Goal: Contribute content: Contribute content

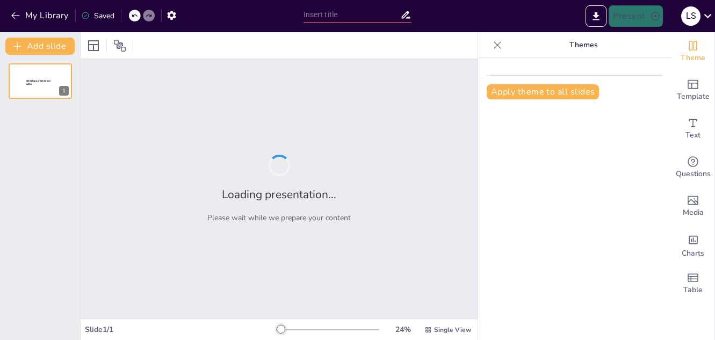
type input "Navigating Project Stages: From Initiation to Closure"
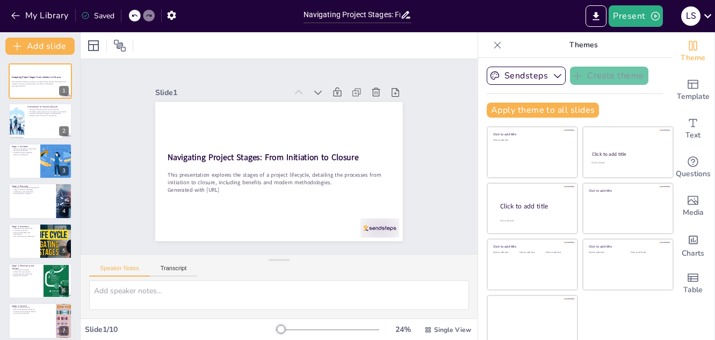
click at [169, 264] on div "Speaker Notes Transcript" at bounding box center [143, 270] width 108 height 14
click at [174, 267] on button "Transcript" at bounding box center [174, 271] width 48 height 12
click at [114, 274] on button "Speaker Notes" at bounding box center [119, 271] width 61 height 12
click at [181, 267] on button "Transcript" at bounding box center [174, 271] width 48 height 12
click at [123, 273] on button "Speaker Notes" at bounding box center [119, 271] width 61 height 12
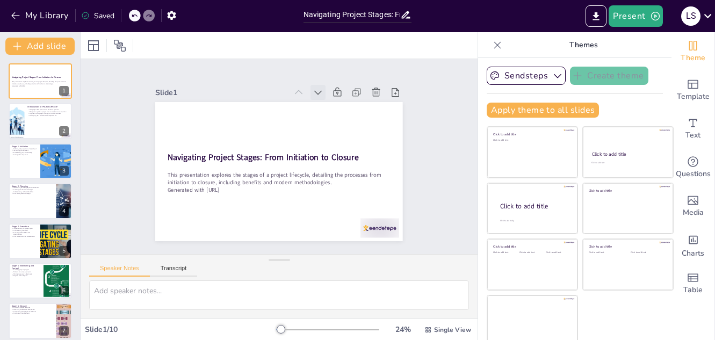
click at [345, 135] on icon at bounding box center [352, 142] width 15 height 15
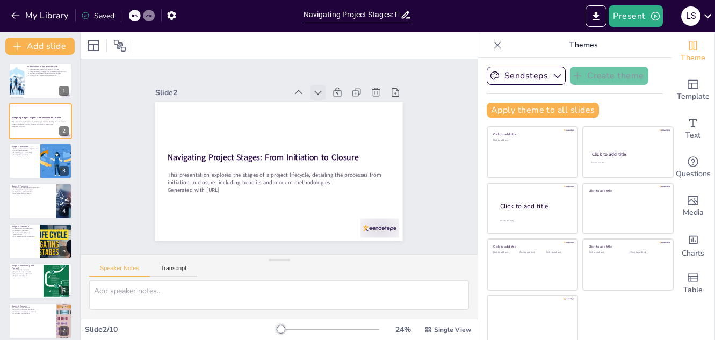
click at [334, 106] on icon at bounding box center [341, 113] width 14 height 14
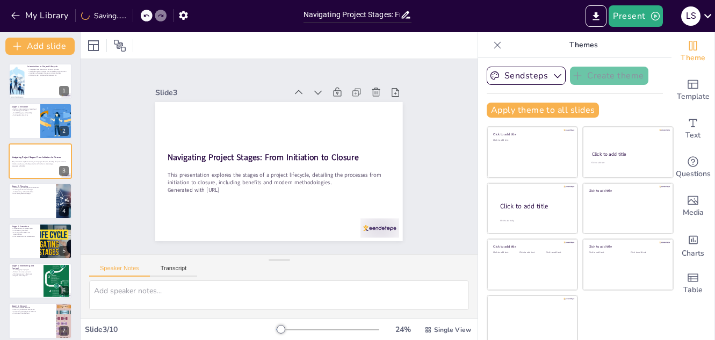
click at [341, 120] on icon at bounding box center [348, 127] width 15 height 15
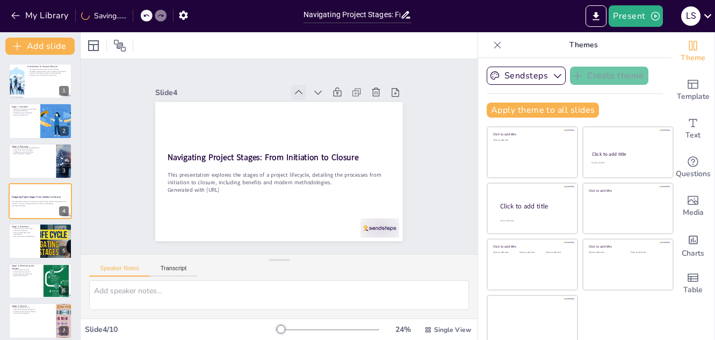
click at [311, 95] on icon at bounding box center [317, 101] width 13 height 13
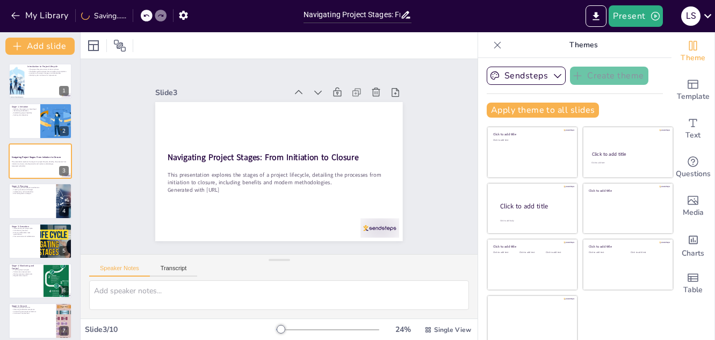
click at [294, 90] on icon at bounding box center [299, 92] width 11 height 11
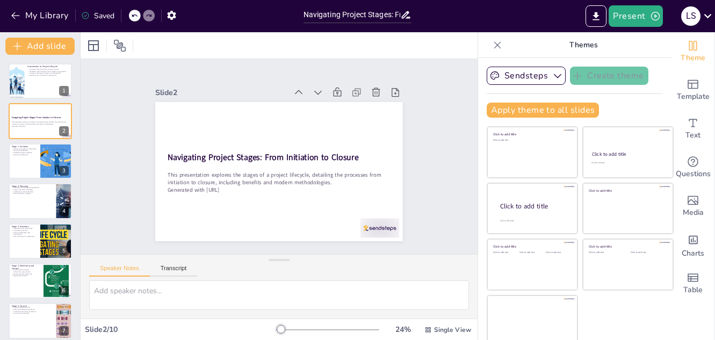
click at [339, 141] on icon at bounding box center [346, 148] width 14 height 14
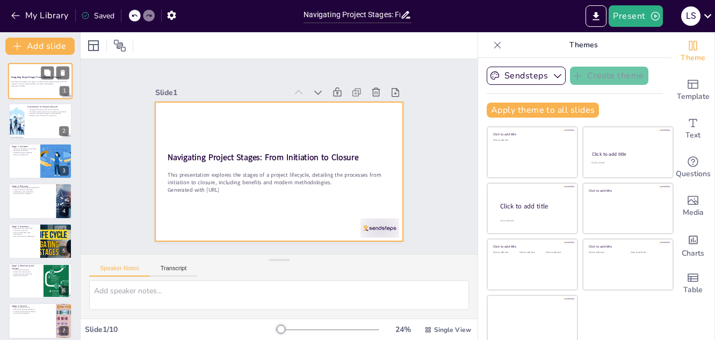
click at [28, 90] on div at bounding box center [40, 81] width 65 height 37
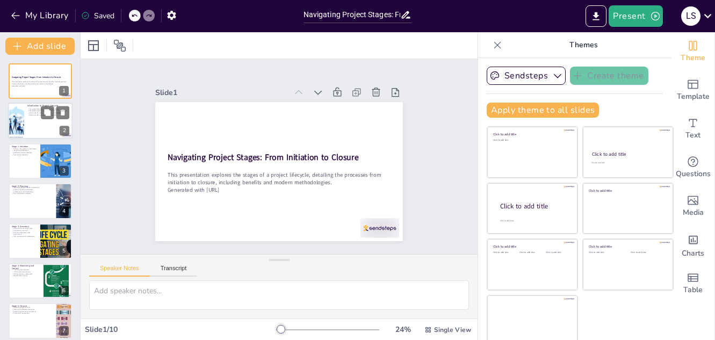
click at [46, 121] on div at bounding box center [40, 121] width 65 height 37
type textarea "Each project is divided into phases that help manage tasks effectively. Underst…"
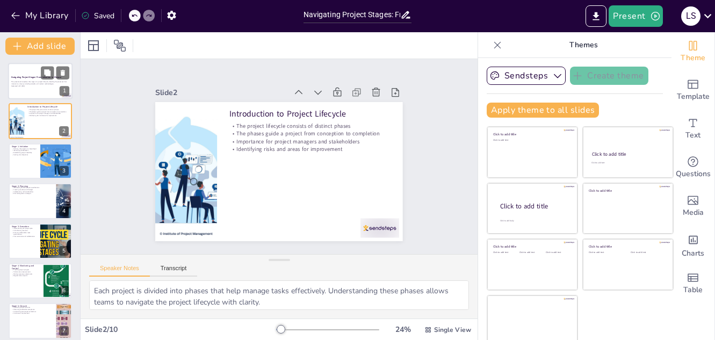
click at [25, 88] on div at bounding box center [40, 81] width 65 height 37
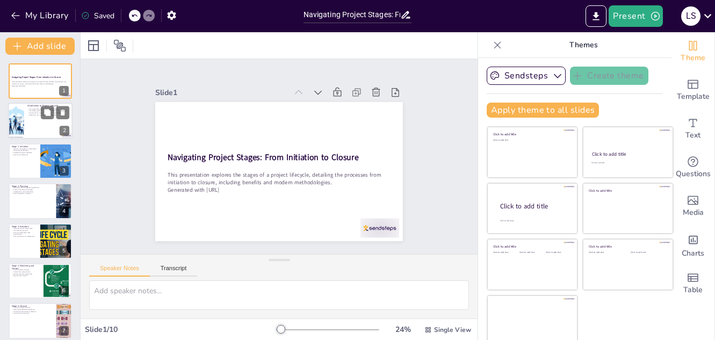
click at [36, 119] on div at bounding box center [40, 121] width 65 height 37
type textarea "Each project is divided into phases that help manage tasks effectively. Underst…"
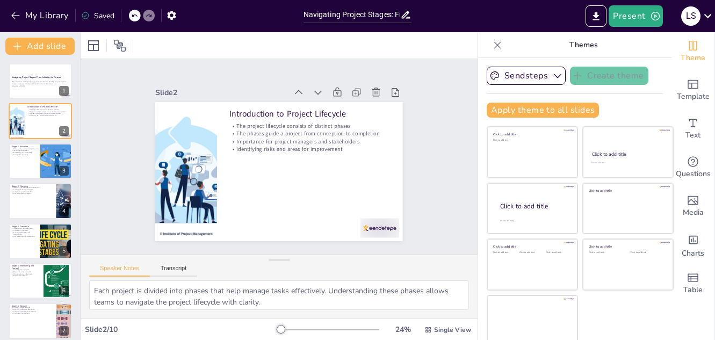
click at [180, 262] on div "Speaker Notes Transcript" at bounding box center [279, 268] width 397 height 26
click at [182, 266] on button "Transcript" at bounding box center [174, 271] width 48 height 12
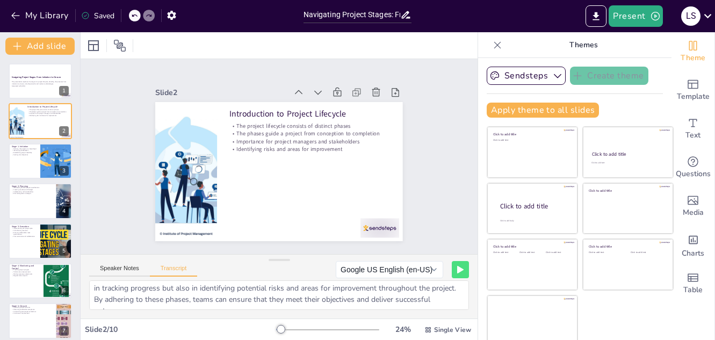
scroll to position [48, 0]
click at [418, 268] on button "Google US English (en-US)" at bounding box center [390, 269] width 108 height 17
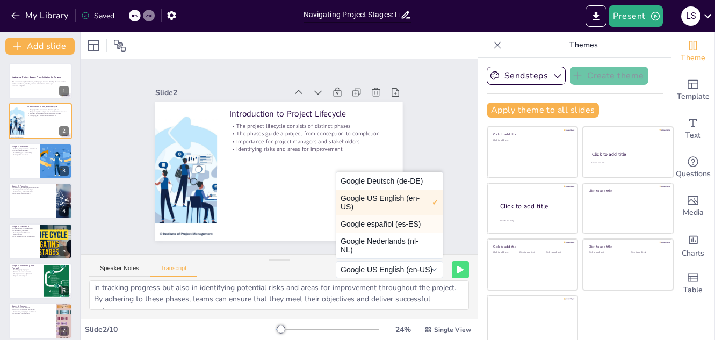
click at [389, 226] on button "Google español (es-ES)" at bounding box center [390, 224] width 106 height 17
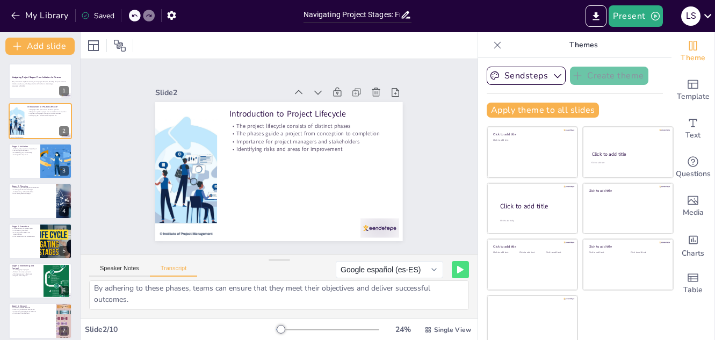
scroll to position [0, 0]
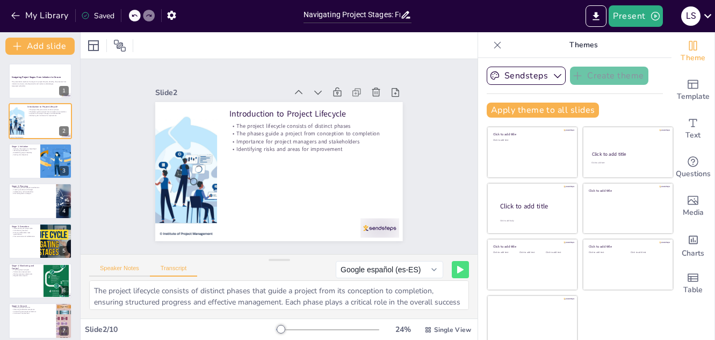
click at [105, 268] on button "Speaker Notes" at bounding box center [119, 271] width 61 height 12
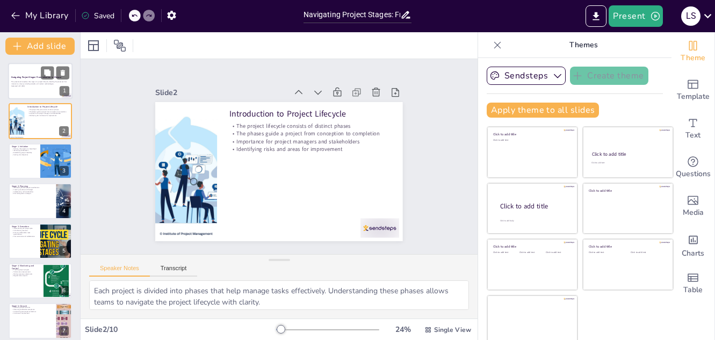
click at [33, 91] on div at bounding box center [40, 81] width 65 height 37
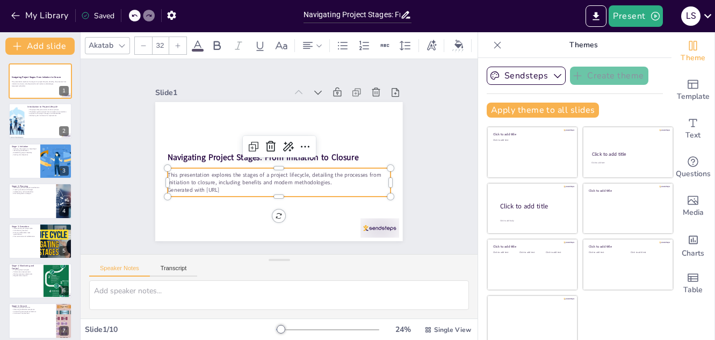
click at [226, 185] on p "Generated with [URL]" at bounding box center [265, 188] width 206 height 98
click at [226, 185] on p "Generated with [URL]" at bounding box center [256, 181] width 170 height 155
click at [226, 185] on div "This presentation explores the stages of a project lifecycle, detailing the pro…" at bounding box center [266, 178] width 204 height 131
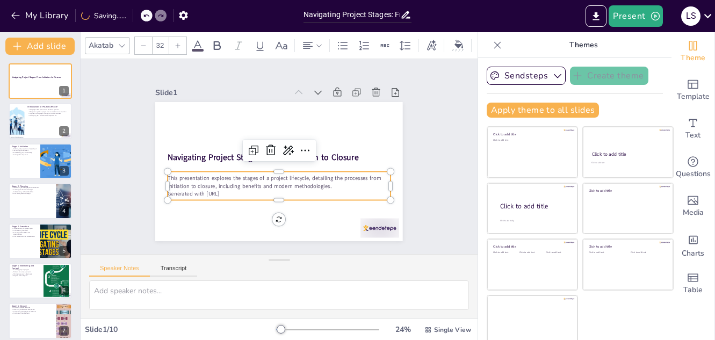
click at [230, 188] on p "Generated with [URL]" at bounding box center [257, 186] width 185 height 137
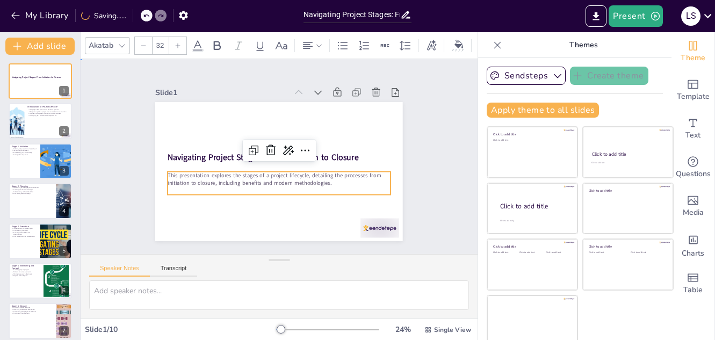
click at [427, 164] on div "Slide 1 Navigating Project Stages: From Initiation to Closure This presentation…" at bounding box center [279, 157] width 411 height 426
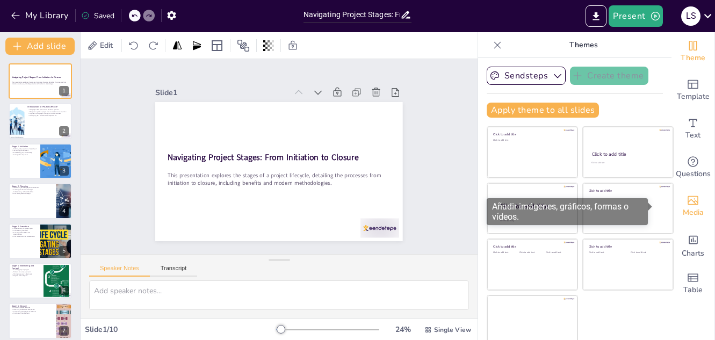
click at [688, 204] on icon "Add images, graphics, shapes or video" at bounding box center [693, 200] width 11 height 9
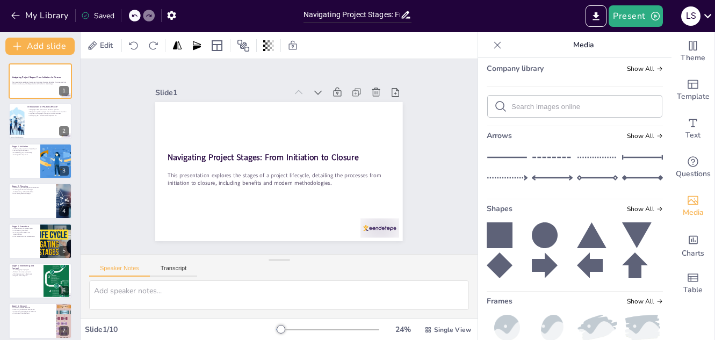
scroll to position [82, 0]
click at [589, 160] on icon at bounding box center [597, 158] width 41 height 16
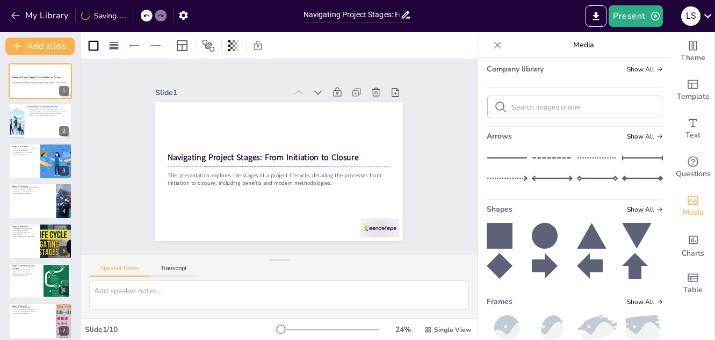
drag, startPoint x: 283, startPoint y: 167, endPoint x: 270, endPoint y: 160, distance: 14.7
click at [270, 160] on div at bounding box center [263, 153] width 86 height 95
drag, startPoint x: 322, startPoint y: 161, endPoint x: 349, endPoint y: 161, distance: 27.4
click at [227, 108] on div at bounding box center [221, 102] width 12 height 12
drag, startPoint x: 195, startPoint y: 163, endPoint x: 158, endPoint y: 163, distance: 37.1
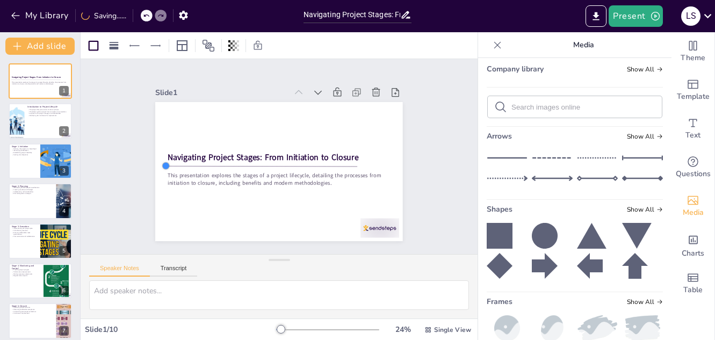
click at [209, 69] on div at bounding box center [215, 64] width 12 height 12
click at [413, 151] on div "Slide 1 Navigating Project Stages: From Initiation to Closure This presentation…" at bounding box center [279, 157] width 348 height 318
click at [327, 163] on div at bounding box center [262, 152] width 131 height 145
click at [410, 154] on div "Slide 1 Navigating Project Stages: From Initiation to Closure This presentation…" at bounding box center [279, 156] width 318 height 348
click at [432, 167] on div "Slide 1 Navigating Project Stages: From Initiation to Closure This presentation…" at bounding box center [279, 156] width 426 height 411
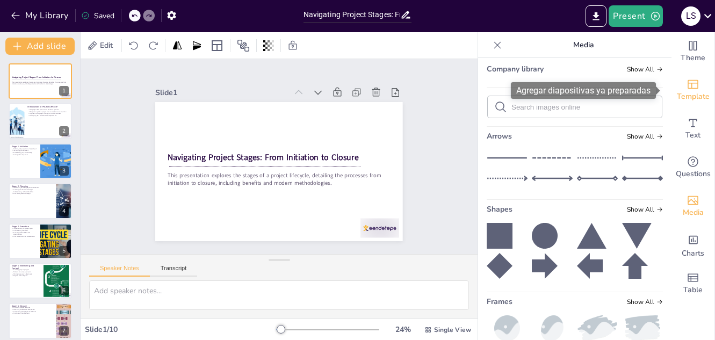
click at [696, 101] on span "Template" at bounding box center [693, 97] width 33 height 12
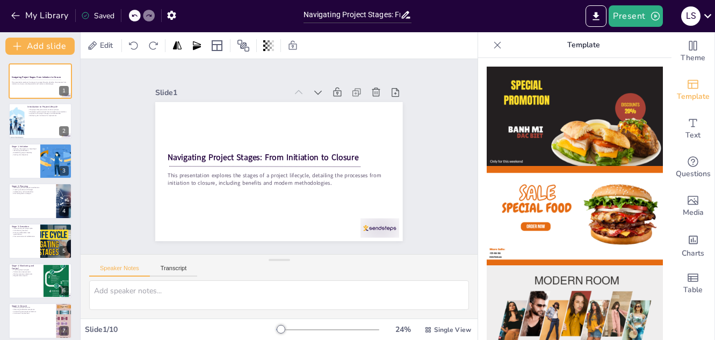
click at [492, 46] on icon at bounding box center [497, 45] width 11 height 11
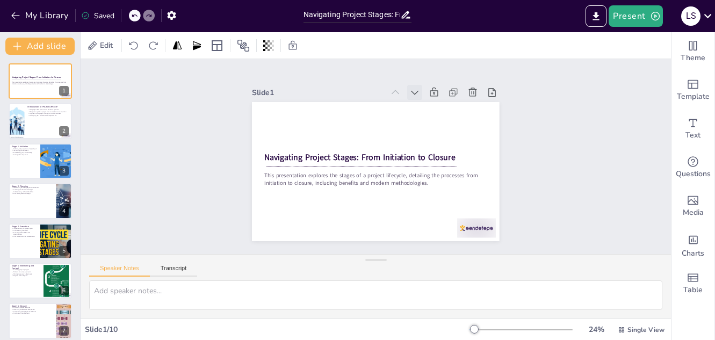
click at [434, 113] on icon at bounding box center [441, 120] width 15 height 15
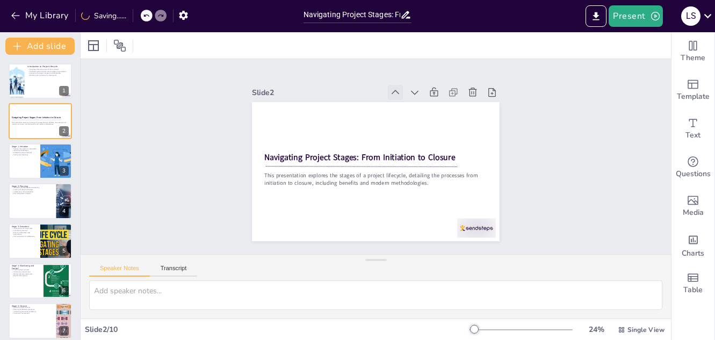
click at [407, 95] on icon at bounding box center [413, 101] width 13 height 13
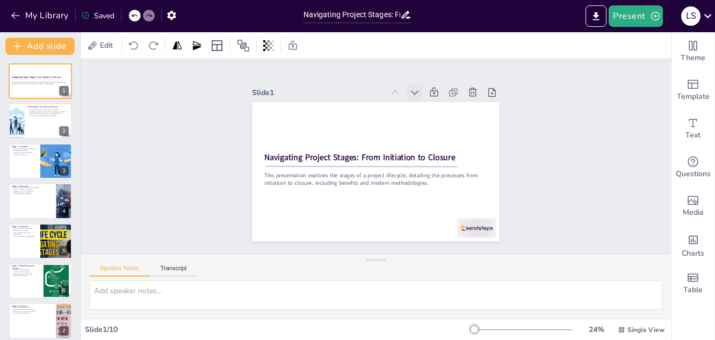
click at [428, 104] on div at bounding box center [438, 114] width 20 height 20
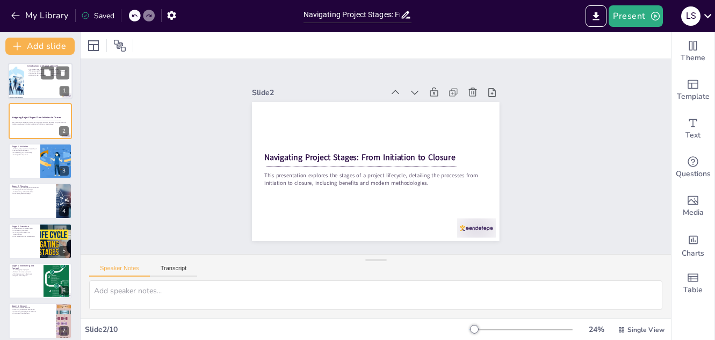
click at [39, 83] on div at bounding box center [40, 81] width 65 height 37
type textarea "Each project is divided into phases that help manage tasks effectively. Underst…"
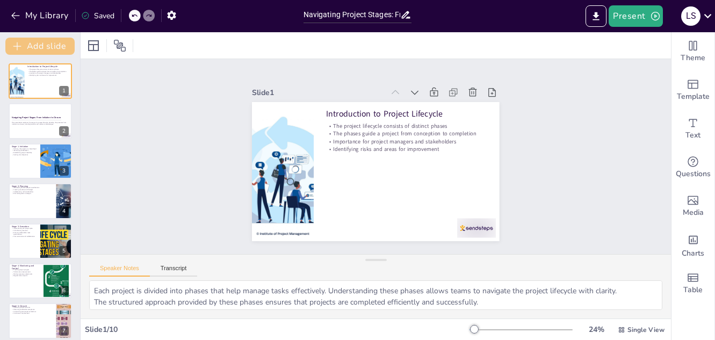
click at [37, 48] on button "Add slide" at bounding box center [39, 46] width 69 height 17
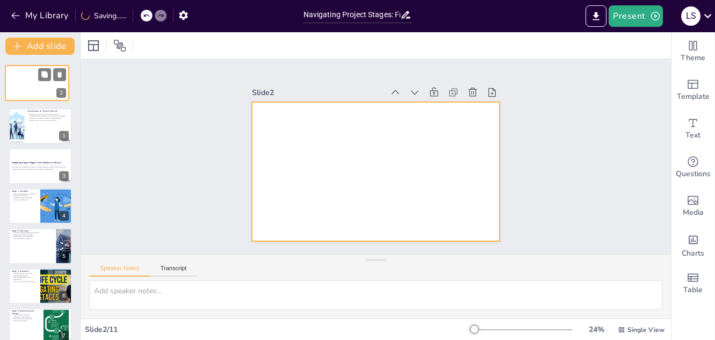
drag, startPoint x: 45, startPoint y: 113, endPoint x: 38, endPoint y: 76, distance: 38.4
click at [38, 76] on div "2" at bounding box center [37, 83] width 65 height 37
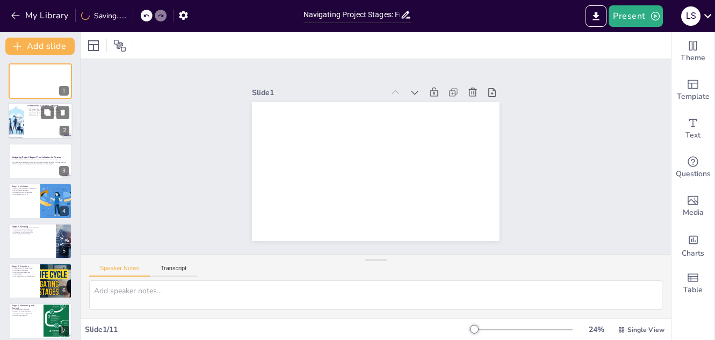
click at [29, 120] on div at bounding box center [40, 121] width 65 height 37
type textarea "Each project is divided into phases that help manage tasks effectively. Underst…"
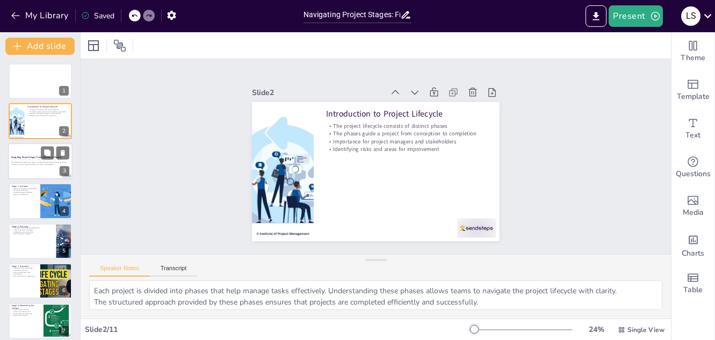
click at [22, 165] on p "This presentation explores the stages of a project lifecycle, detailing the pro…" at bounding box center [40, 163] width 58 height 4
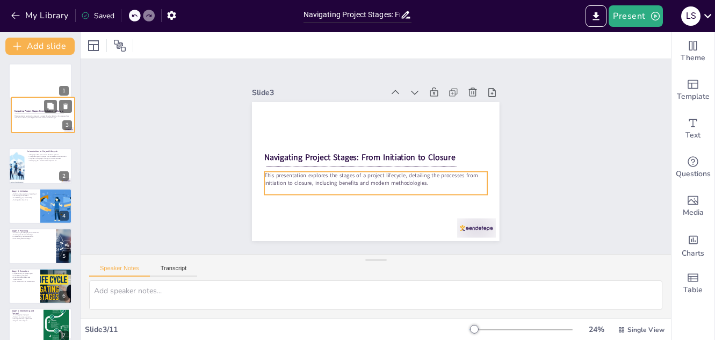
drag, startPoint x: 22, startPoint y: 165, endPoint x: 24, endPoint y: 116, distance: 49.5
click at [24, 116] on p "This presentation explores the stages of a project lifecycle, detailing the pro…" at bounding box center [43, 117] width 57 height 4
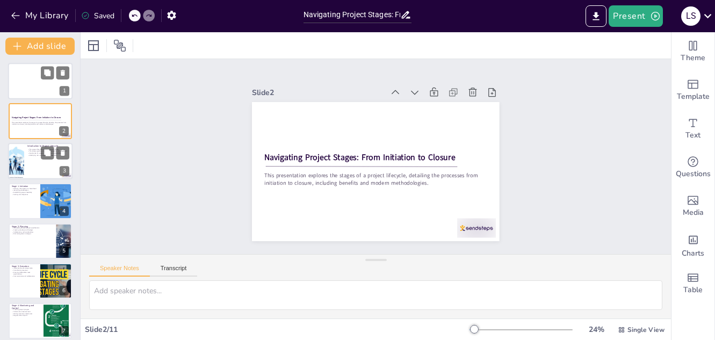
click at [47, 88] on div at bounding box center [40, 81] width 65 height 37
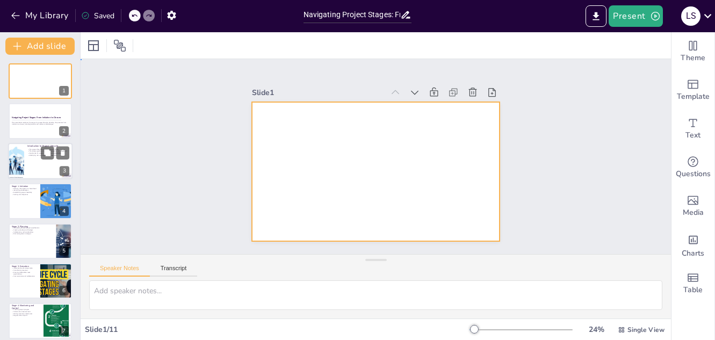
click at [339, 137] on div at bounding box center [391, 159] width 188 height 271
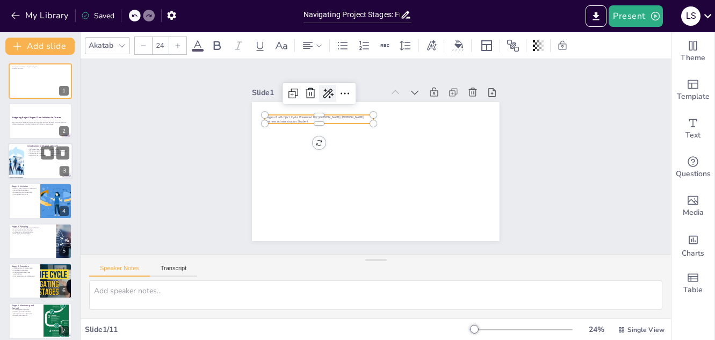
click at [445, 162] on icon at bounding box center [454, 171] width 18 height 18
click at [352, 111] on font "Impulsado por [PERSON_NAME]" at bounding box center [346, 112] width 60 height 20
click at [352, 108] on font "Impulsado por [PERSON_NAME]" at bounding box center [346, 112] width 60 height 20
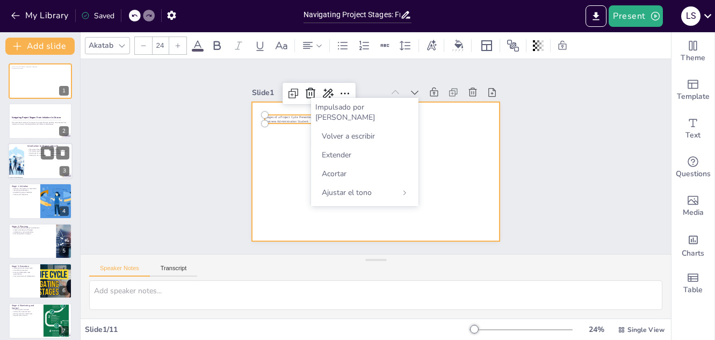
click at [307, 158] on div at bounding box center [361, 158] width 164 height 261
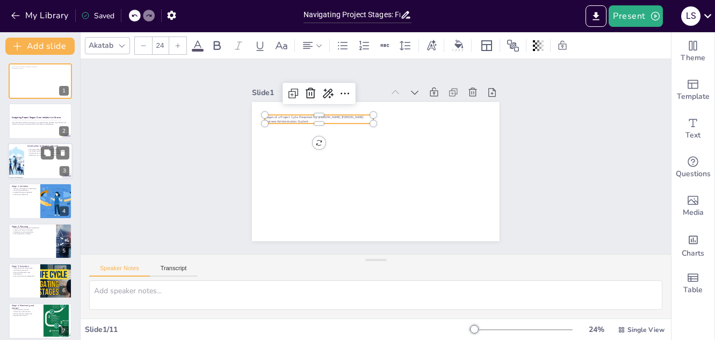
click at [306, 111] on span "Stages of a Project Cycle Presented by: [PERSON_NAME] [PERSON_NAME] Business Ad…" at bounding box center [348, 89] width 85 height 62
click at [497, 112] on icon at bounding box center [503, 118] width 13 height 13
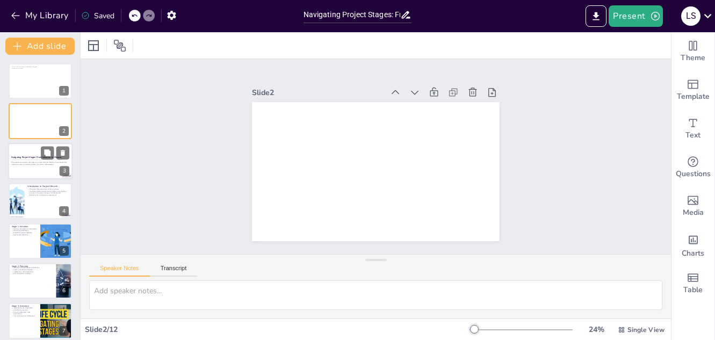
click at [47, 178] on div at bounding box center [40, 161] width 65 height 37
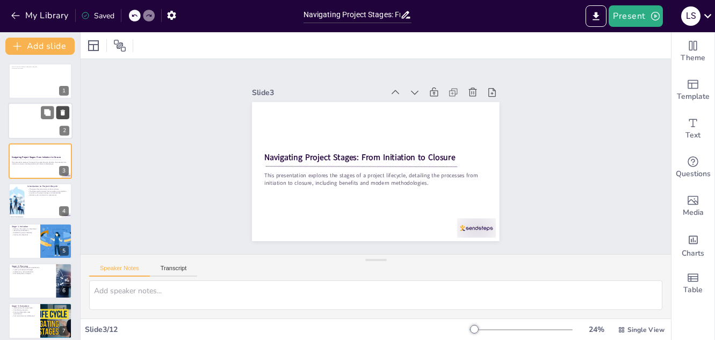
click at [66, 114] on icon at bounding box center [63, 113] width 8 height 8
type textarea "Each project is divided into phases that help manage tasks effectively. Underst…"
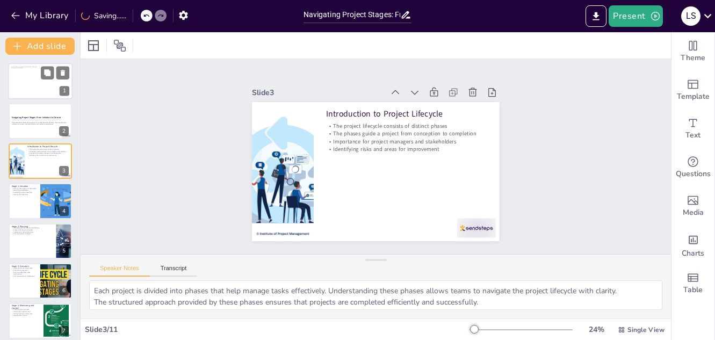
click at [25, 83] on div at bounding box center [40, 81] width 65 height 37
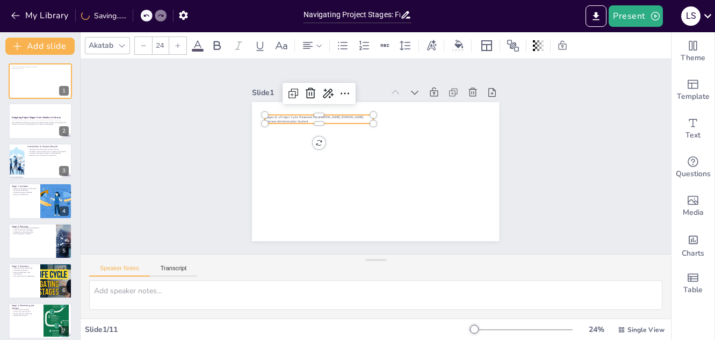
click at [288, 113] on span "Stages of a Project Cycle Presented by: [PERSON_NAME] [PERSON_NAME] Business Ad…" at bounding box center [335, 96] width 94 height 44
click at [365, 87] on icon at bounding box center [374, 77] width 18 height 18
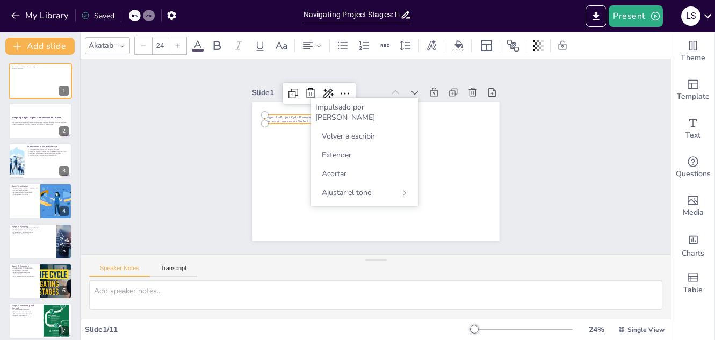
click at [340, 109] on font "Impulsado por [PERSON_NAME]" at bounding box center [346, 112] width 60 height 20
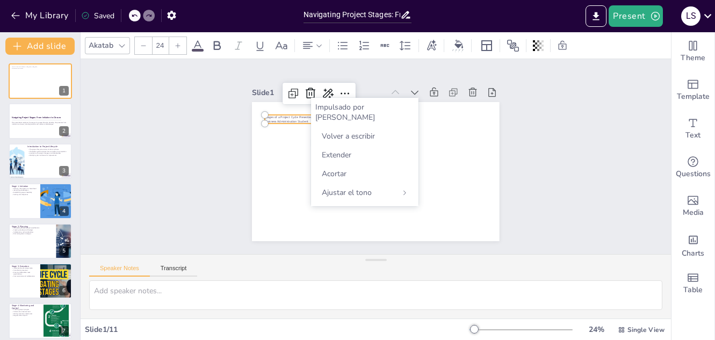
click at [340, 109] on font "Impulsado por [PERSON_NAME]" at bounding box center [346, 112] width 60 height 20
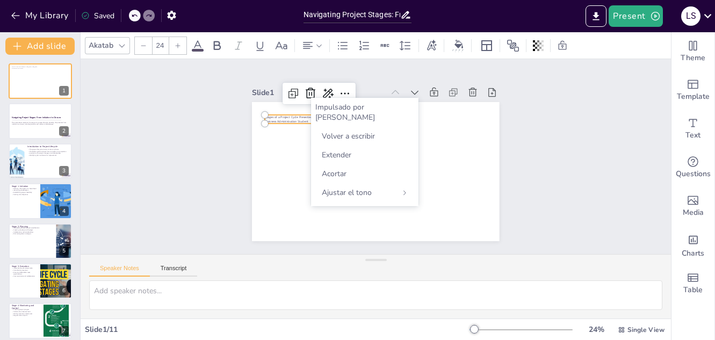
click at [340, 109] on font "Impulsado por [PERSON_NAME]" at bounding box center [346, 112] width 60 height 20
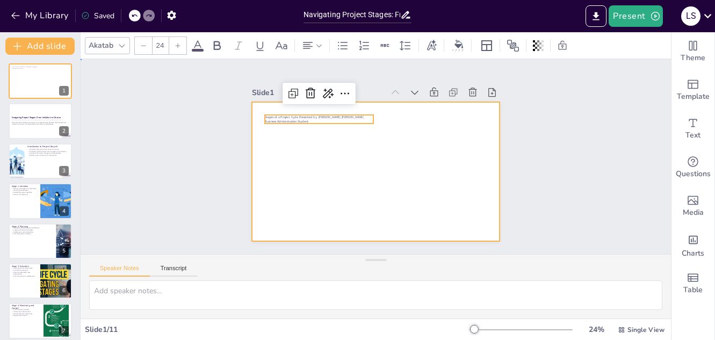
click at [272, 149] on div at bounding box center [373, 171] width 271 height 188
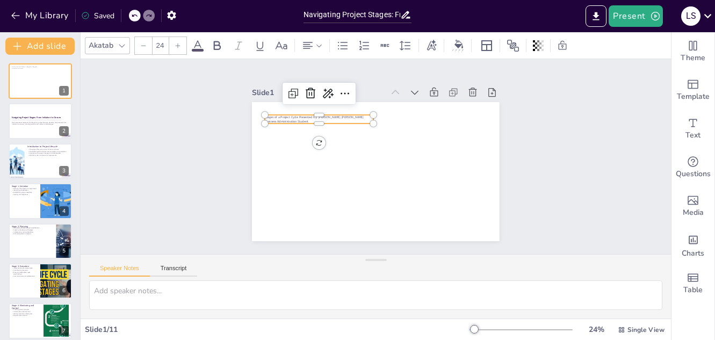
click at [412, 113] on span "Stages of a Project Cycle Presented by: [PERSON_NAME] [PERSON_NAME] Business Ad…" at bounding box center [446, 135] width 69 height 79
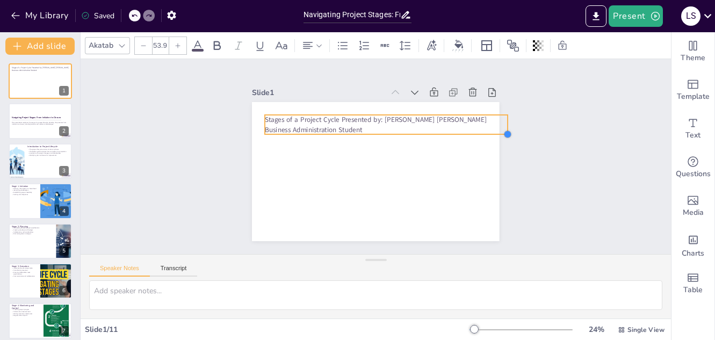
type input "52.4"
drag, startPoint x: 363, startPoint y: 120, endPoint x: 334, endPoint y: 130, distance: 31.3
click at [334, 130] on div "Stages of a Project Cycle Presented by: [PERSON_NAME] [PERSON_NAME] Business Ad…" at bounding box center [364, 166] width 269 height 277
click at [332, 112] on span "Stages of a Project Cycle Presented by: [PERSON_NAME] [PERSON_NAME] Business Ad…" at bounding box center [395, 127] width 173 height 151
click at [334, 114] on span "Stages of a Project Cycle Presented by: [PERSON_NAME] [PERSON_NAME] Business Ad…" at bounding box center [386, 122] width 205 height 96
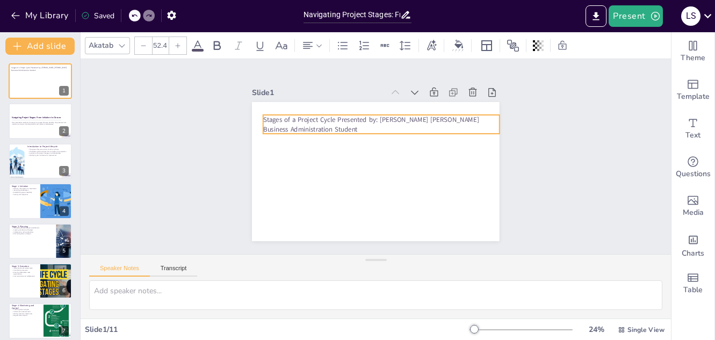
click at [387, 114] on span "Stages of a Project Cycle Presented by: [PERSON_NAME] [PERSON_NAME] Business Ad…" at bounding box center [414, 158] width 54 height 215
click at [331, 119] on span "Stages of a Project Cycle Presented by: [PERSON_NAME] [PERSON_NAME] Business Ad…" at bounding box center [399, 131] width 142 height 180
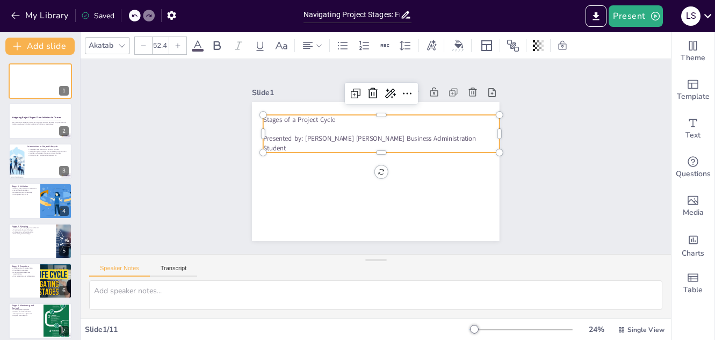
click at [396, 136] on span "Presented by: [PERSON_NAME] [PERSON_NAME] Business Administration Student" at bounding box center [387, 144] width 84 height 205
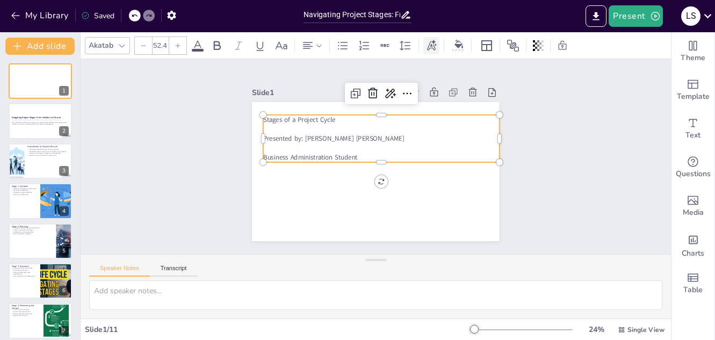
click at [433, 50] on icon at bounding box center [432, 46] width 12 height 12
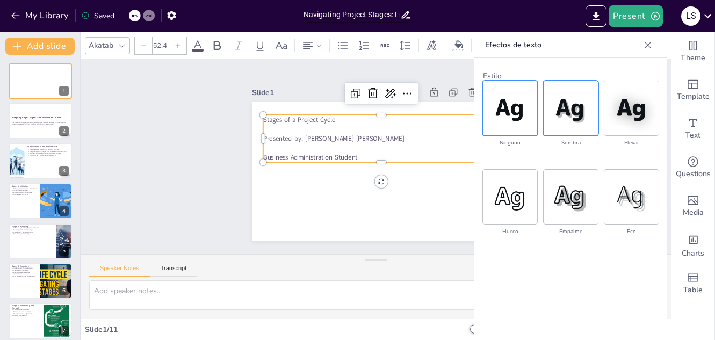
click at [566, 109] on img at bounding box center [571, 108] width 54 height 54
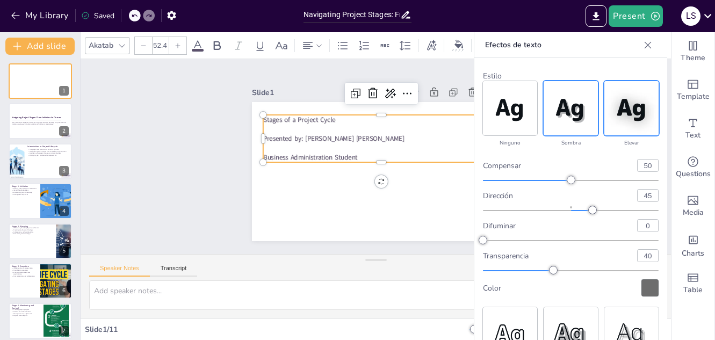
click at [628, 116] on img at bounding box center [632, 108] width 54 height 54
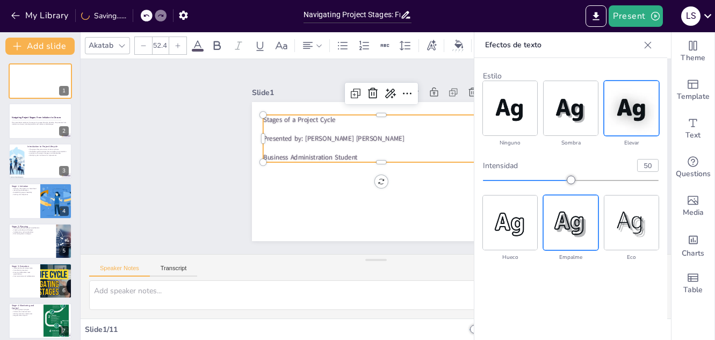
click at [576, 219] on img at bounding box center [571, 223] width 54 height 54
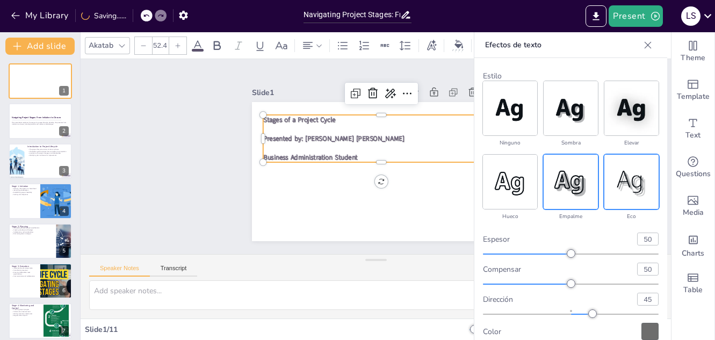
click at [625, 177] on img at bounding box center [632, 182] width 54 height 54
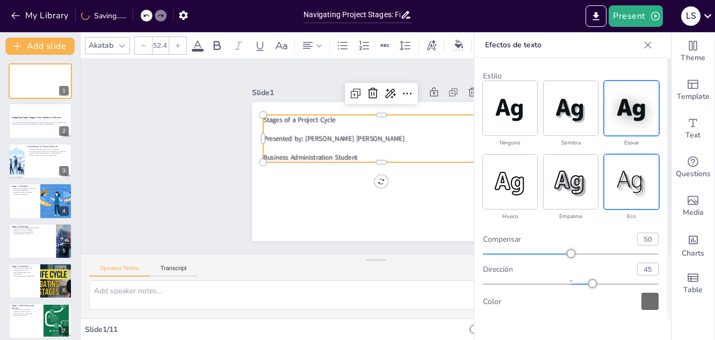
click at [624, 106] on img at bounding box center [632, 108] width 54 height 54
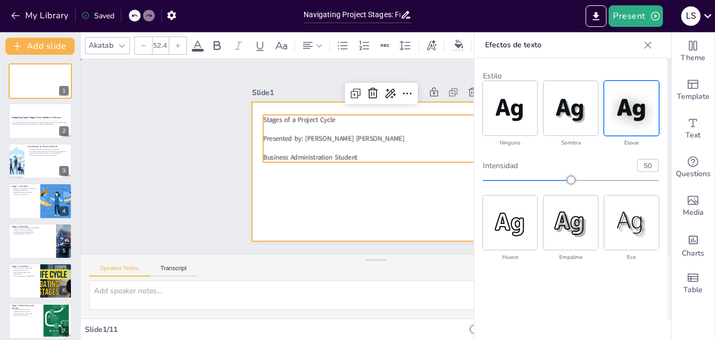
click at [342, 194] on div at bounding box center [361, 152] width 209 height 278
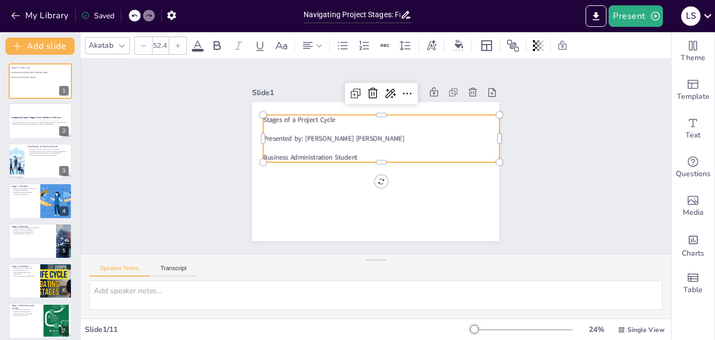
click at [350, 153] on span "Business Administration Student" at bounding box center [312, 144] width 95 height 28
click at [353, 155] on p "Business Administration Student" at bounding box center [372, 162] width 105 height 220
click at [353, 155] on p "Business Administration Student" at bounding box center [380, 160] width 182 height 165
click at [353, 155] on p "Business Administration Student" at bounding box center [380, 161] width 197 height 147
drag, startPoint x: 353, startPoint y: 155, endPoint x: 253, endPoint y: 117, distance: 107.5
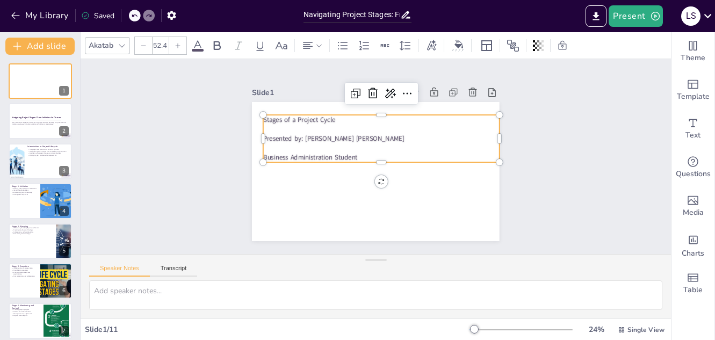
click at [253, 117] on div "Stages of a Project Cycle Presented by: [PERSON_NAME] [PERSON_NAME] Business Ad…" at bounding box center [373, 171] width 271 height 188
click at [217, 52] on icon at bounding box center [217, 45] width 13 height 13
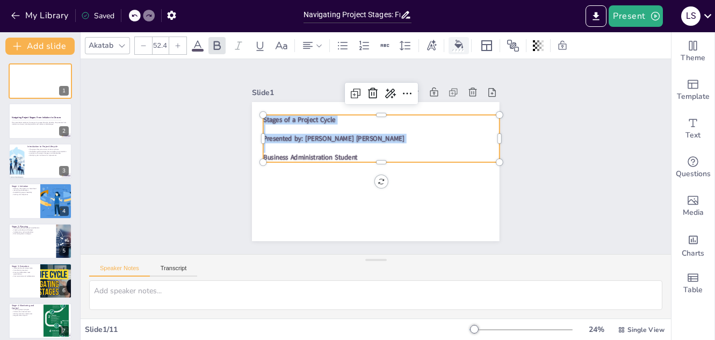
click at [464, 45] on div at bounding box center [459, 45] width 16 height 11
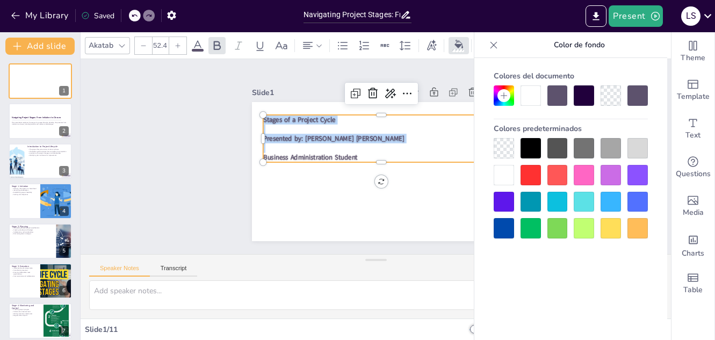
click at [509, 217] on div at bounding box center [571, 188] width 154 height 101
click at [509, 220] on div at bounding box center [504, 228] width 20 height 20
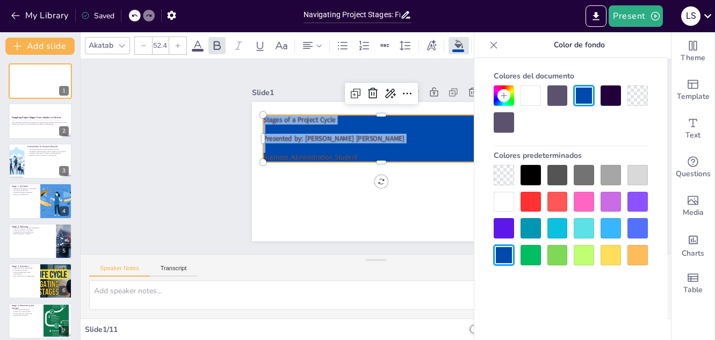
click at [506, 120] on div at bounding box center [504, 122] width 20 height 20
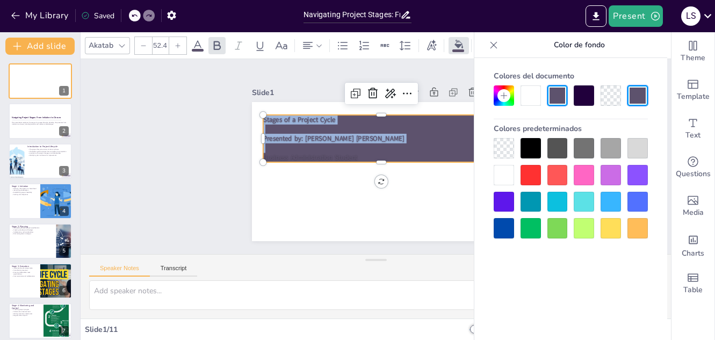
click at [633, 155] on div at bounding box center [638, 148] width 20 height 20
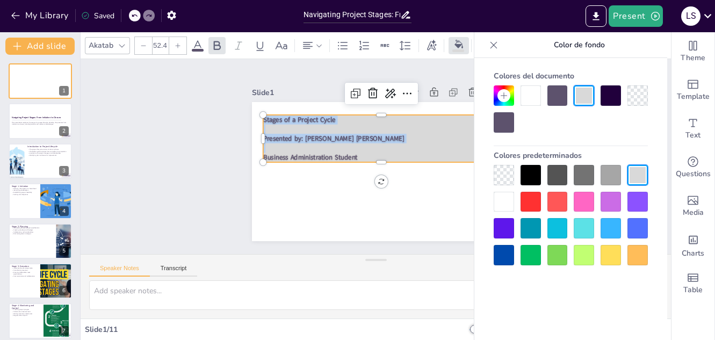
click at [498, 178] on div at bounding box center [504, 175] width 20 height 20
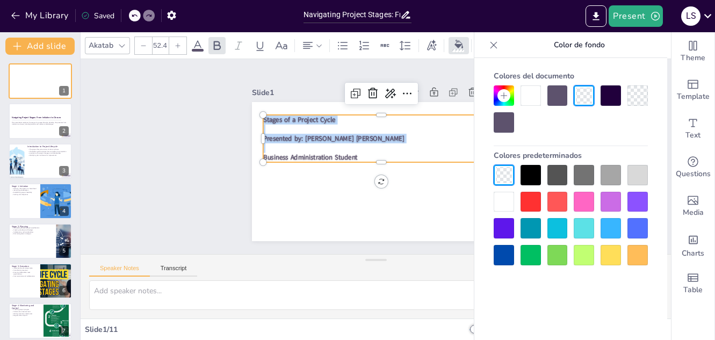
click at [178, 50] on div at bounding box center [177, 45] width 17 height 17
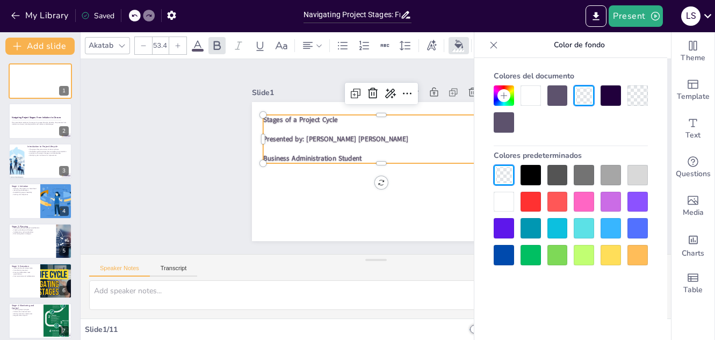
click at [178, 50] on div at bounding box center [177, 45] width 17 height 17
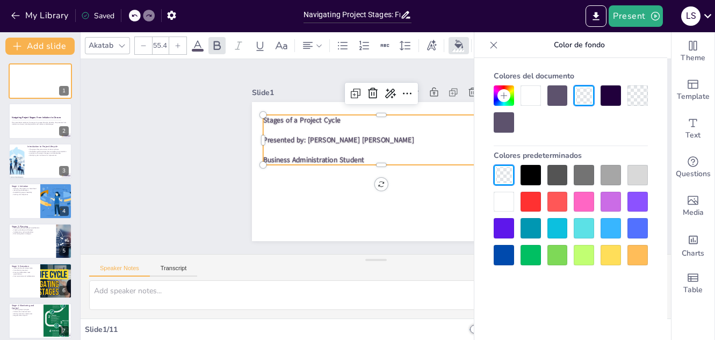
click at [178, 50] on div at bounding box center [177, 45] width 17 height 17
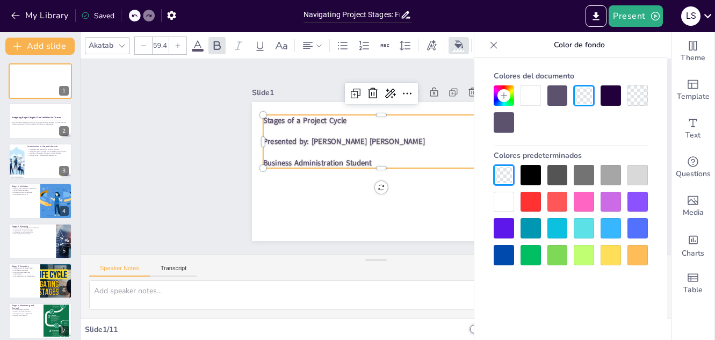
click at [178, 50] on div at bounding box center [177, 45] width 17 height 17
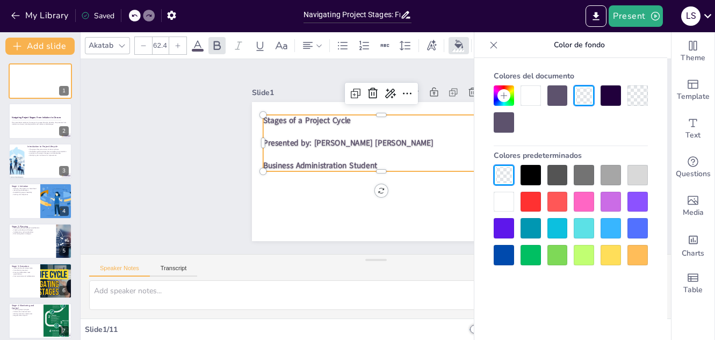
click at [178, 50] on div at bounding box center [177, 45] width 17 height 17
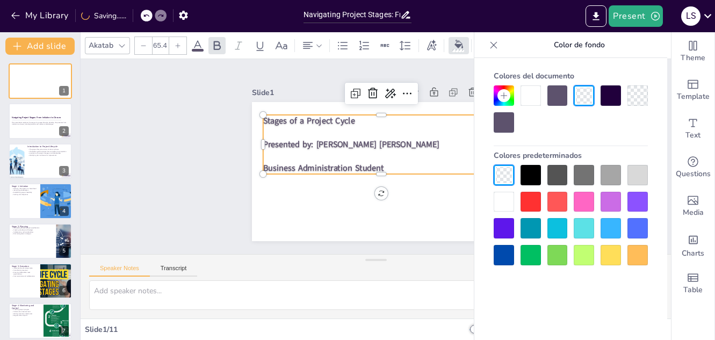
click at [178, 50] on div at bounding box center [177, 45] width 17 height 17
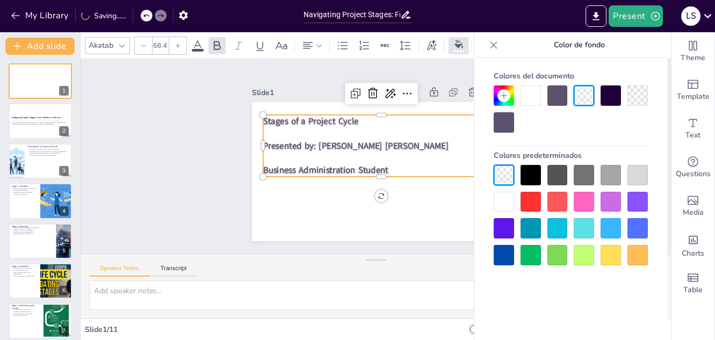
click at [178, 50] on div at bounding box center [177, 45] width 17 height 17
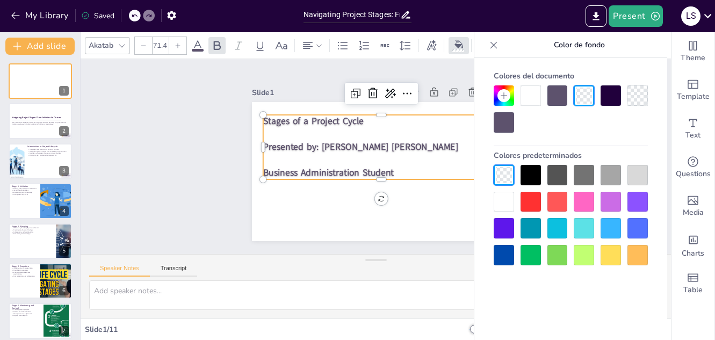
click at [178, 50] on div at bounding box center [177, 45] width 17 height 17
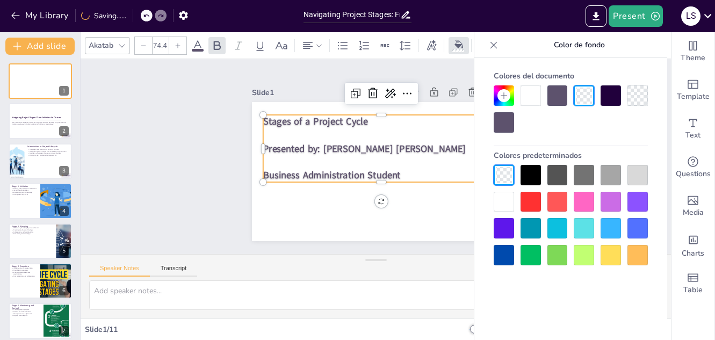
click at [178, 50] on div at bounding box center [177, 45] width 17 height 17
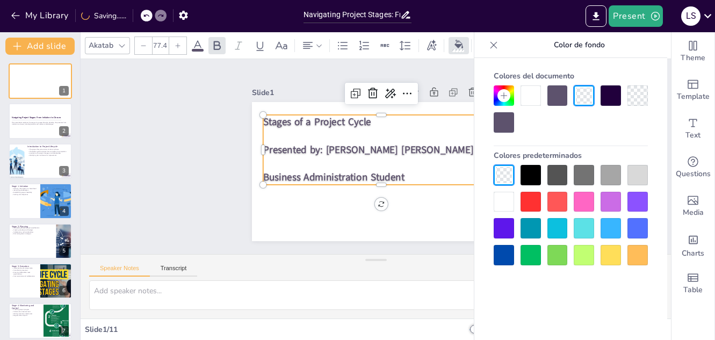
click at [178, 50] on div at bounding box center [177, 45] width 17 height 17
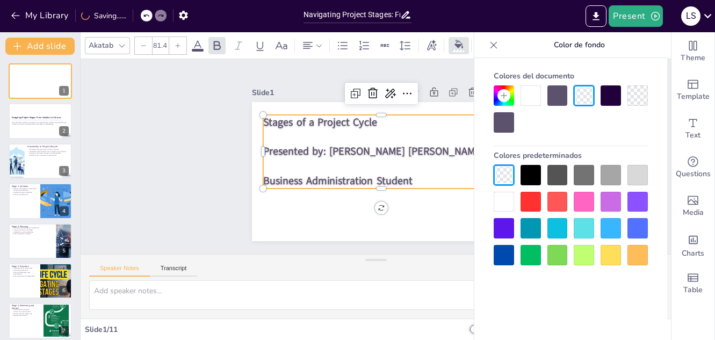
click at [178, 50] on div at bounding box center [177, 45] width 17 height 17
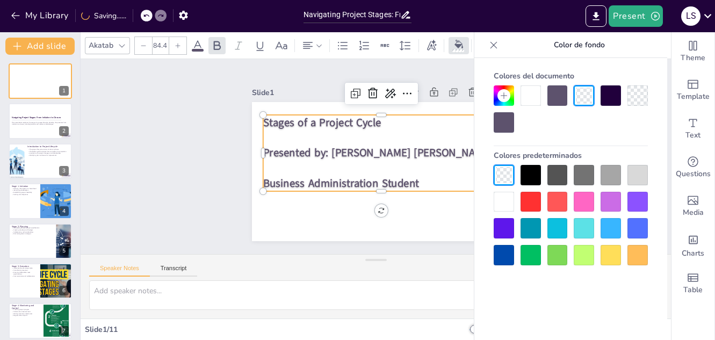
click at [178, 50] on div at bounding box center [177, 45] width 17 height 17
type input "87.4"
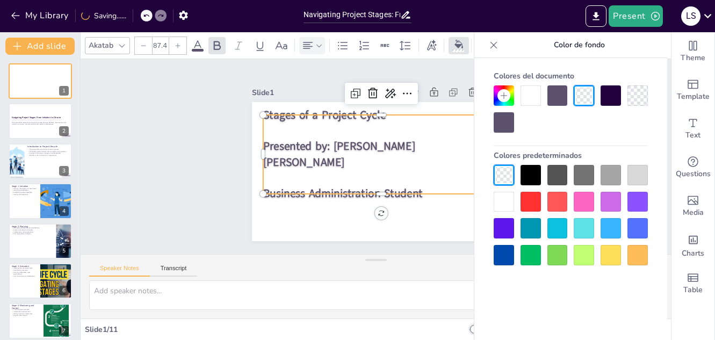
click at [309, 47] on icon at bounding box center [308, 45] width 13 height 13
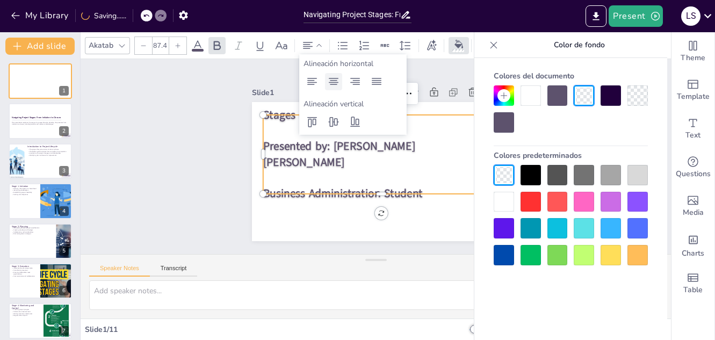
click at [337, 73] on div at bounding box center [333, 81] width 17 height 17
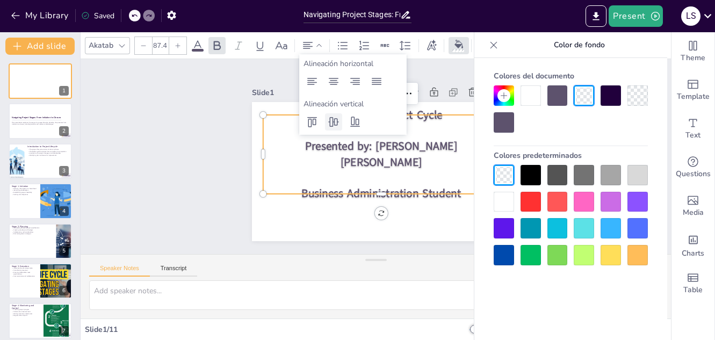
click at [333, 124] on icon at bounding box center [333, 122] width 11 height 10
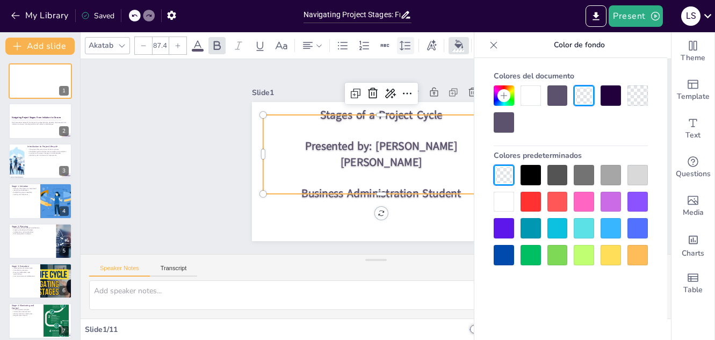
click at [403, 45] on icon at bounding box center [405, 45] width 13 height 13
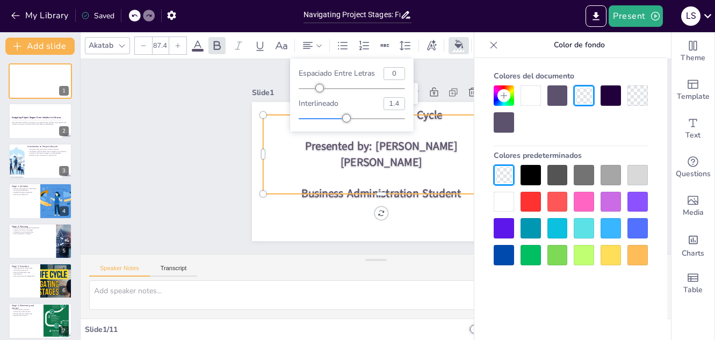
type input "47"
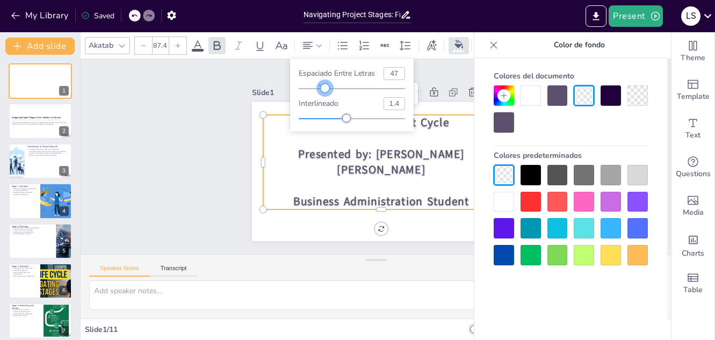
click at [325, 88] on div at bounding box center [352, 88] width 106 height 9
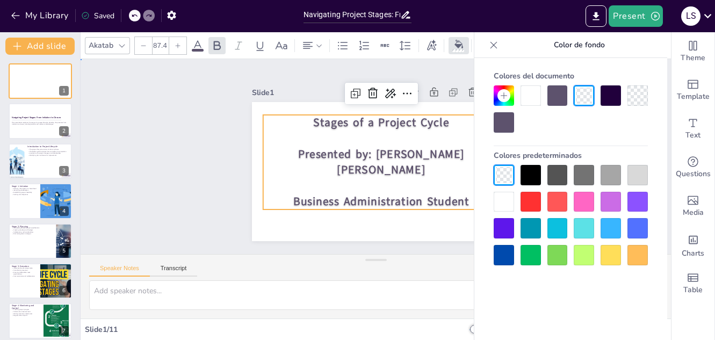
click at [276, 113] on div "Slide 1 Stages of a Project Cycle Presented by: [PERSON_NAME] [PERSON_NAME] Bus…" at bounding box center [376, 157] width 201 height 324
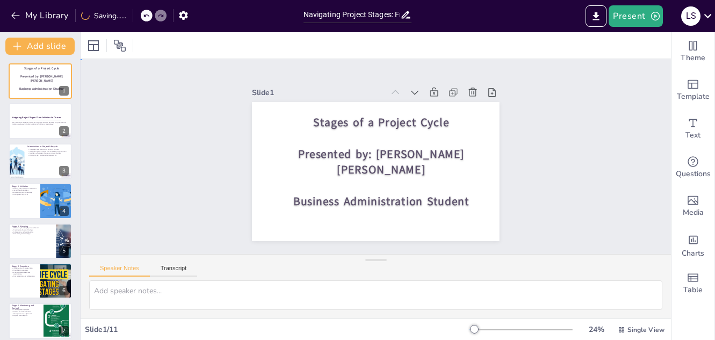
click at [504, 140] on div "Slide 1 Stages of a Project Cycle Presented by: [PERSON_NAME] [PERSON_NAME] Bus…" at bounding box center [376, 157] width 256 height 608
click at [55, 116] on div at bounding box center [55, 112] width 28 height 13
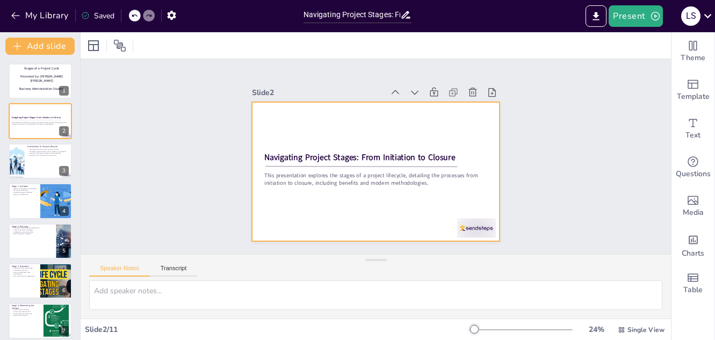
click at [431, 133] on div at bounding box center [362, 150] width 228 height 283
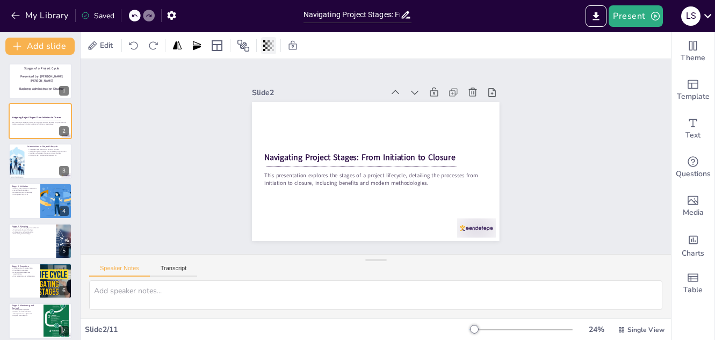
click at [268, 44] on icon at bounding box center [267, 45] width 2 height 6
click at [177, 51] on div at bounding box center [177, 45] width 15 height 17
click at [197, 49] on icon at bounding box center [196, 45] width 11 height 11
click at [42, 160] on div at bounding box center [40, 161] width 65 height 37
type textarea "Each project is divided into phases that help manage tasks effectively. Underst…"
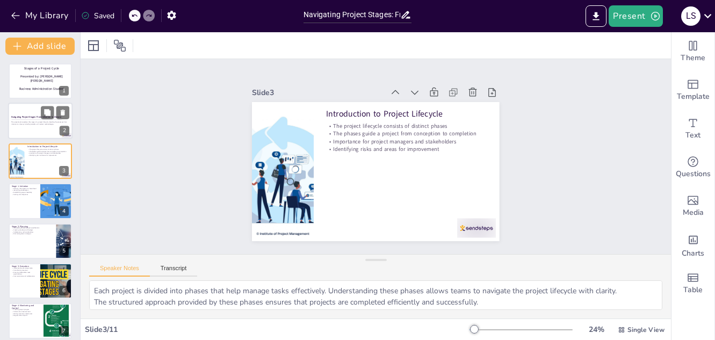
click at [31, 134] on div at bounding box center [40, 121] width 65 height 37
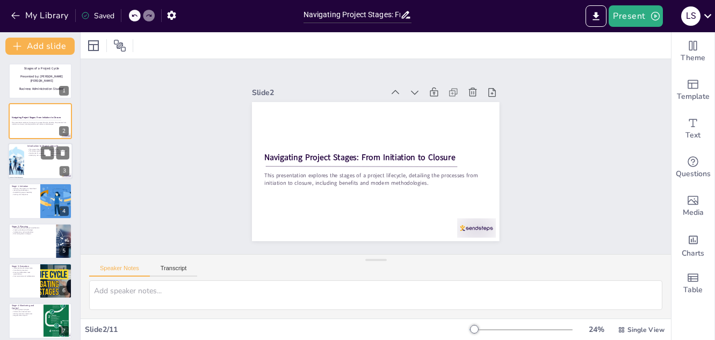
click at [34, 158] on div at bounding box center [40, 161] width 65 height 37
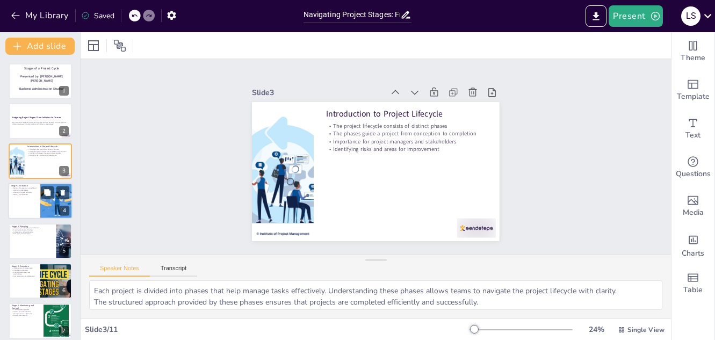
click at [26, 209] on div at bounding box center [40, 201] width 65 height 37
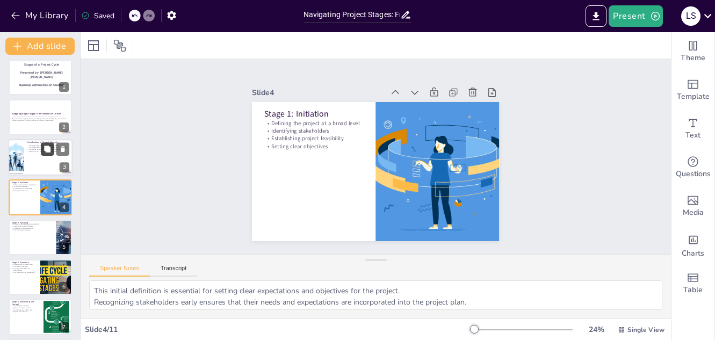
click at [46, 147] on icon at bounding box center [47, 149] width 6 height 6
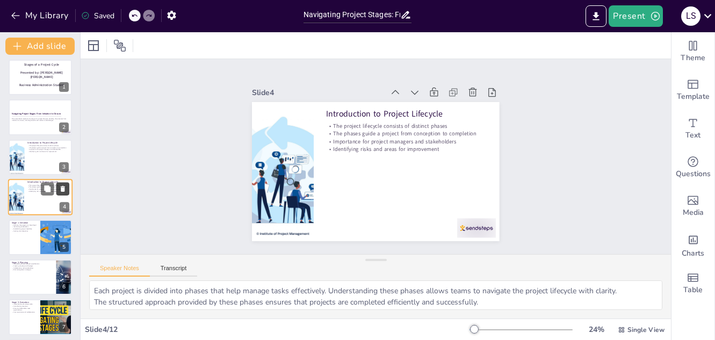
click at [60, 191] on icon at bounding box center [63, 189] width 8 height 8
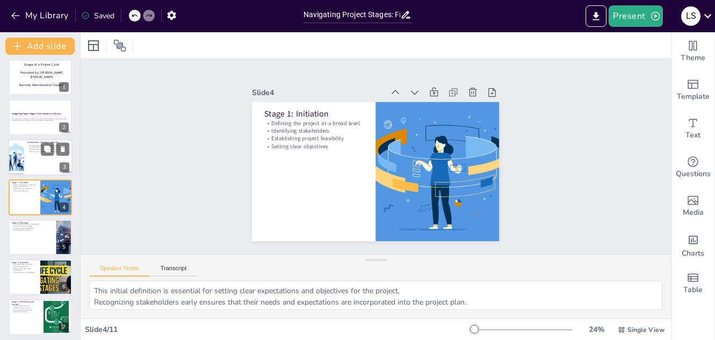
click at [44, 161] on div at bounding box center [40, 157] width 65 height 37
type textarea "Each project is divided into phases that help manage tasks effectively. Underst…"
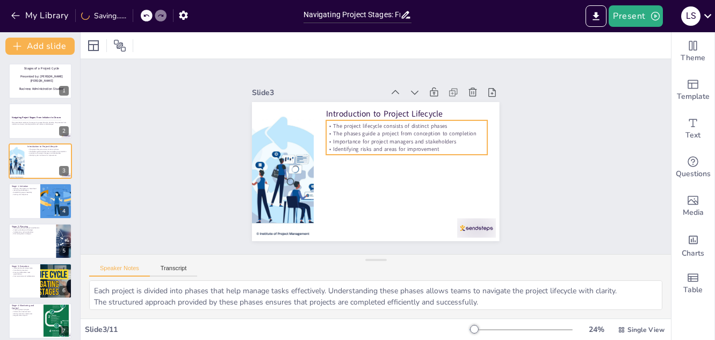
click at [375, 132] on p "The phases guide a project from conception to completion" at bounding box center [391, 191] width 41 height 159
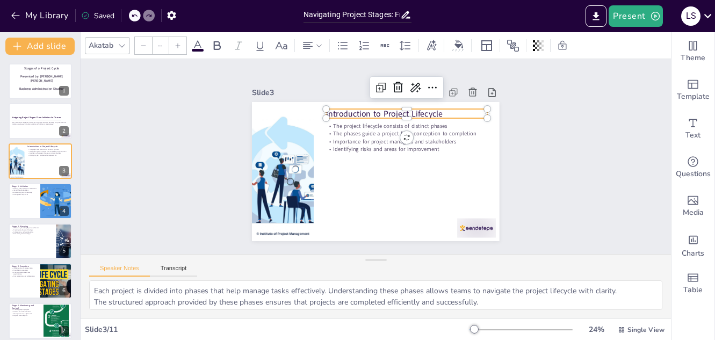
type input "48"
click at [370, 106] on p "Introduction to Project Lifecycle" at bounding box center [428, 150] width 116 height 127
click at [370, 106] on p "Introduction to Project Lifecycle" at bounding box center [325, 150] width 90 height 145
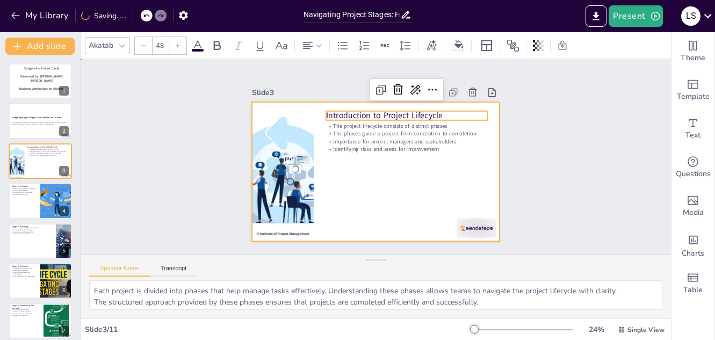
click at [380, 173] on div at bounding box center [367, 169] width 282 height 258
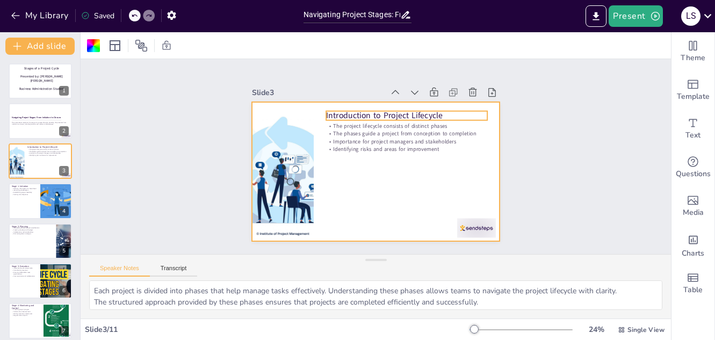
click at [396, 109] on p "Introduction to Project Lifecycle" at bounding box center [421, 132] width 152 height 76
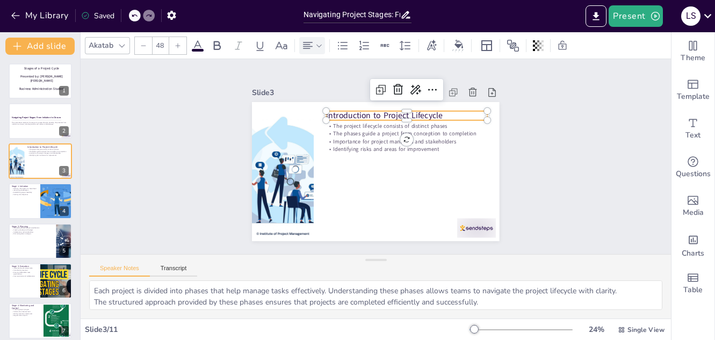
click at [309, 43] on icon at bounding box center [308, 45] width 13 height 13
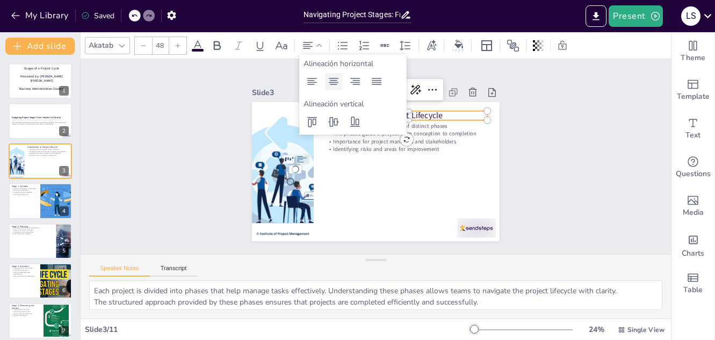
click at [336, 82] on icon at bounding box center [333, 81] width 13 height 13
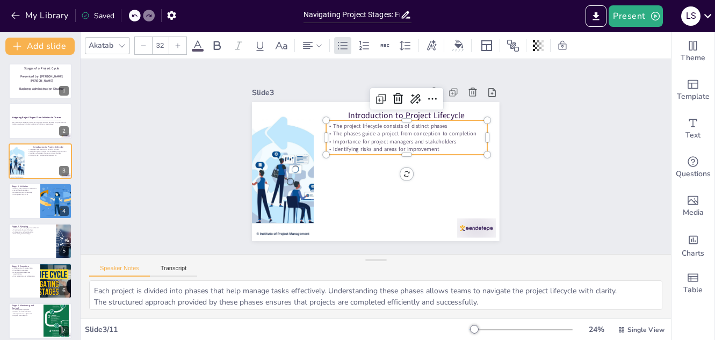
click at [395, 146] on p "Identifying risks and areas for improvement" at bounding box center [397, 179] width 87 height 143
click at [311, 44] on icon at bounding box center [308, 45] width 13 height 13
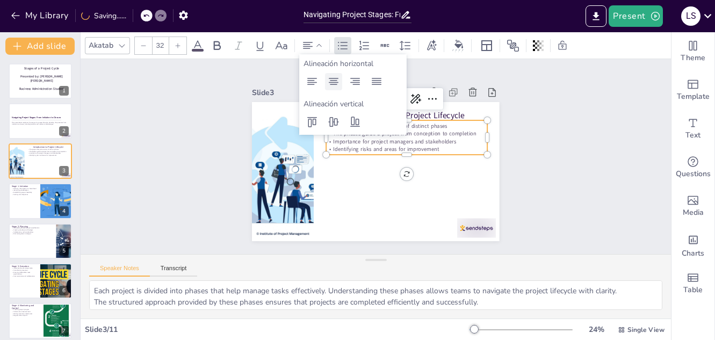
click at [337, 85] on icon at bounding box center [333, 81] width 13 height 13
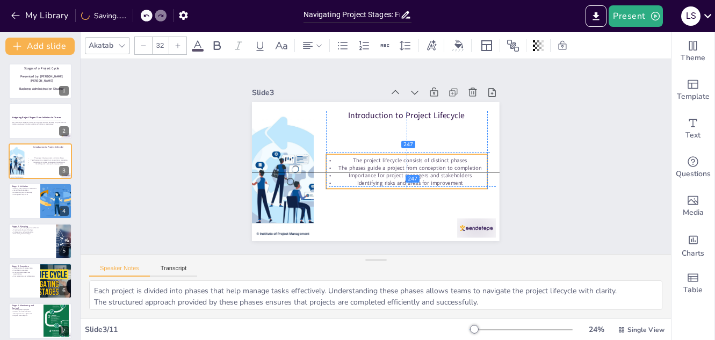
drag, startPoint x: 462, startPoint y: 118, endPoint x: 465, endPoint y: 153, distance: 34.5
click at [441, 153] on p "The project lifecycle consists of distinct phases" at bounding box center [391, 184] width 101 height 135
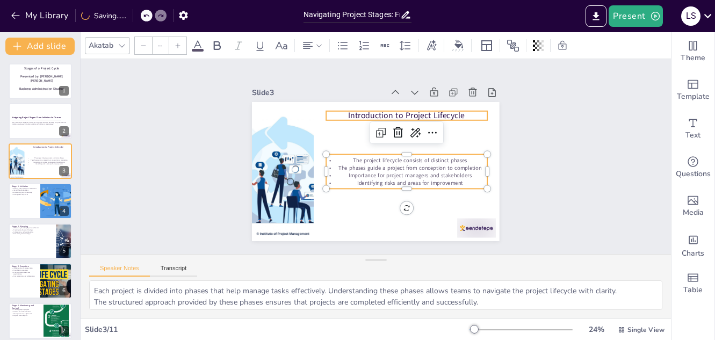
type input "48"
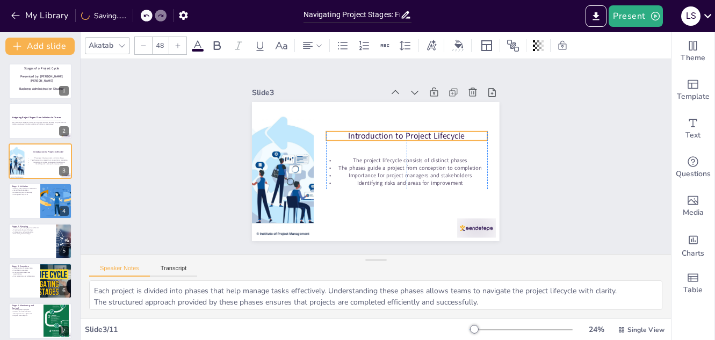
drag, startPoint x: 442, startPoint y: 109, endPoint x: 446, endPoint y: 129, distance: 20.7
click at [432, 145] on p "Introduction to Project Lifecycle" at bounding box center [359, 190] width 145 height 90
click at [21, 198] on div at bounding box center [40, 201] width 65 height 37
type textarea "This initial definition is essential for setting clear expectations and objecti…"
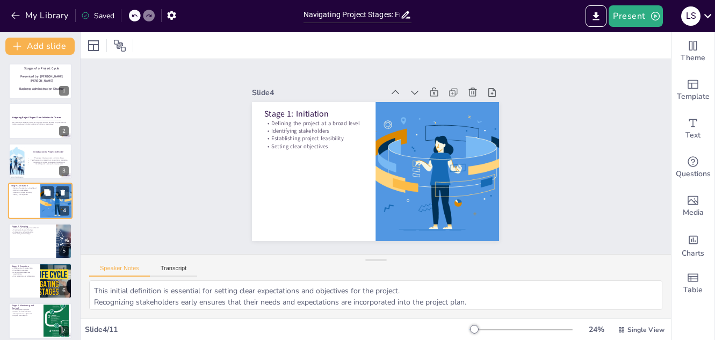
scroll to position [4, 0]
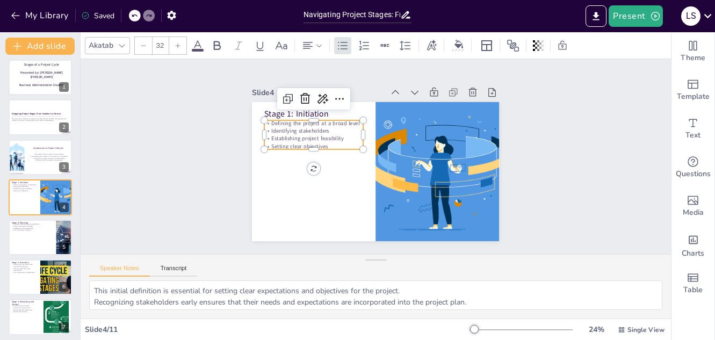
click at [291, 144] on p "Setting clear objectives" at bounding box center [313, 153] width 99 height 18
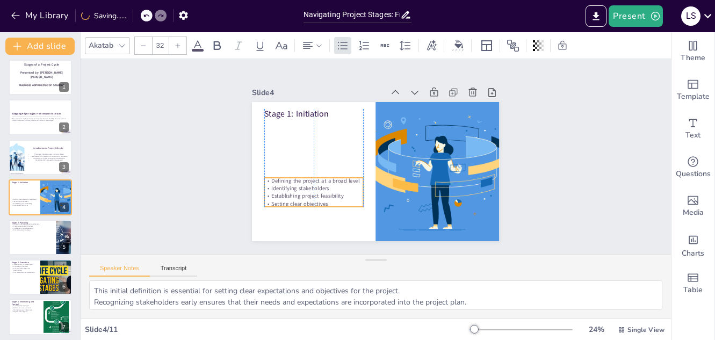
drag, startPoint x: 314, startPoint y: 131, endPoint x: 317, endPoint y: 189, distance: 57.6
click at [317, 181] on p "Establishing project feasibility" at bounding box center [303, 145] width 78 height 72
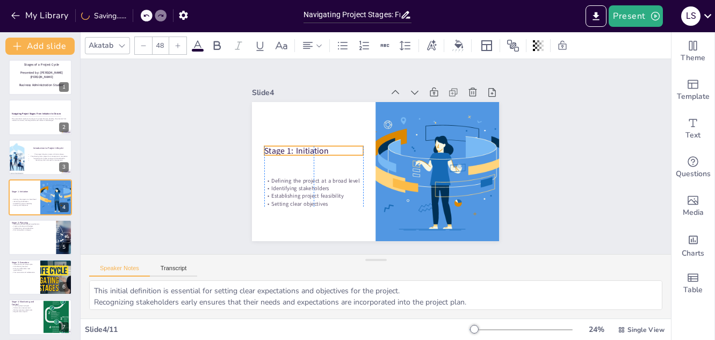
drag, startPoint x: 301, startPoint y: 105, endPoint x: 302, endPoint y: 142, distance: 37.1
click at [353, 142] on p "Stage 1: Initiation" at bounding box center [369, 94] width 32 height 99
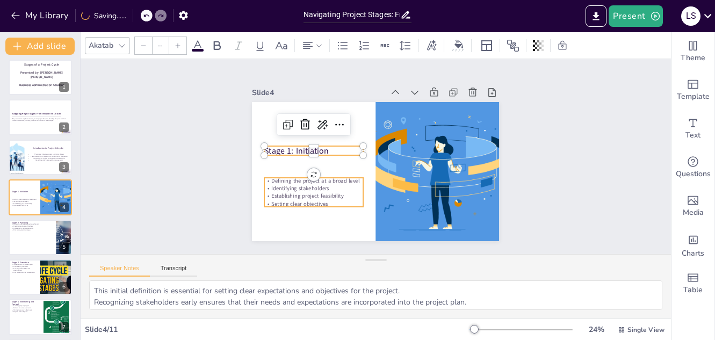
type input "32"
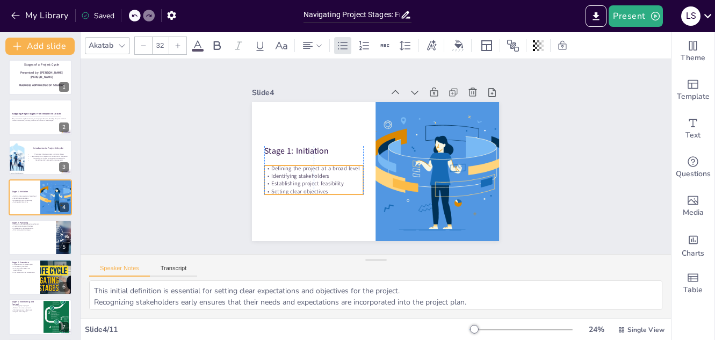
drag, startPoint x: 298, startPoint y: 189, endPoint x: 296, endPoint y: 176, distance: 12.5
click at [333, 148] on p "Establishing project feasibility" at bounding box center [342, 97] width 18 height 99
click at [28, 242] on div at bounding box center [40, 237] width 65 height 37
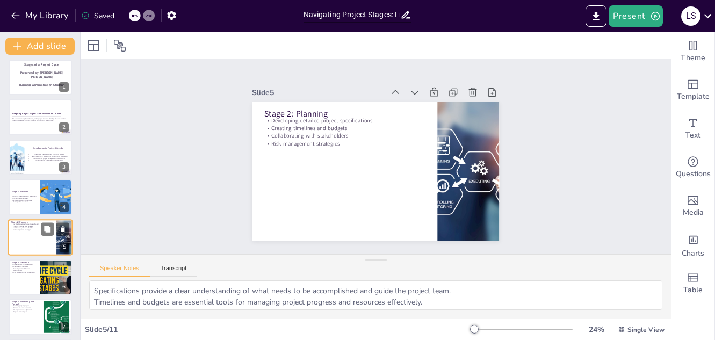
scroll to position [44, 0]
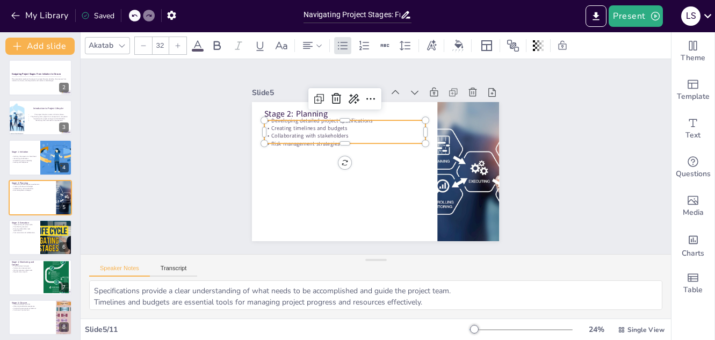
click at [313, 141] on p "Developing detailed project specifications" at bounding box center [369, 203] width 113 height 125
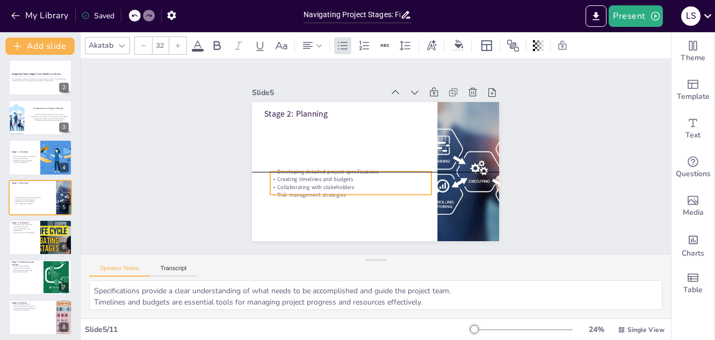
drag, startPoint x: 296, startPoint y: 118, endPoint x: 302, endPoint y: 169, distance: 51.4
click at [341, 169] on p "Developing detailed project specifications" at bounding box center [369, 128] width 57 height 155
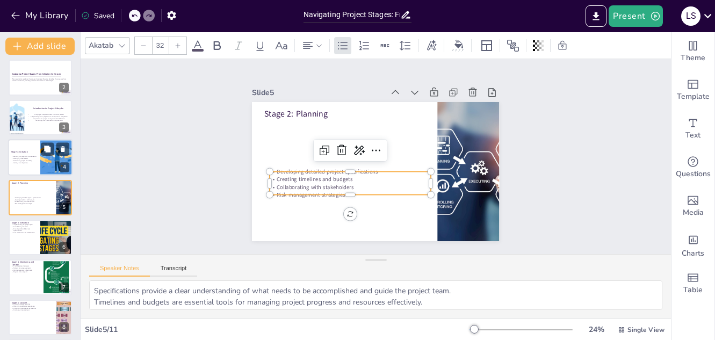
click at [17, 159] on p "Identifying stakeholders" at bounding box center [24, 159] width 26 height 2
type textarea "This initial definition is essential for setting clear expectations and objecti…"
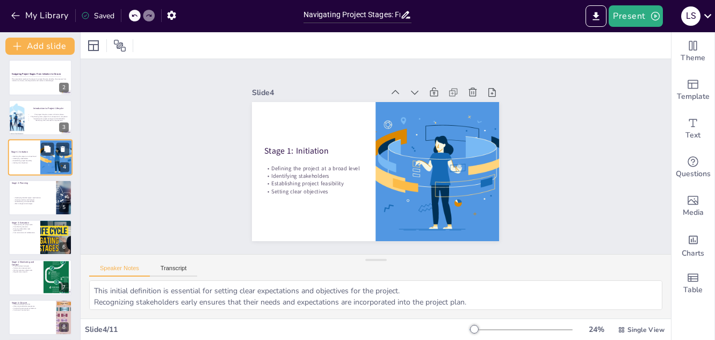
scroll to position [4, 0]
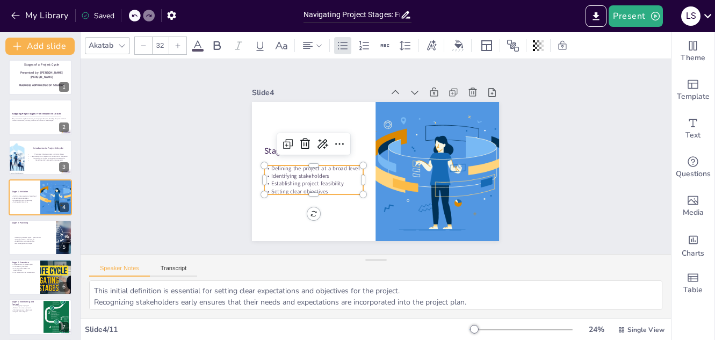
click at [306, 173] on p "Setting clear objectives" at bounding box center [309, 134] width 72 height 78
click at [300, 48] on div at bounding box center [312, 45] width 26 height 17
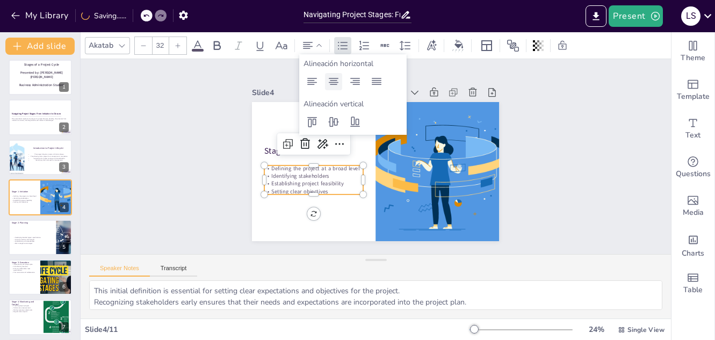
click at [338, 79] on icon at bounding box center [333, 81] width 13 height 13
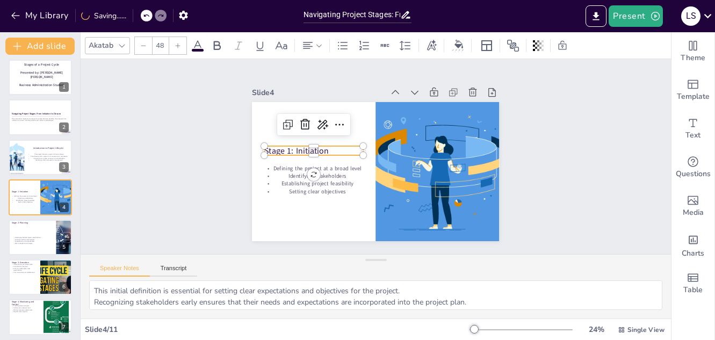
click at [342, 145] on p "Stage 1: Initiation" at bounding box center [362, 96] width 41 height 98
click at [306, 48] on icon at bounding box center [308, 45] width 10 height 7
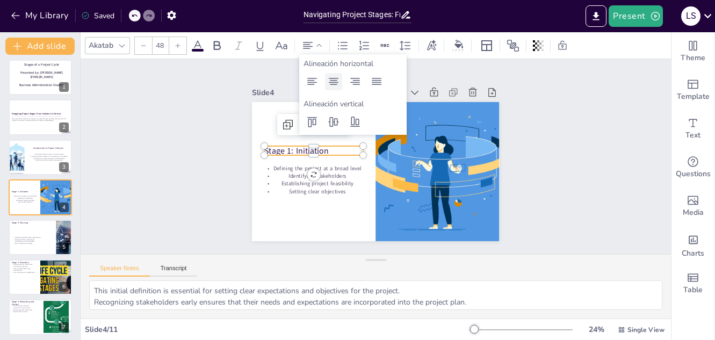
click at [331, 89] on div at bounding box center [333, 81] width 17 height 17
type input "32"
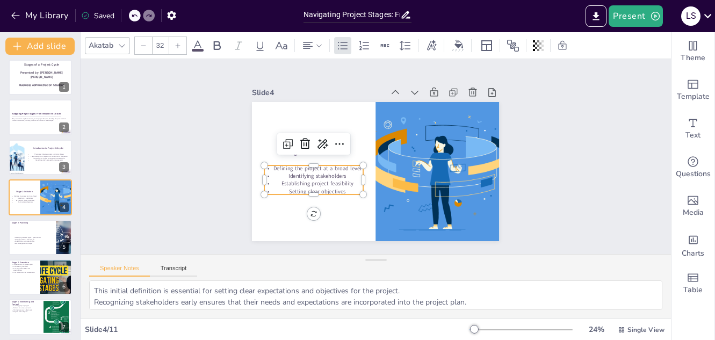
click at [275, 175] on p "Establishing project feasibility" at bounding box center [310, 142] width 84 height 65
click at [312, 46] on icon at bounding box center [308, 45] width 13 height 13
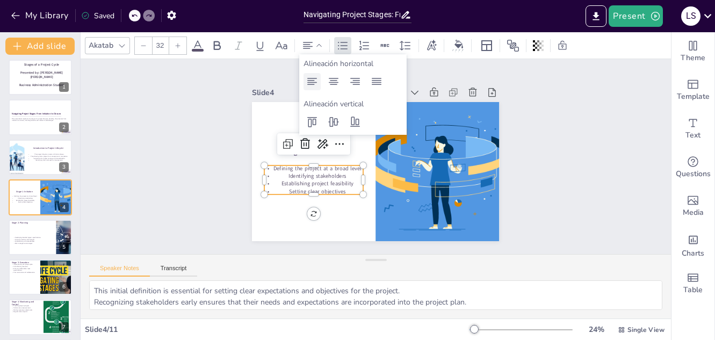
click at [317, 85] on icon at bounding box center [312, 81] width 13 height 13
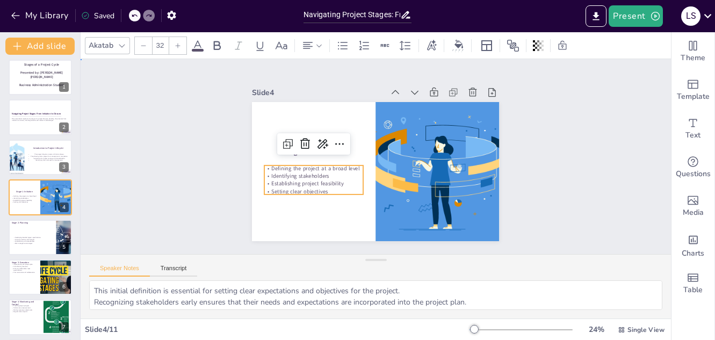
click at [566, 153] on div "Slide 1 Stages of a Project Cycle Presented by: [PERSON_NAME] [PERSON_NAME] Bus…" at bounding box center [376, 156] width 593 height 505
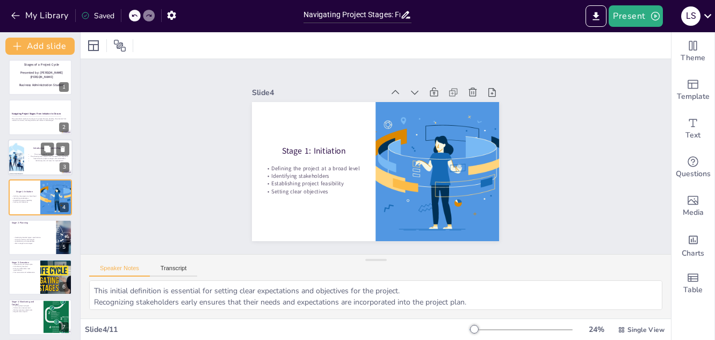
click at [38, 155] on p "The phases guide a project from conception to completion" at bounding box center [48, 156] width 42 height 2
type textarea "Each project is divided into phases that help manage tasks effectively. Underst…"
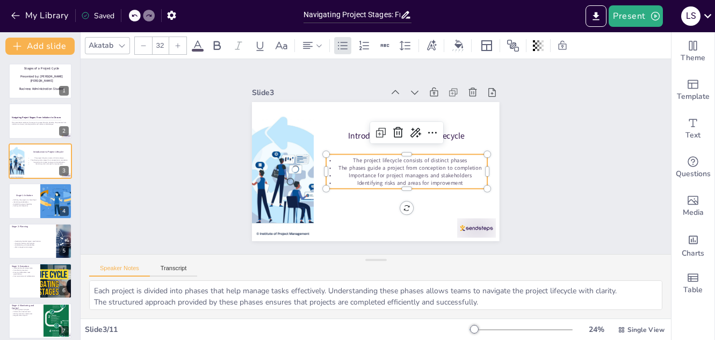
click at [366, 151] on div "The project lifecycle consists of distinct phases The phases guide a project fr…" at bounding box center [401, 180] width 164 height 83
click at [305, 38] on div at bounding box center [312, 45] width 26 height 17
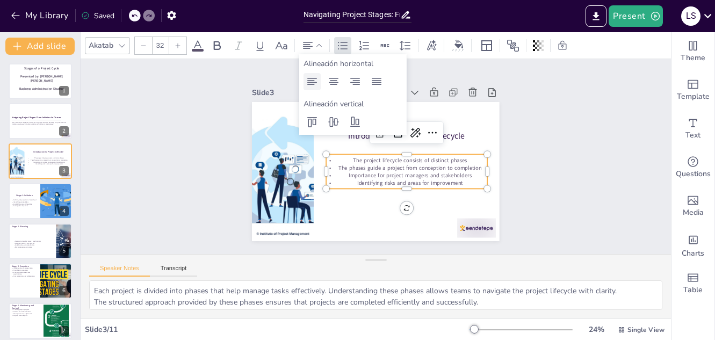
click at [309, 83] on icon at bounding box center [312, 81] width 13 height 13
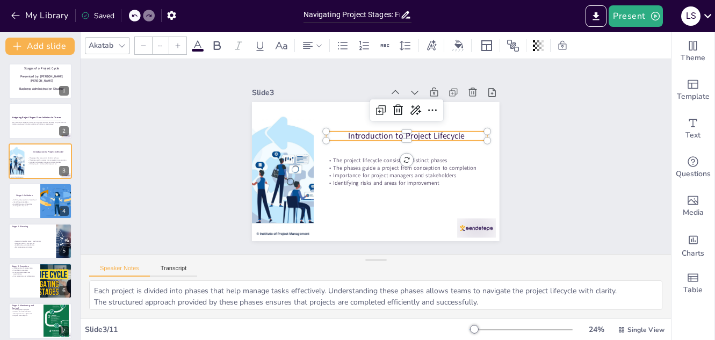
type input "48"
click at [416, 132] on p "Introduction to Project Lifecycle" at bounding box center [385, 192] width 61 height 156
click at [311, 49] on icon at bounding box center [308, 45] width 13 height 13
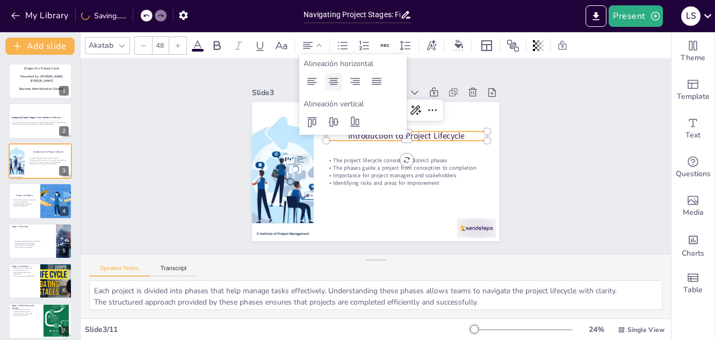
click at [337, 87] on icon at bounding box center [333, 81] width 13 height 13
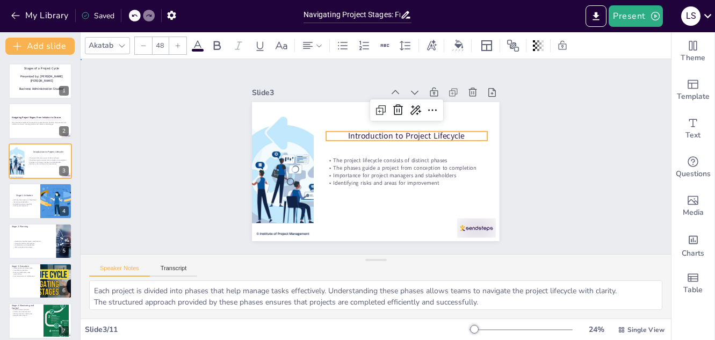
click at [518, 175] on div "Slide 1 Stages of a Project Cycle Presented by: [PERSON_NAME] [PERSON_NAME] Bus…" at bounding box center [376, 157] width 350 height 280
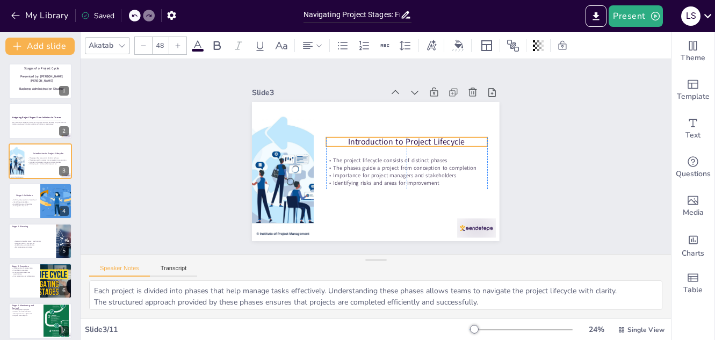
drag, startPoint x: 387, startPoint y: 136, endPoint x: 389, endPoint y: 141, distance: 6.0
click at [389, 141] on p "Introduction to Project Lifecycle" at bounding box center [410, 156] width 152 height 76
click at [26, 202] on p "Identifying stakeholders" at bounding box center [24, 203] width 26 height 2
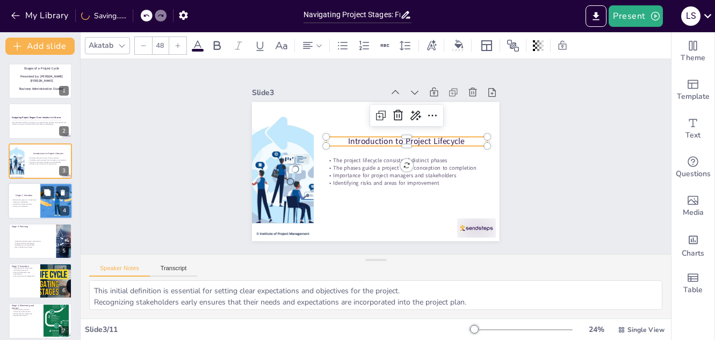
scroll to position [4, 0]
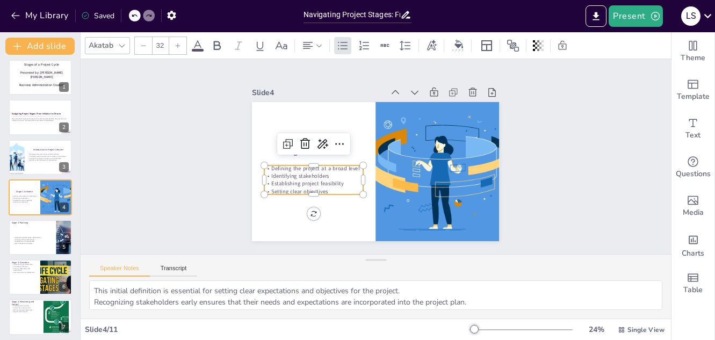
click at [310, 162] on p "Establishing project feasibility" at bounding box center [322, 117] width 56 height 90
click at [21, 244] on p "Risk management strategies" at bounding box center [33, 243] width 42 height 2
type textarea "Specifications provide a clear understanding of what needs to be accomplished a…"
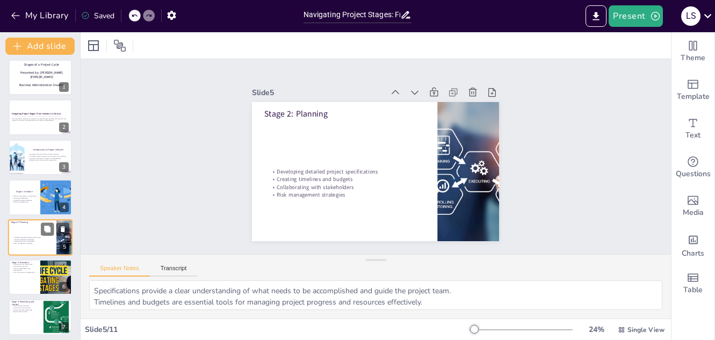
scroll to position [44, 0]
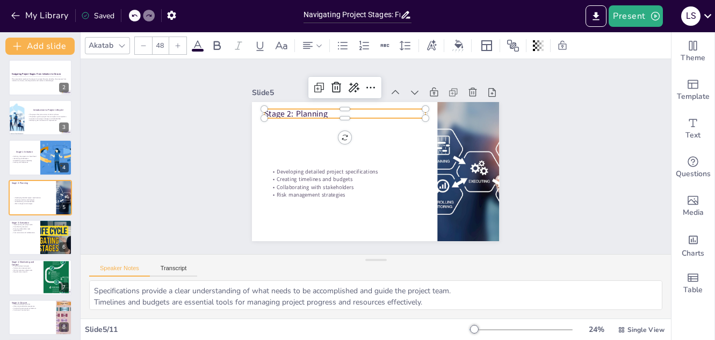
click at [292, 115] on div "Stage 2: Planning Developing detailed project specifications Creating timelines…" at bounding box center [365, 145] width 277 height 269
click at [310, 51] on icon at bounding box center [308, 45] width 13 height 13
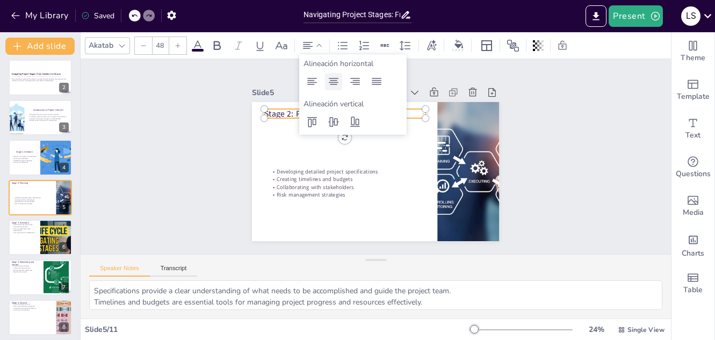
click at [333, 88] on div at bounding box center [333, 81] width 17 height 17
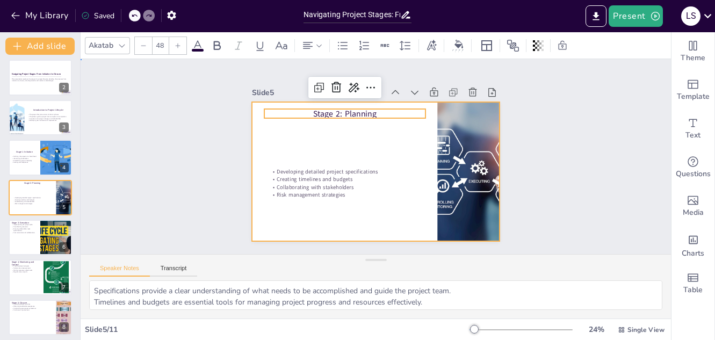
click at [291, 148] on div at bounding box center [361, 161] width 209 height 278
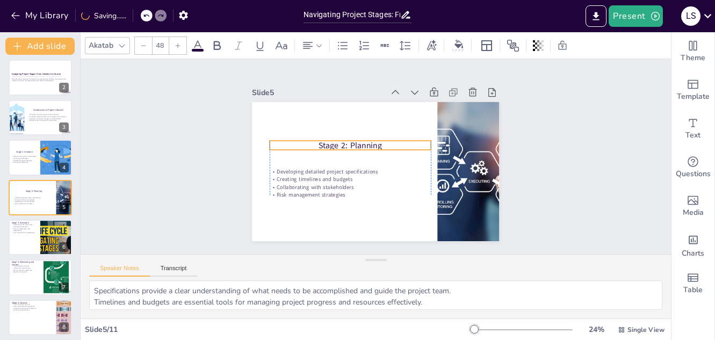
drag, startPoint x: 325, startPoint y: 111, endPoint x: 327, endPoint y: 142, distance: 31.8
click at [327, 142] on p "Stage 2: Planning" at bounding box center [370, 129] width 104 height 137
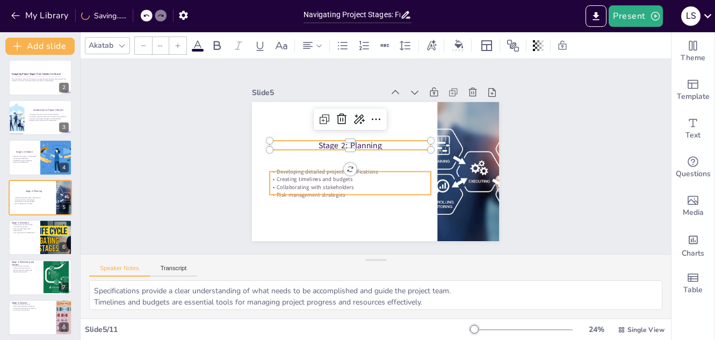
type input "32"
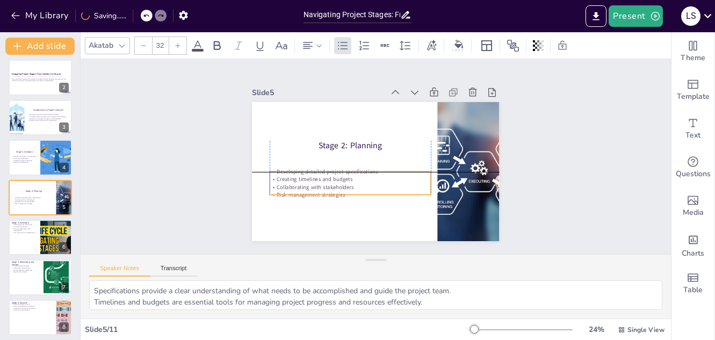
click at [328, 175] on p "Creating timelines and budgets" at bounding box center [348, 136] width 41 height 159
click at [474, 135] on div "Slide 1 Stages of a Project Cycle Presented by: [PERSON_NAME] [PERSON_NAME] Bus…" at bounding box center [375, 156] width 195 height 591
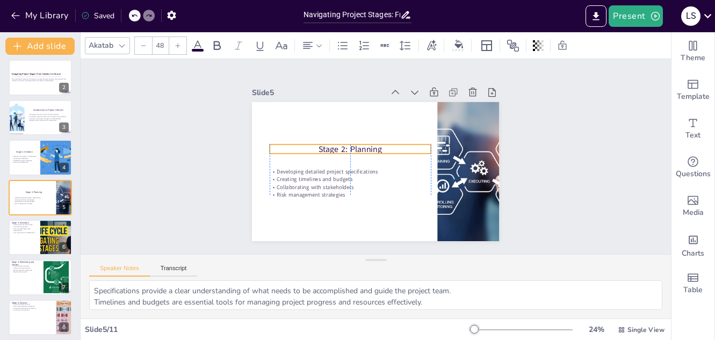
click at [347, 146] on p "Stage 2: Planning" at bounding box center [359, 136] width 137 height 104
click at [562, 171] on div "Slide 1 Stages of a Project Cycle Presented by: [PERSON_NAME] [PERSON_NAME] Bus…" at bounding box center [376, 157] width 622 height 368
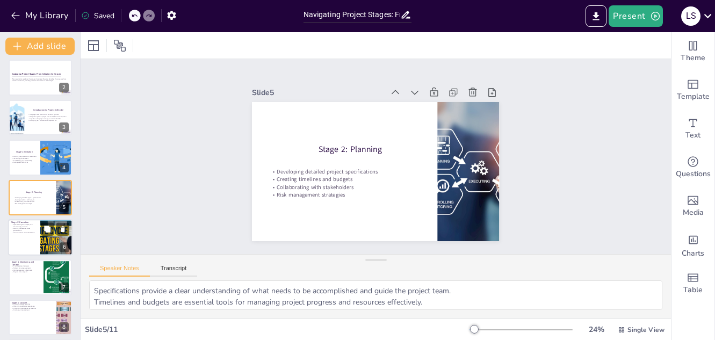
click at [15, 244] on div at bounding box center [40, 237] width 65 height 37
type textarea "Proper implementation of the project plan is crucial for achieving the desired …"
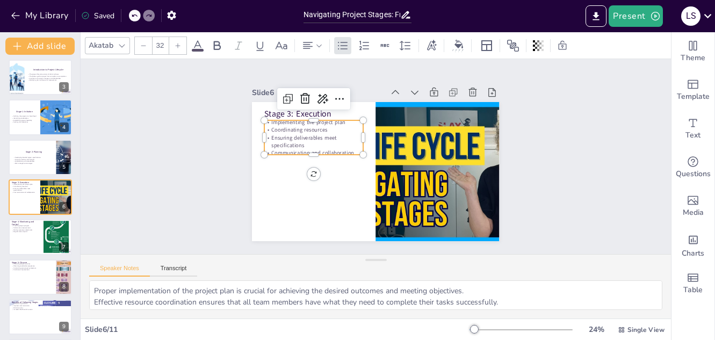
click at [298, 130] on p "Ensuring deliverables meet specifications" at bounding box center [340, 104] width 84 height 78
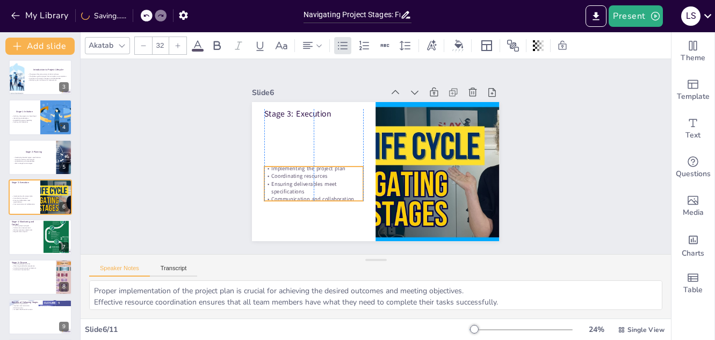
drag, startPoint x: 292, startPoint y: 130, endPoint x: 293, endPoint y: 176, distance: 46.2
click at [293, 176] on p "Ensuring deliverables meet specifications" at bounding box center [307, 152] width 94 height 63
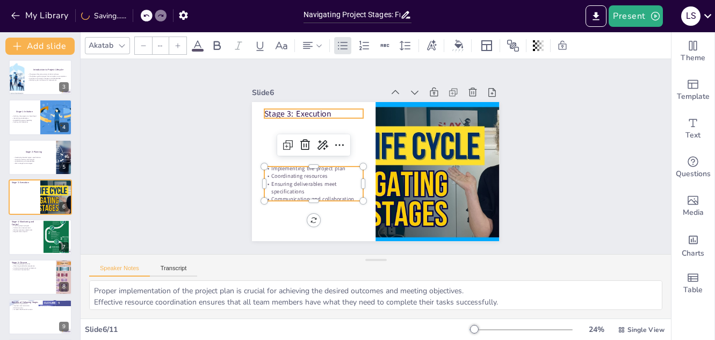
type input "48"
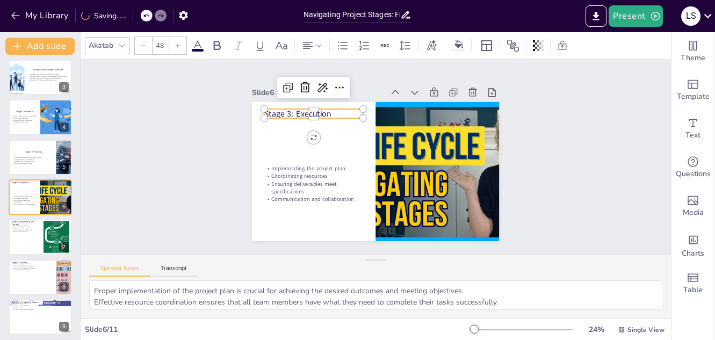
click at [415, 106] on p "Stage 3: Execution" at bounding box center [431, 104] width 32 height 99
click at [302, 43] on icon at bounding box center [308, 45] width 13 height 13
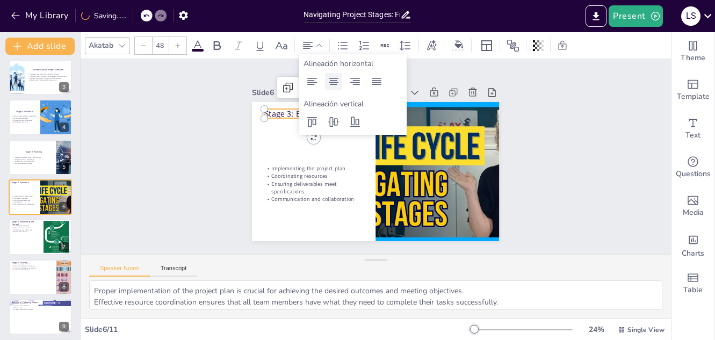
click at [331, 81] on icon at bounding box center [334, 81] width 10 height 7
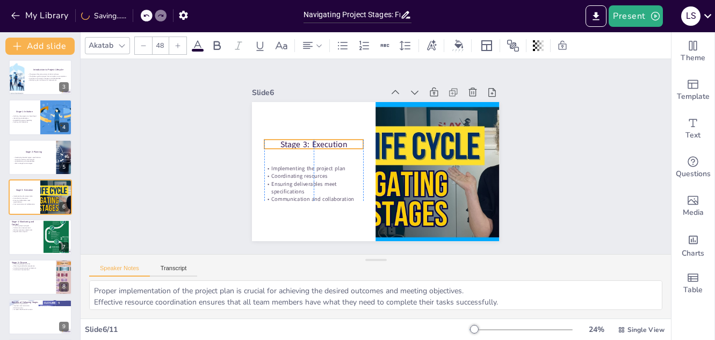
drag, startPoint x: 288, startPoint y: 112, endPoint x: 284, endPoint y: 142, distance: 30.3
click at [284, 142] on p "Stage 3: Execution" at bounding box center [324, 120] width 95 height 51
click at [18, 237] on div at bounding box center [40, 237] width 65 height 37
type textarea "Continuous tracking of progress helps ensure that the project remains on schedu…"
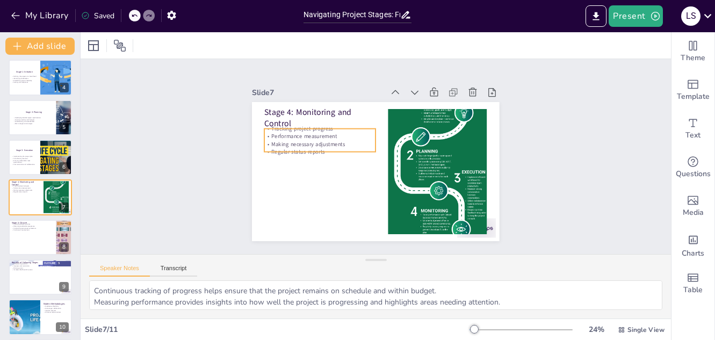
click at [392, 134] on p "Performance measurement" at bounding box center [401, 104] width 19 height 112
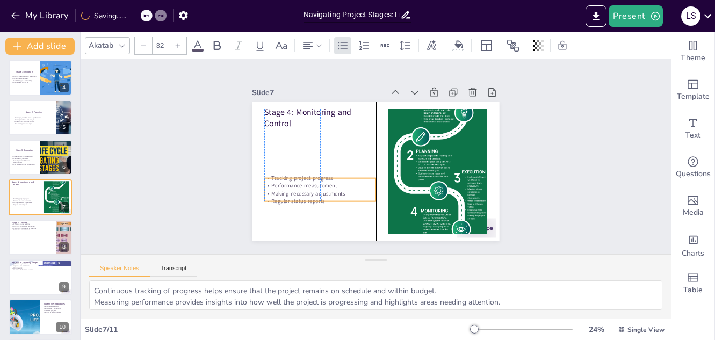
drag, startPoint x: 281, startPoint y: 134, endPoint x: 283, endPoint y: 184, distance: 49.5
click at [283, 184] on p "Performance measurement" at bounding box center [318, 179] width 112 height 19
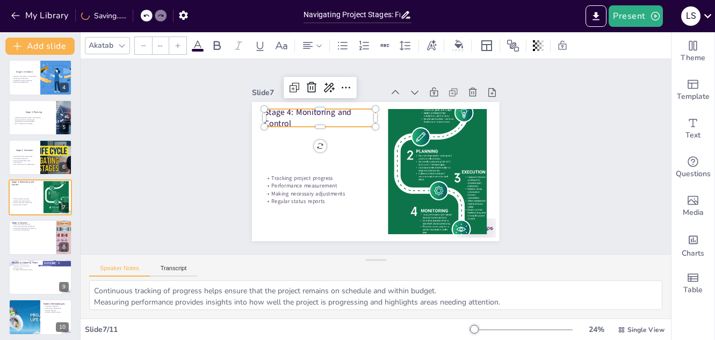
type input "48"
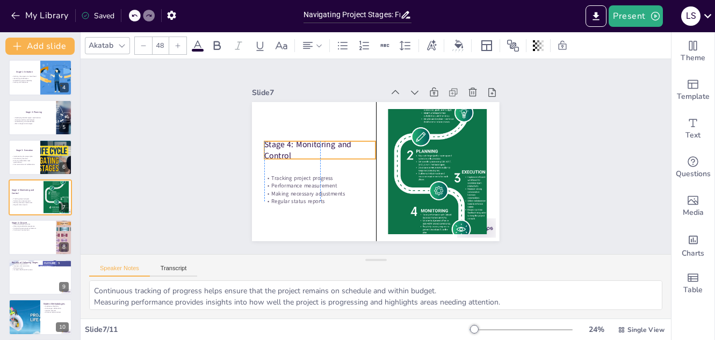
drag, startPoint x: 290, startPoint y: 114, endPoint x: 291, endPoint y: 147, distance: 32.3
click at [291, 147] on p "Stage 4: Monitoring and Control" at bounding box center [339, 115] width 98 height 92
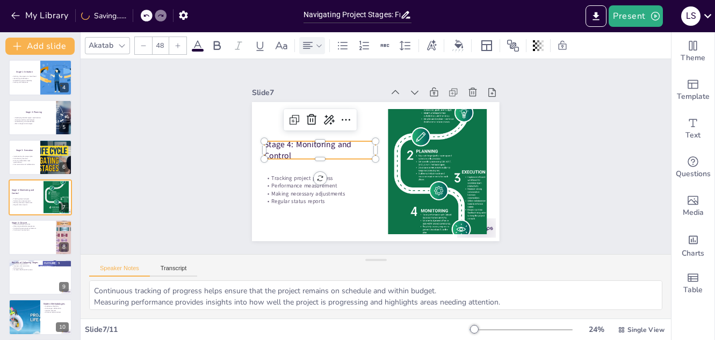
click at [307, 50] on icon at bounding box center [308, 45] width 13 height 13
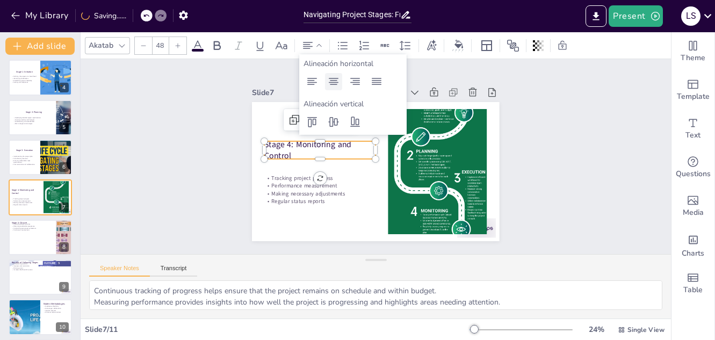
click at [335, 80] on icon at bounding box center [334, 81] width 10 height 7
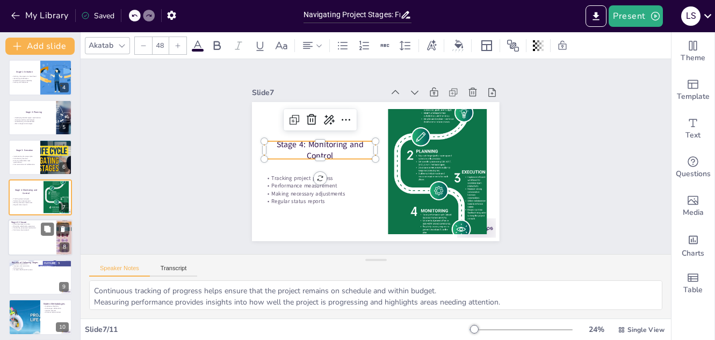
click at [23, 237] on div at bounding box center [40, 237] width 65 height 37
type textarea "Finalizing all activities ensures that nothing is overlooked and that the proje…"
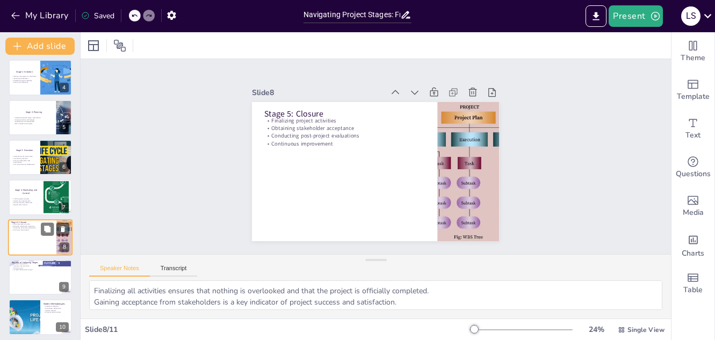
scroll to position [163, 0]
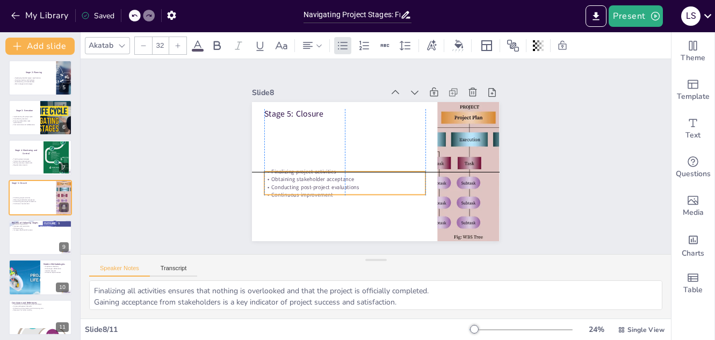
drag, startPoint x: 304, startPoint y: 132, endPoint x: 304, endPoint y: 184, distance: 52.1
click at [304, 184] on p "Conducting post-project evaluations" at bounding box center [333, 167] width 143 height 87
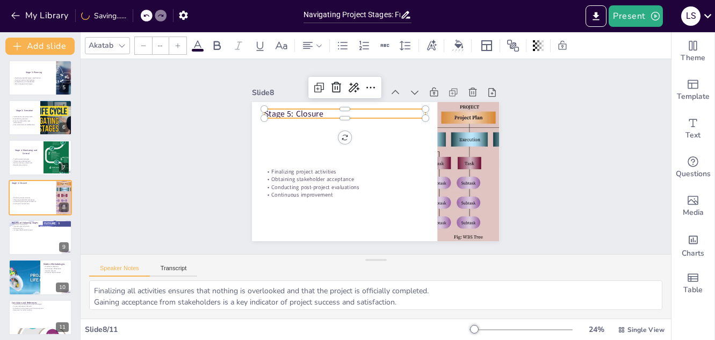
type input "48"
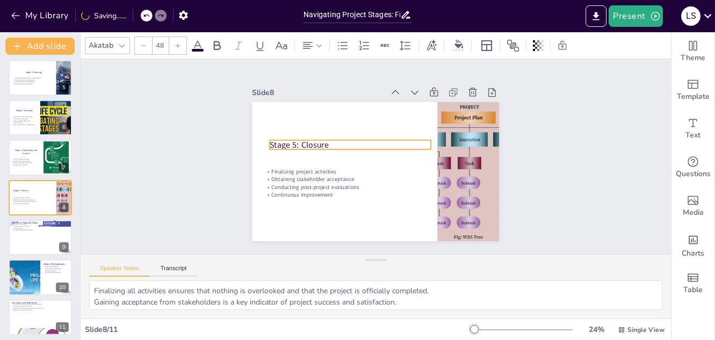
drag, startPoint x: 298, startPoint y: 111, endPoint x: 304, endPoint y: 142, distance: 31.6
click at [304, 142] on p "Stage 5: Closure" at bounding box center [358, 135] width 152 height 76
click at [313, 50] on icon at bounding box center [308, 45] width 13 height 13
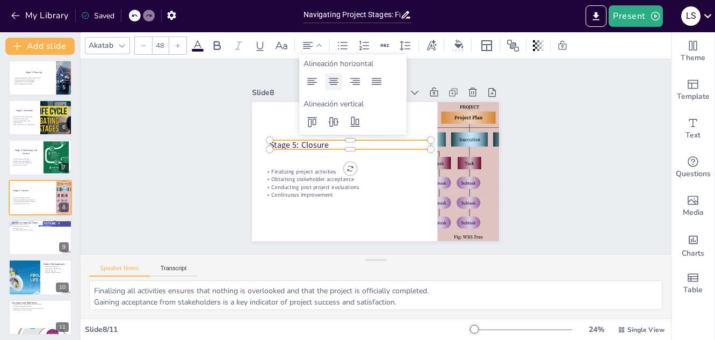
click at [333, 83] on icon at bounding box center [333, 81] width 13 height 13
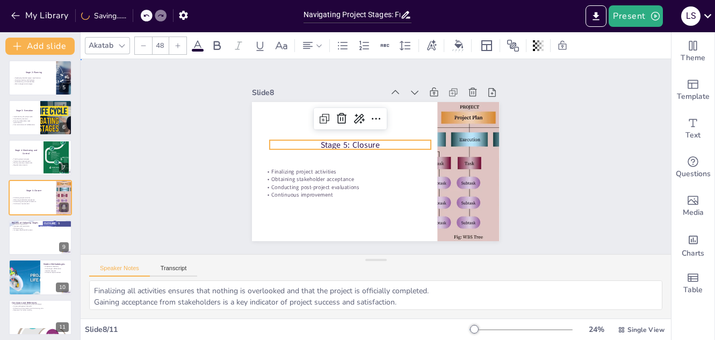
click at [523, 167] on div "Slide 1 Stages of a Project Cycle Presented by: [PERSON_NAME] [PERSON_NAME] Bus…" at bounding box center [375, 157] width 609 height 464
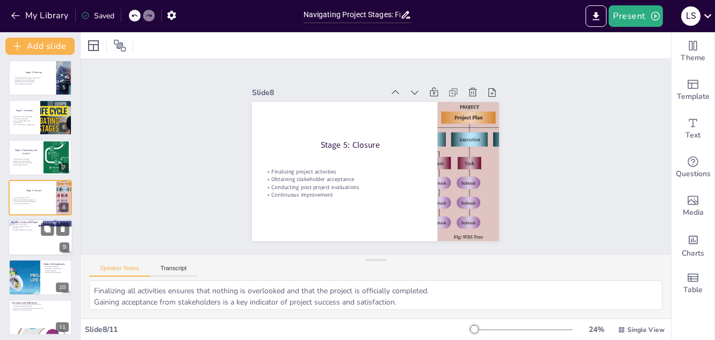
click at [33, 243] on div at bounding box center [40, 237] width 65 height 37
type textarea "A structured approach allows teams to manage tasks efficiently and stay focused…"
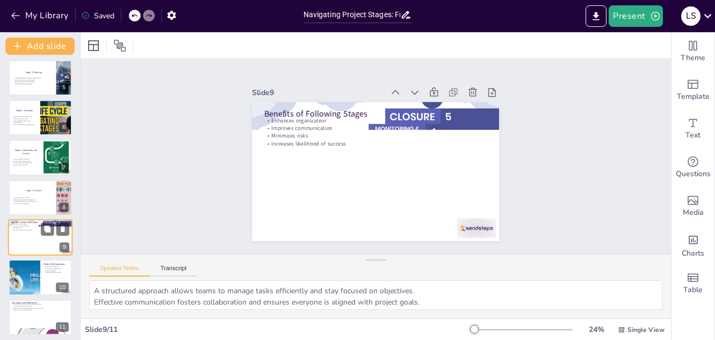
scroll to position [167, 0]
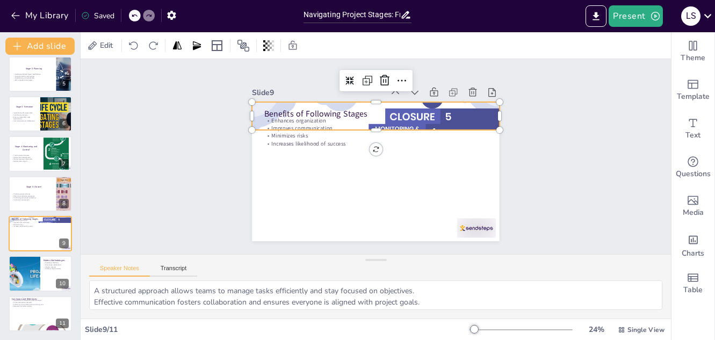
click at [484, 110] on div at bounding box center [364, 195] width 296 height 262
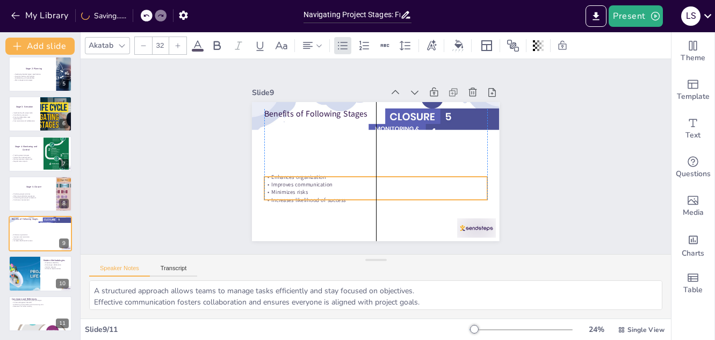
drag, startPoint x: 291, startPoint y: 138, endPoint x: 290, endPoint y: 194, distance: 56.4
click at [290, 178] on p "Increases likelihood of success" at bounding box center [354, 119] width 197 height 118
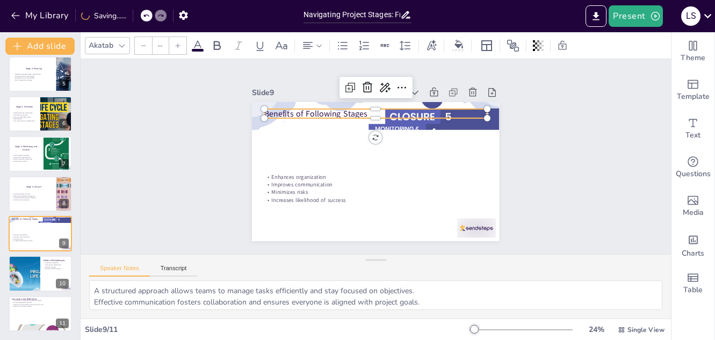
type input "48"
click at [298, 111] on p "Benefits of Following Stages" at bounding box center [397, 119] width 199 height 121
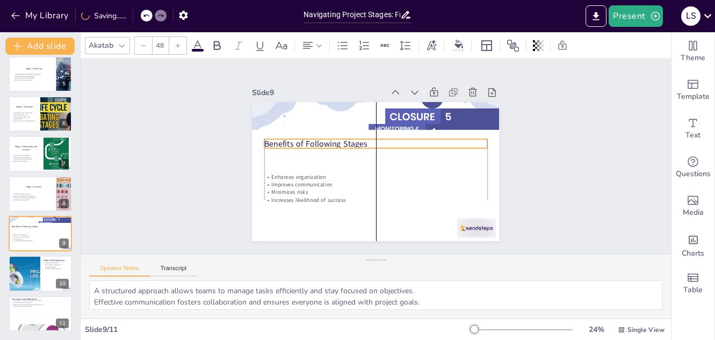
drag, startPoint x: 290, startPoint y: 111, endPoint x: 285, endPoint y: 141, distance: 30.4
click at [285, 141] on p "Benefits of Following Stages" at bounding box center [382, 145] width 199 height 121
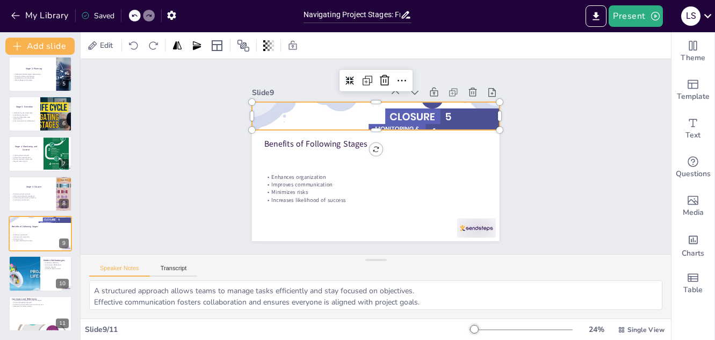
click at [453, 120] on div at bounding box center [396, 121] width 312 height 293
click at [453, 120] on div at bounding box center [384, 117] width 283 height 243
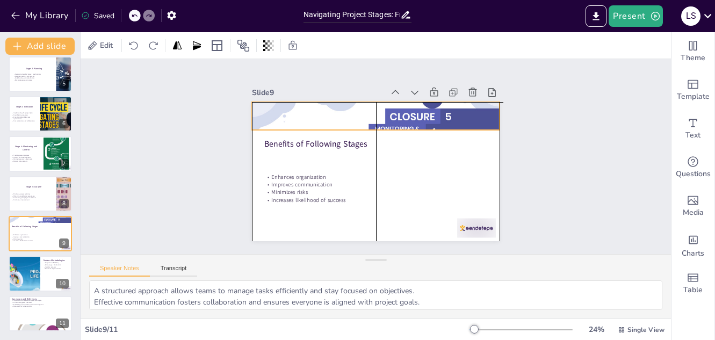
click at [457, 120] on div at bounding box center [417, 157] width 196 height 248
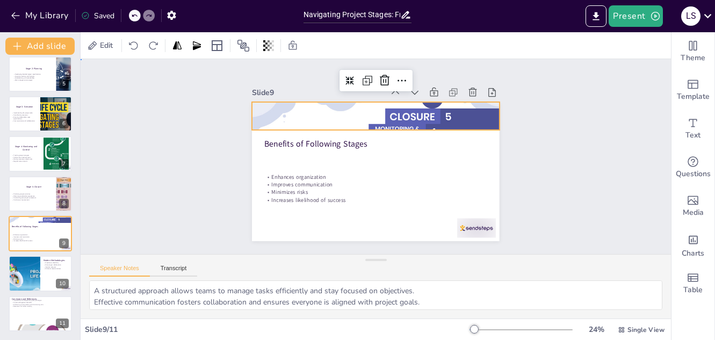
click at [561, 140] on div "Slide 1 Stages of a Project Cycle Presented by: [PERSON_NAME] [PERSON_NAME] Bus…" at bounding box center [376, 156] width 619 height 418
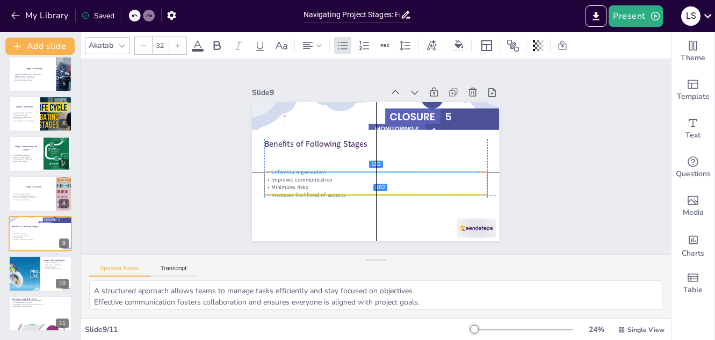
click at [303, 183] on p "Minimizes risks" at bounding box center [363, 185] width 206 height 98
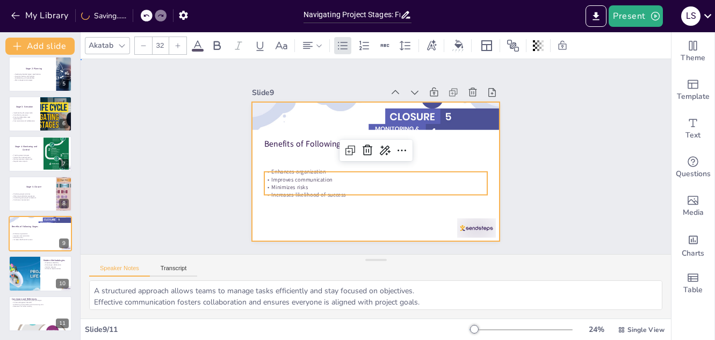
click at [300, 146] on div at bounding box center [369, 170] width 283 height 228
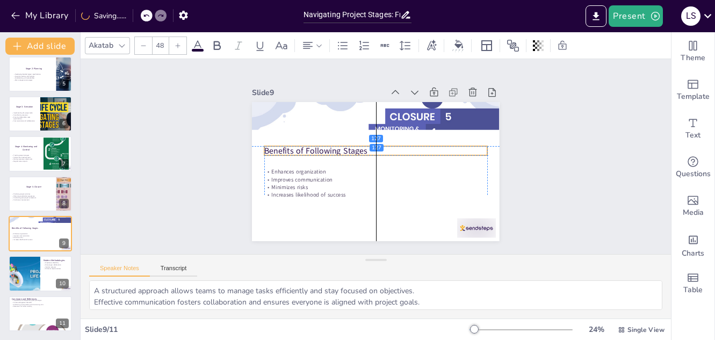
drag, startPoint x: 297, startPoint y: 141, endPoint x: 298, endPoint y: 149, distance: 7.6
click at [298, 149] on p "Benefits of Following Stages" at bounding box center [376, 151] width 223 height 35
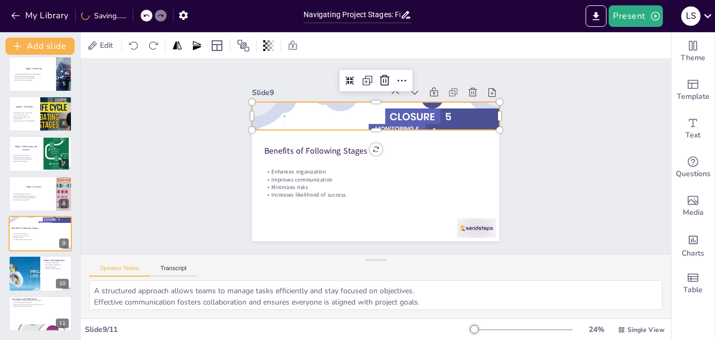
click at [441, 120] on div at bounding box center [345, 183] width 311 height 315
click at [29, 273] on div at bounding box center [24, 274] width 65 height 37
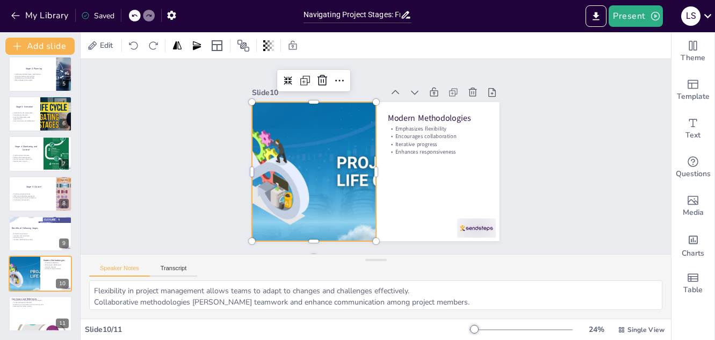
click at [334, 167] on div at bounding box center [327, 115] width 258 height 282
click at [392, 49] on icon at bounding box center [398, 43] width 12 height 12
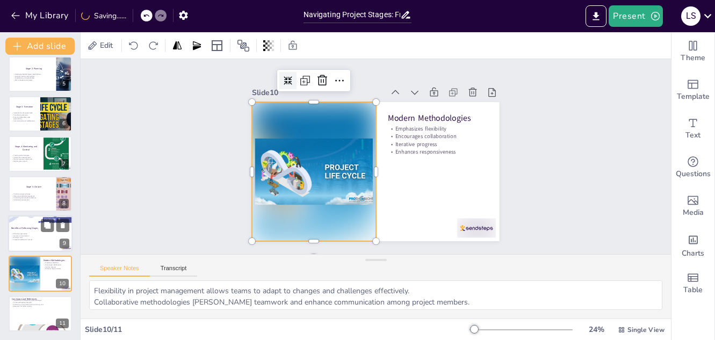
click at [38, 224] on div at bounding box center [40, 234] width 65 height 37
type textarea "A structured approach allows teams to manage tasks efficiently and stay focused…"
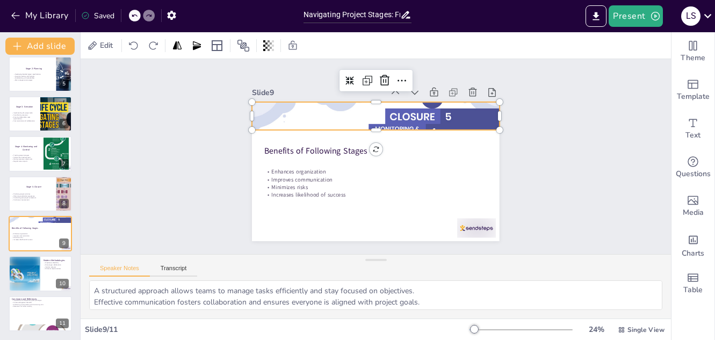
click at [423, 110] on div at bounding box center [396, 121] width 312 height 293
click at [309, 119] on icon at bounding box center [302, 125] width 13 height 13
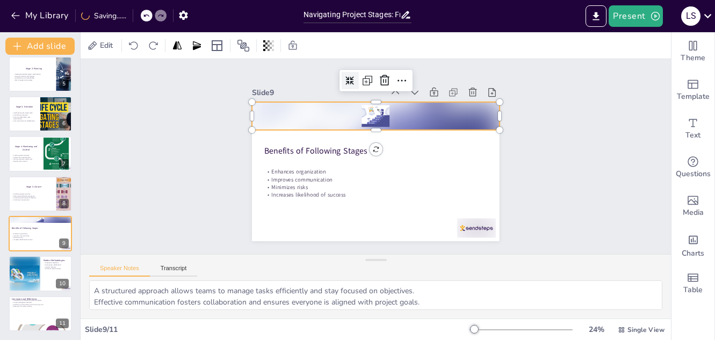
click at [371, 144] on div at bounding box center [389, 195] width 244 height 103
click at [393, 233] on icon at bounding box center [392, 235] width 8 height 5
click at [547, 147] on div "Slide 1 Stages of a Project Cycle Presented by: [PERSON_NAME] [PERSON_NAME] Bus…" at bounding box center [376, 156] width 592 height 505
click at [369, 110] on div at bounding box center [396, 122] width 228 height 148
click at [397, 228] on icon at bounding box center [401, 232] width 9 height 9
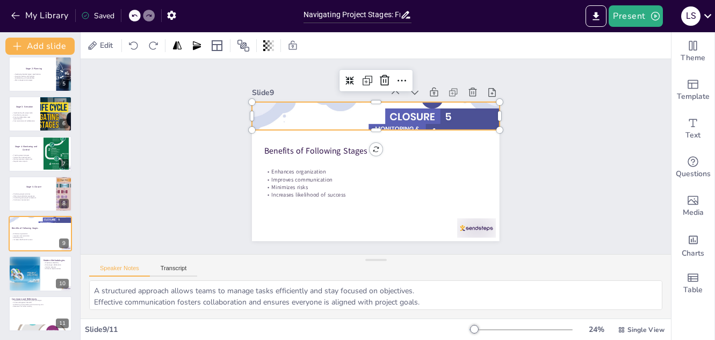
click at [370, 125] on div at bounding box center [348, 186] width 315 height 311
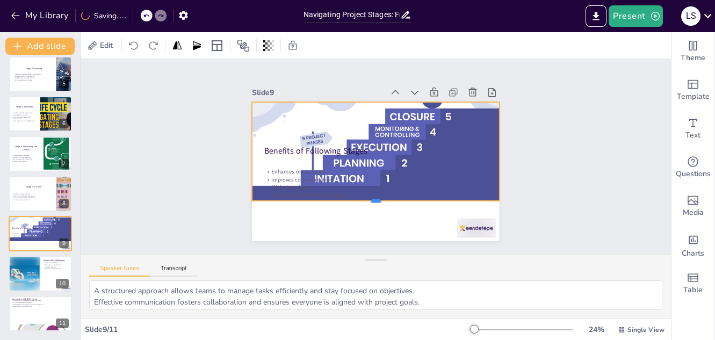
drag, startPoint x: 368, startPoint y: 127, endPoint x: 376, endPoint y: 197, distance: 70.3
click at [376, 197] on div at bounding box center [344, 193] width 190 height 172
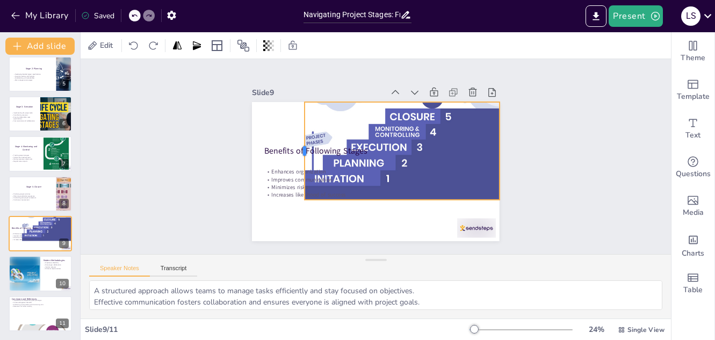
drag, startPoint x: 241, startPoint y: 145, endPoint x: 294, endPoint y: 144, distance: 53.2
click at [304, 110] on div at bounding box center [350, 86] width 93 height 48
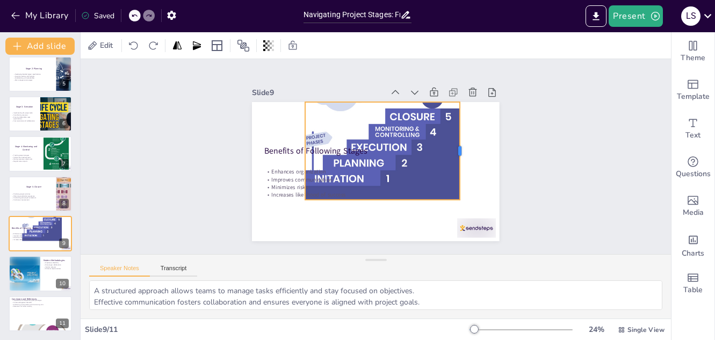
drag, startPoint x: 492, startPoint y: 146, endPoint x: 451, endPoint y: 147, distance: 40.9
click at [451, 183] on div at bounding box center [439, 219] width 78 height 72
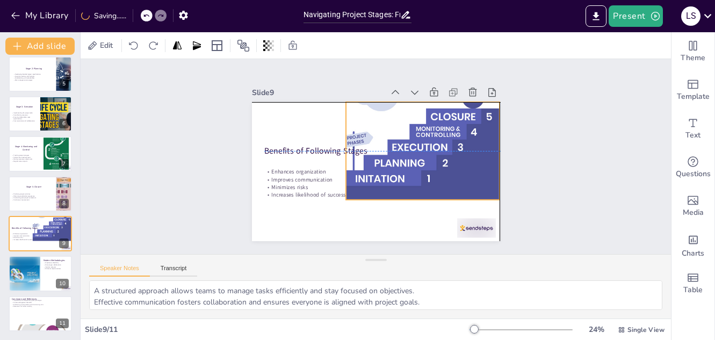
drag, startPoint x: 439, startPoint y: 110, endPoint x: 481, endPoint y: 110, distance: 41.9
click at [481, 110] on div at bounding box center [431, 172] width 293 height 312
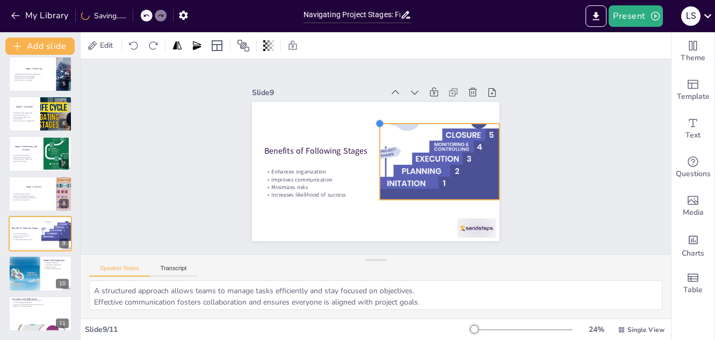
drag, startPoint x: 338, startPoint y: 99, endPoint x: 402, endPoint y: 121, distance: 67.5
click at [402, 121] on div "Benefits of Following Stages Enhances organization Improves communication Minim…" at bounding box center [365, 167] width 277 height 269
click at [581, 125] on div "Slide 1 Stages of a Project Cycle Presented by: [PERSON_NAME] [PERSON_NAME] Bus…" at bounding box center [376, 156] width 505 height 592
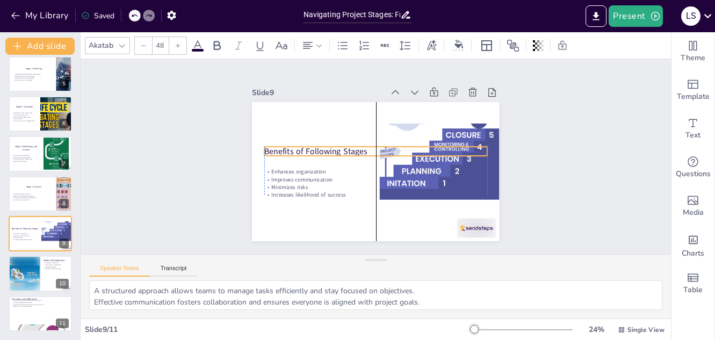
click at [459, 144] on p "Benefits of Following Stages" at bounding box center [380, 153] width 158 height 173
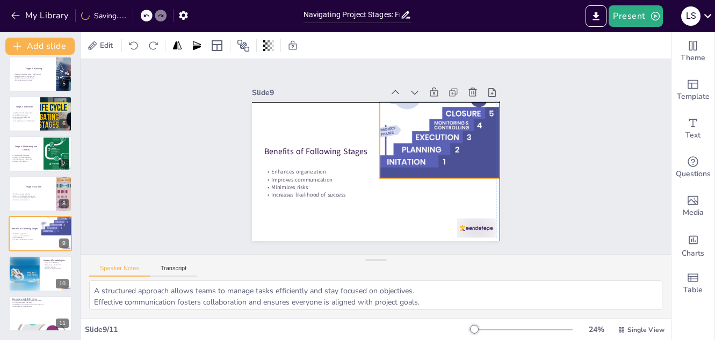
drag, startPoint x: 482, startPoint y: 129, endPoint x: 481, endPoint y: 106, distance: 22.6
click at [481, 106] on div at bounding box center [449, 148] width 244 height 228
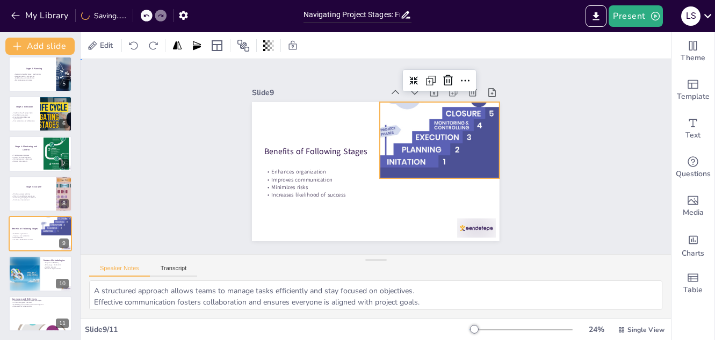
click at [559, 113] on div "Slide 1 Stages of a Project Cycle Presented by: [PERSON_NAME] [PERSON_NAME] Bus…" at bounding box center [376, 156] width 419 height 619
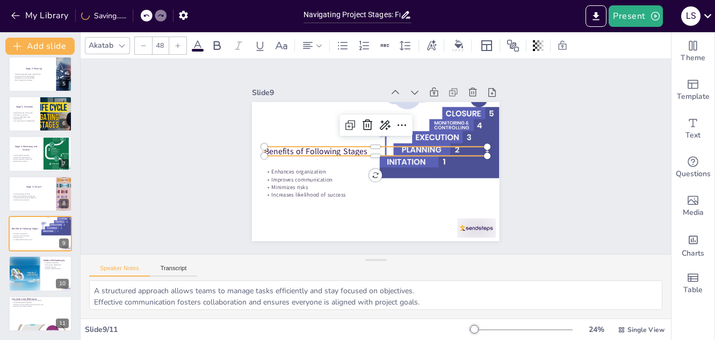
click at [464, 145] on p "Benefits of Following Stages" at bounding box center [375, 162] width 216 height 80
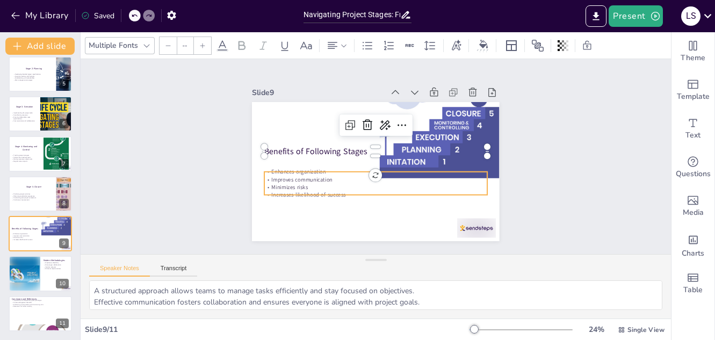
type input "32"
click at [472, 167] on div "Benefits of Following Stages Enhances organization Improves communication Minim…" at bounding box center [364, 166] width 258 height 282
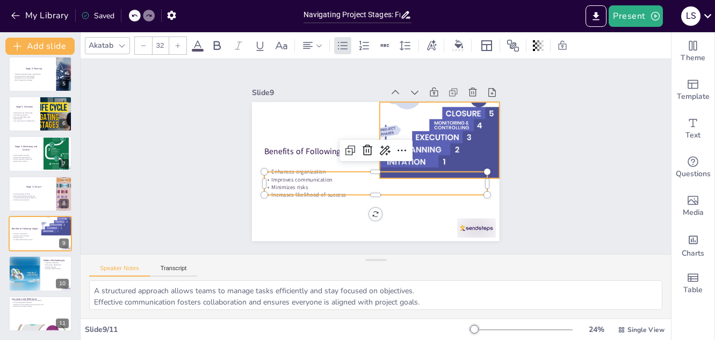
click at [482, 112] on div at bounding box center [369, 230] width 242 height 246
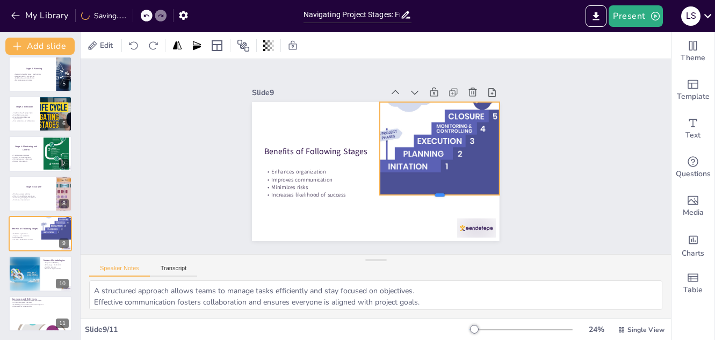
drag, startPoint x: 434, startPoint y: 176, endPoint x: 438, endPoint y: 192, distance: 17.1
click at [343, 192] on div at bounding box center [304, 183] width 77 height 102
click at [514, 181] on div "Slide 1 Stages of a Project Cycle Presented by: [PERSON_NAME] [PERSON_NAME] Bus…" at bounding box center [376, 157] width 342 height 332
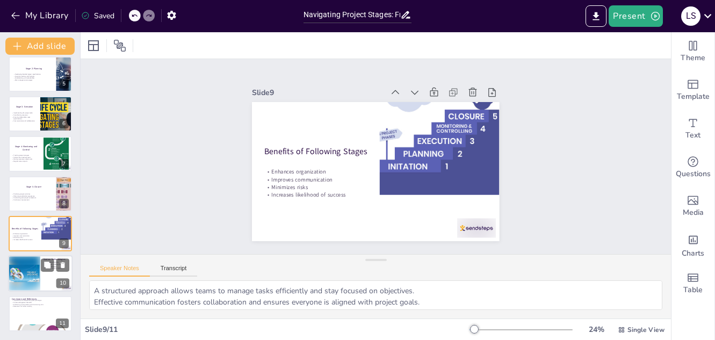
click at [27, 279] on div at bounding box center [24, 274] width 32 height 37
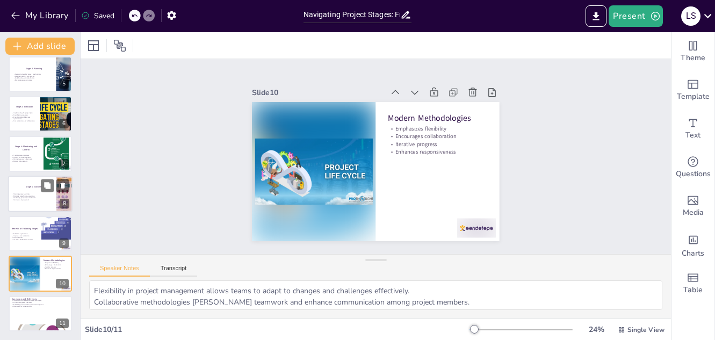
click at [27, 201] on p "Continuous improvement" at bounding box center [32, 200] width 42 height 2
type textarea "Finalizing all activities ensures that nothing is overlooked and that the proje…"
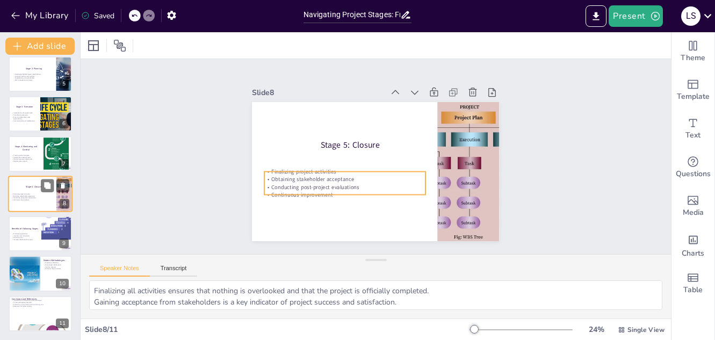
scroll to position [163, 0]
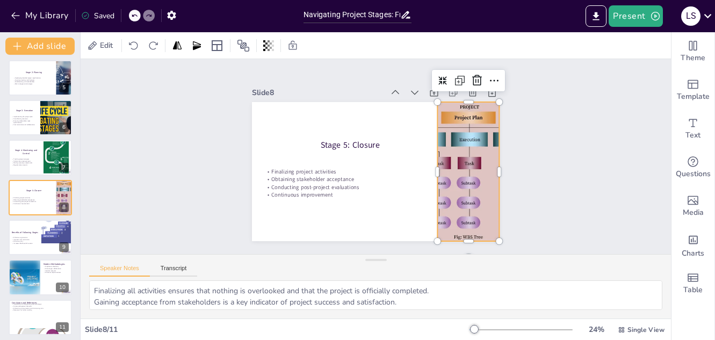
click at [413, 186] on div at bounding box center [292, 114] width 241 height 197
click at [400, 245] on div at bounding box center [388, 257] width 24 height 24
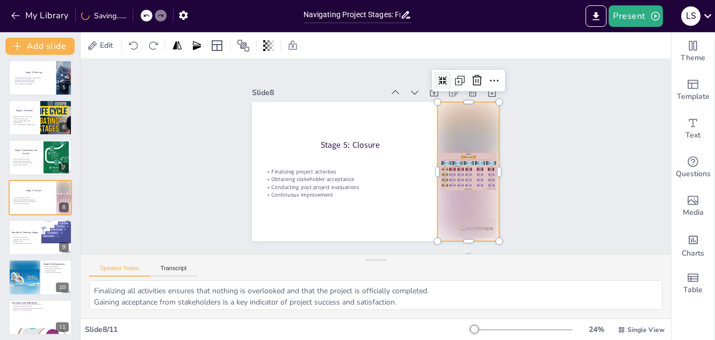
click at [465, 144] on div at bounding box center [477, 156] width 24 height 24
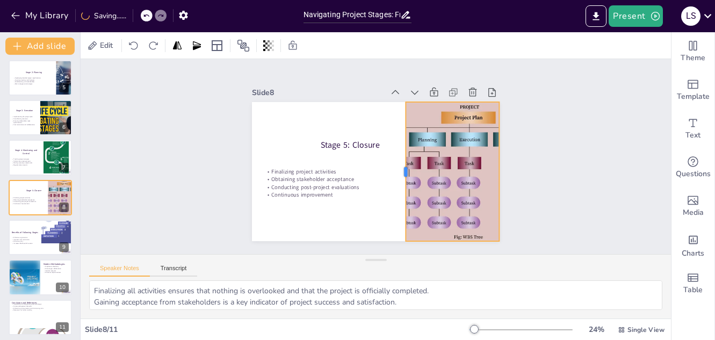
drag, startPoint x: 428, startPoint y: 169, endPoint x: 397, endPoint y: 174, distance: 31.5
click at [363, 174] on div at bounding box center [351, 138] width 23 height 139
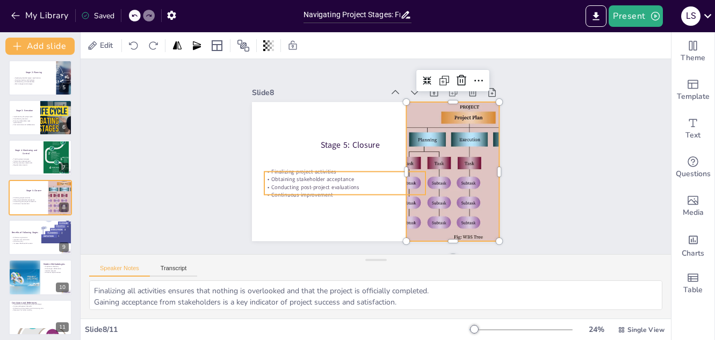
click at [320, 185] on p "Conducting post-project evaluations" at bounding box center [333, 163] width 135 height 101
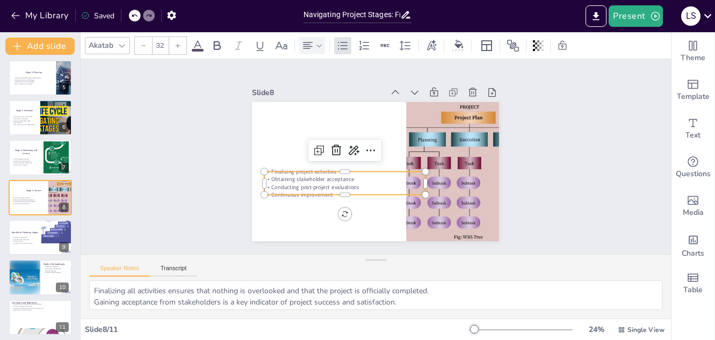
click at [309, 45] on icon at bounding box center [308, 45] width 10 height 7
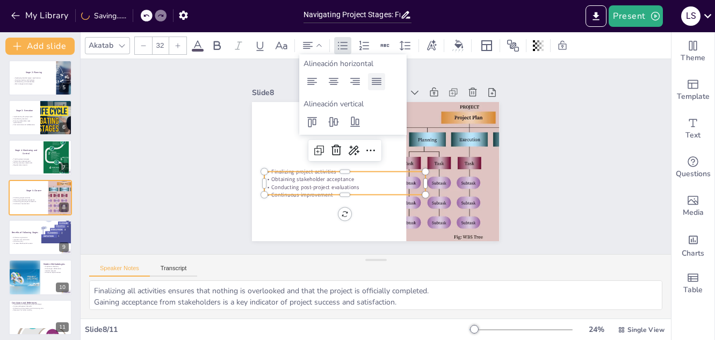
click at [375, 84] on icon at bounding box center [377, 81] width 10 height 7
click at [337, 85] on icon at bounding box center [333, 81] width 13 height 13
click at [309, 88] on div at bounding box center [312, 81] width 17 height 17
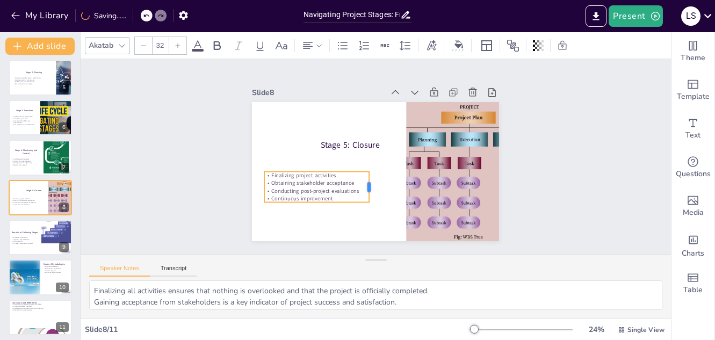
drag, startPoint x: 418, startPoint y: 180, endPoint x: 362, endPoint y: 180, distance: 56.4
click at [369, 180] on div at bounding box center [373, 187] width 9 height 31
drag, startPoint x: 314, startPoint y: 177, endPoint x: 335, endPoint y: 177, distance: 21.0
click at [335, 177] on p "Obtaining stakeholder acceptance" at bounding box center [331, 146] width 76 height 83
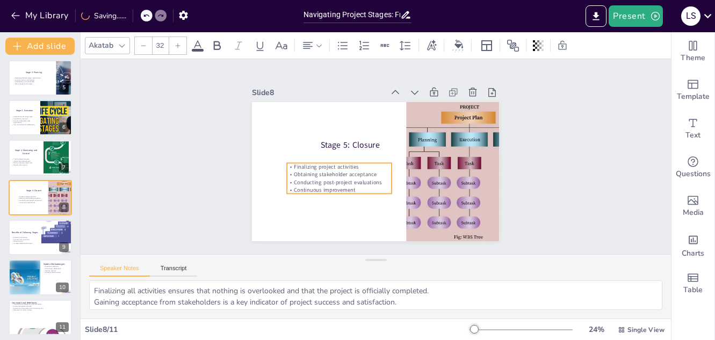
drag, startPoint x: 361, startPoint y: 183, endPoint x: 363, endPoint y: 174, distance: 8.8
click at [363, 174] on p "Obtaining stakeholder acceptance" at bounding box center [347, 186] width 102 height 40
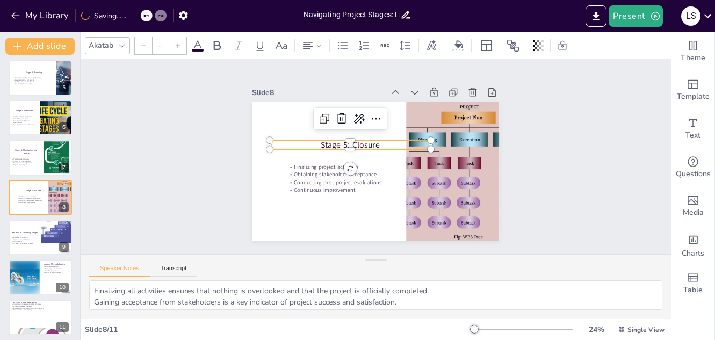
type input "48"
click at [371, 141] on p "Stage 5: Closure" at bounding box center [404, 157] width 152 height 76
click at [303, 50] on icon at bounding box center [308, 45] width 13 height 13
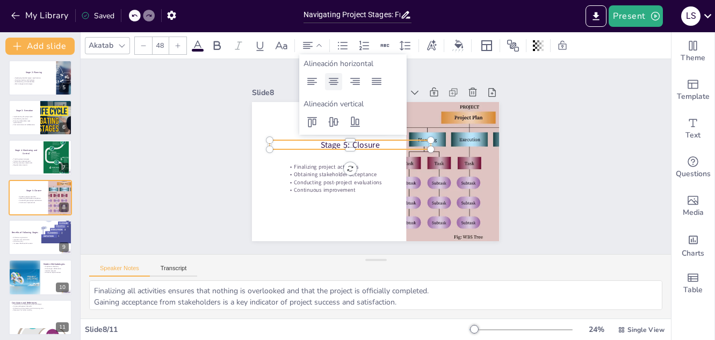
click at [335, 73] on div at bounding box center [333, 81] width 17 height 17
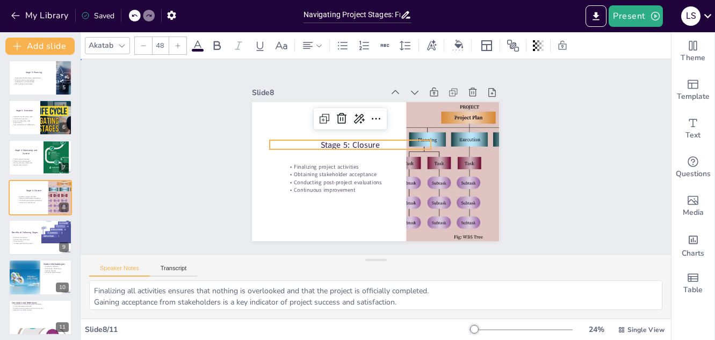
click at [604, 144] on div "Slide 1 Stages of a Project Cycle Presented by: [PERSON_NAME] [PERSON_NAME] Bus…" at bounding box center [376, 157] width 540 height 570
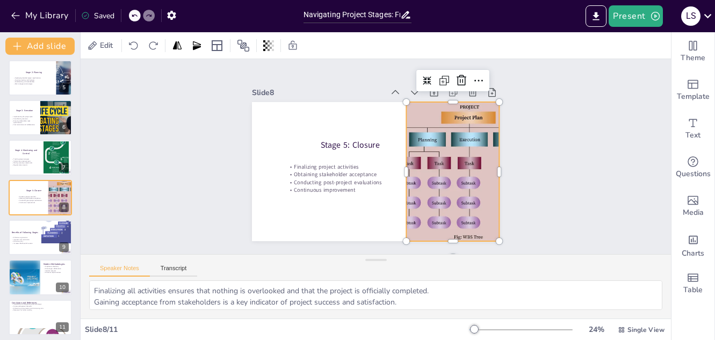
click at [455, 191] on div at bounding box center [449, 216] width 250 height 225
click at [448, 102] on icon at bounding box center [454, 108] width 12 height 12
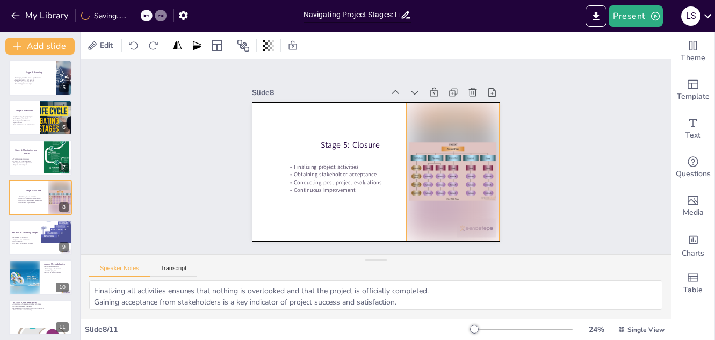
click at [446, 114] on div at bounding box center [445, 194] width 132 height 161
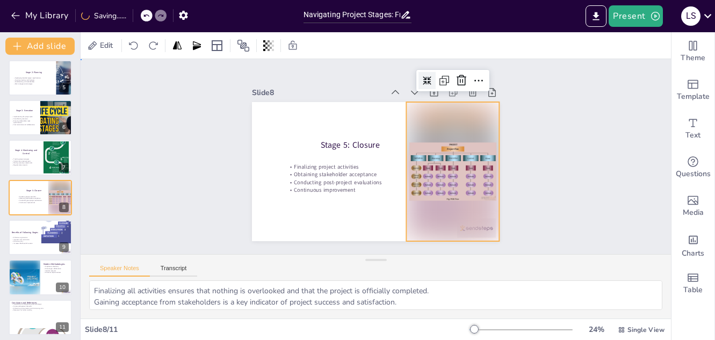
click at [581, 136] on div "Slide 1 Stages of a Project Cycle Presented by: [PERSON_NAME] [PERSON_NAME] Bus…" at bounding box center [376, 157] width 622 height 368
click at [466, 169] on div at bounding box center [385, 235] width 161 height 132
click at [342, 73] on icon at bounding box center [336, 74] width 12 height 12
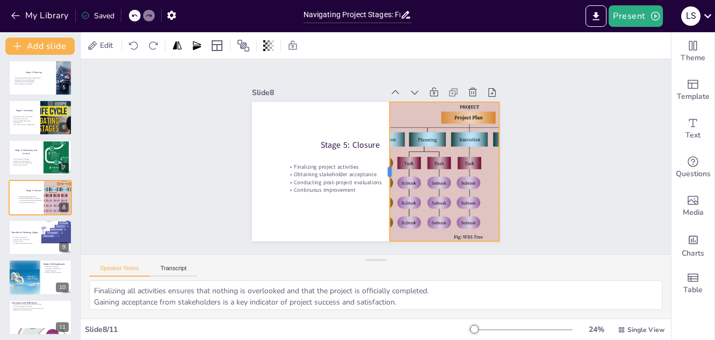
drag, startPoint x: 397, startPoint y: 167, endPoint x: 380, endPoint y: 167, distance: 16.7
click at [380, 167] on div at bounding box center [392, 163] width 89 height 118
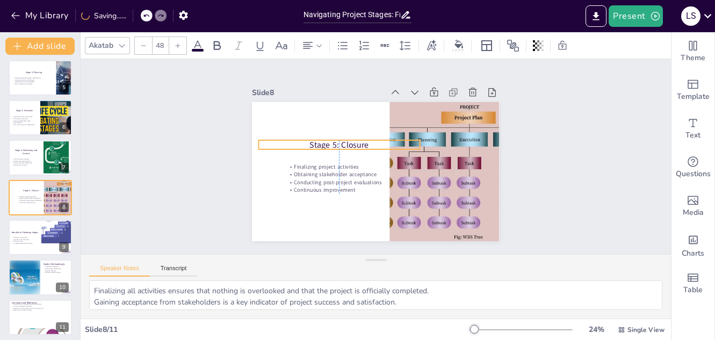
drag, startPoint x: 342, startPoint y: 142, endPoint x: 331, endPoint y: 142, distance: 10.8
click at [331, 142] on p "Stage 5: Closure" at bounding box center [360, 121] width 116 height 127
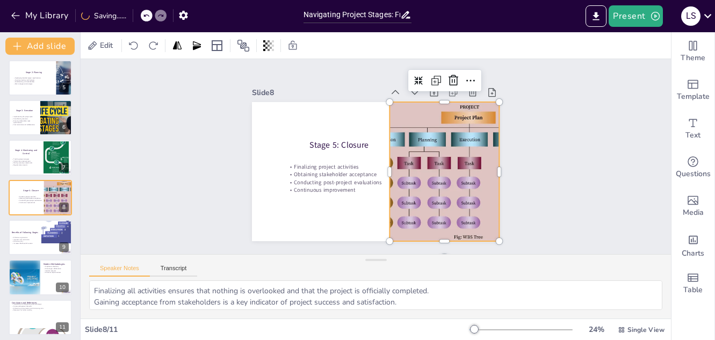
click at [477, 160] on div at bounding box center [426, 236] width 243 height 248
click at [375, 237] on div at bounding box center [310, 269] width 131 height 65
click at [527, 163] on div "Slide 1 Stages of a Project Cycle Presented by: [PERSON_NAME] [PERSON_NAME] Bus…" at bounding box center [375, 157] width 609 height 464
click at [431, 218] on div at bounding box center [360, 249] width 139 height 209
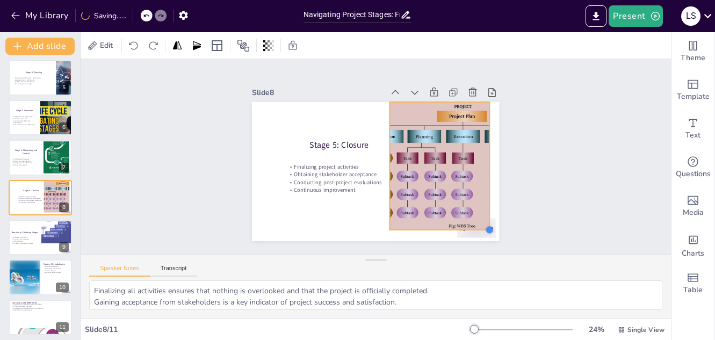
drag, startPoint x: 489, startPoint y: 238, endPoint x: 478, endPoint y: 223, distance: 18.1
click at [375, 286] on div at bounding box center [369, 292] width 12 height 12
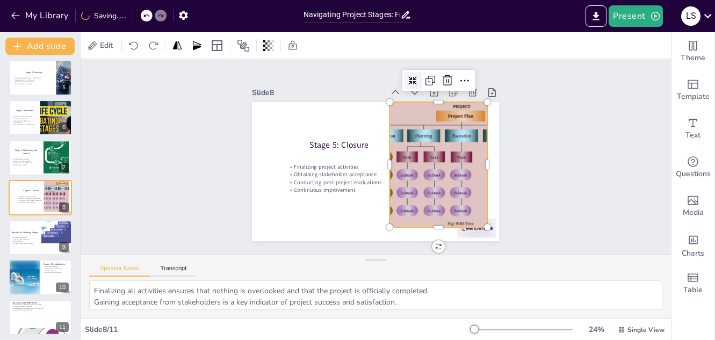
click at [416, 80] on icon at bounding box center [421, 85] width 10 height 10
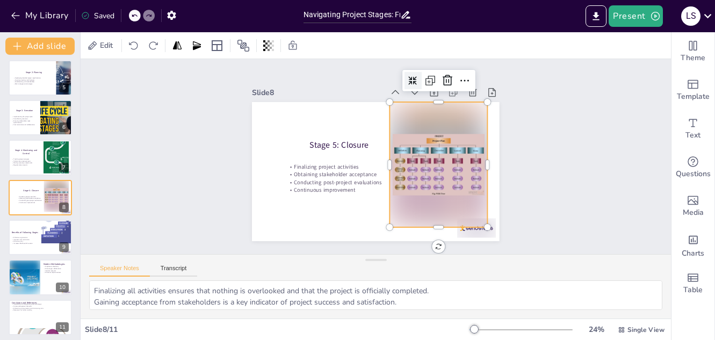
click at [448, 190] on icon at bounding box center [452, 194] width 9 height 9
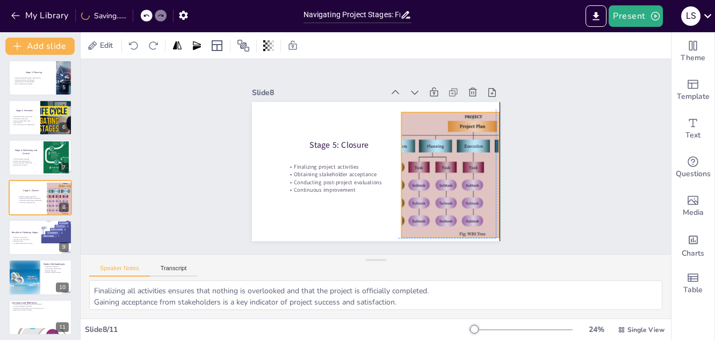
drag, startPoint x: 462, startPoint y: 177, endPoint x: 470, endPoint y: 185, distance: 11.0
click at [419, 185] on div at bounding box center [338, 248] width 162 height 210
click at [557, 183] on div "Slide 1 Stages of a Project Cycle Presented by: [PERSON_NAME] [PERSON_NAME] Bus…" at bounding box center [376, 157] width 540 height 570
click at [446, 158] on div at bounding box center [473, 174] width 188 height 125
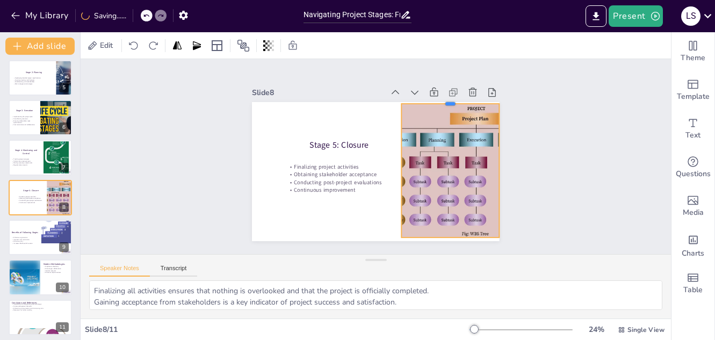
drag, startPoint x: 445, startPoint y: 108, endPoint x: 439, endPoint y: 99, distance: 10.4
click at [420, 99] on div at bounding box center [384, 63] width 72 height 78
click at [523, 151] on div "Slide 1 Stages of a Project Cycle Presented by: [PERSON_NAME] [PERSON_NAME] Bus…" at bounding box center [376, 156] width 619 height 314
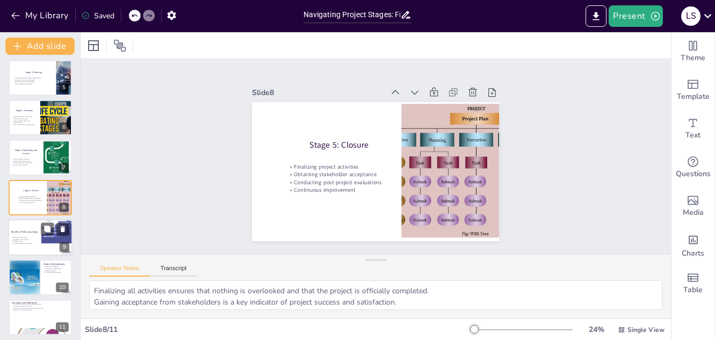
click at [32, 241] on p "Minimizes risks" at bounding box center [40, 242] width 58 height 2
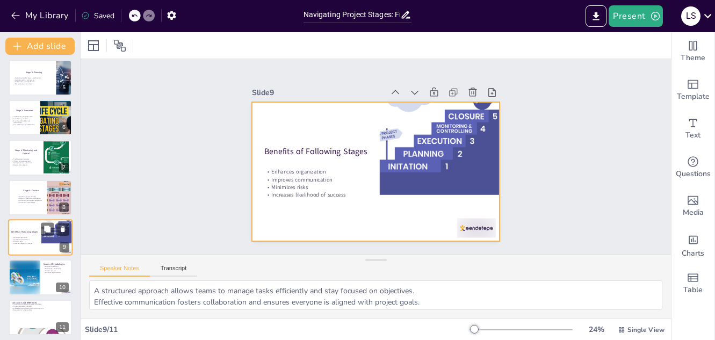
scroll to position [167, 0]
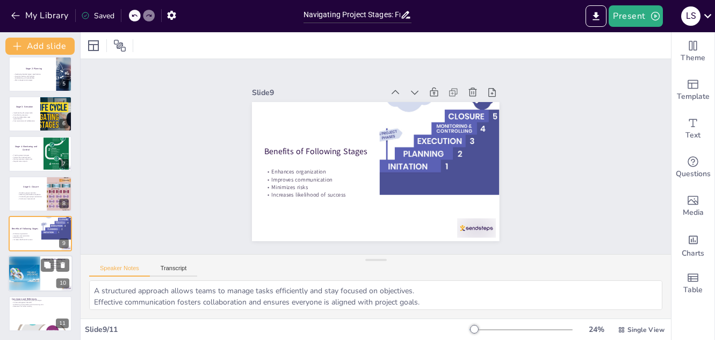
click at [35, 270] on div at bounding box center [24, 274] width 32 height 37
type textarea "Flexibility in project management allows teams to adapt to changes and challeng…"
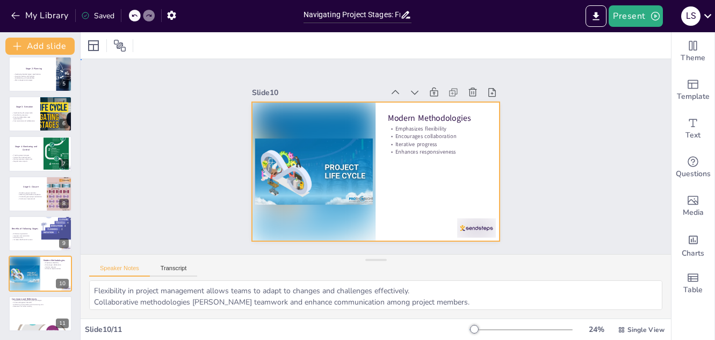
click at [392, 155] on div at bounding box center [361, 161] width 209 height 278
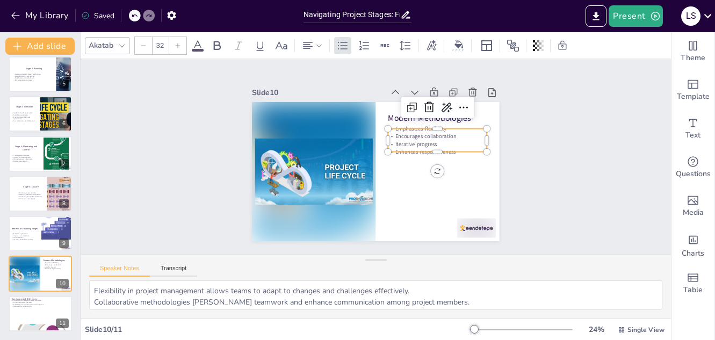
click at [383, 177] on p "Encourages collaboration" at bounding box center [343, 213] width 78 height 72
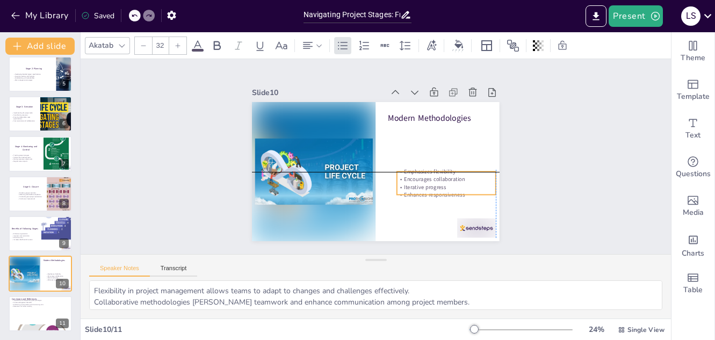
drag, startPoint x: 407, startPoint y: 134, endPoint x: 412, endPoint y: 175, distance: 41.1
click at [367, 131] on p "Encourages collaboration" at bounding box center [321, 106] width 94 height 47
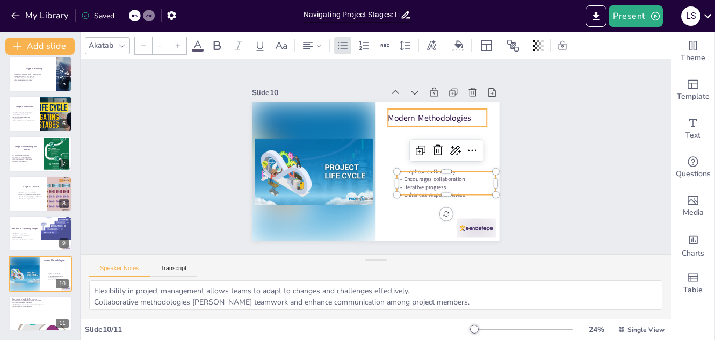
type input "48"
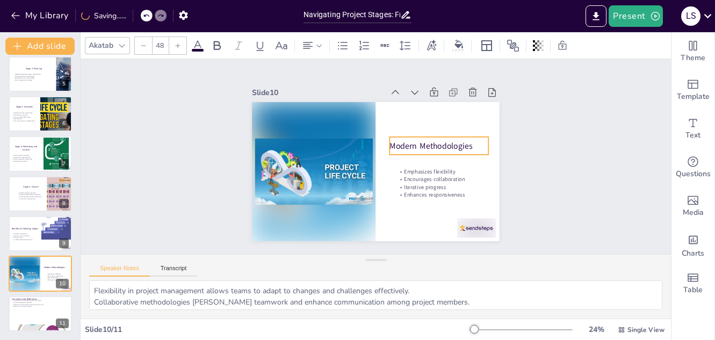
drag, startPoint x: 418, startPoint y: 112, endPoint x: 420, endPoint y: 140, distance: 28.0
click at [420, 163] on p "Modern Methodologies" at bounding box center [412, 210] width 51 height 95
click at [313, 42] on icon at bounding box center [308, 45] width 13 height 13
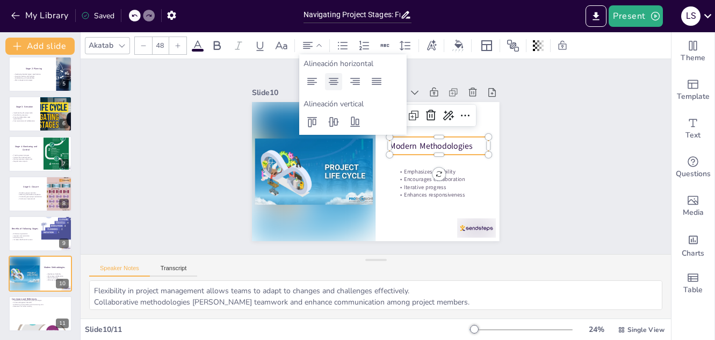
click at [339, 81] on icon at bounding box center [333, 81] width 13 height 13
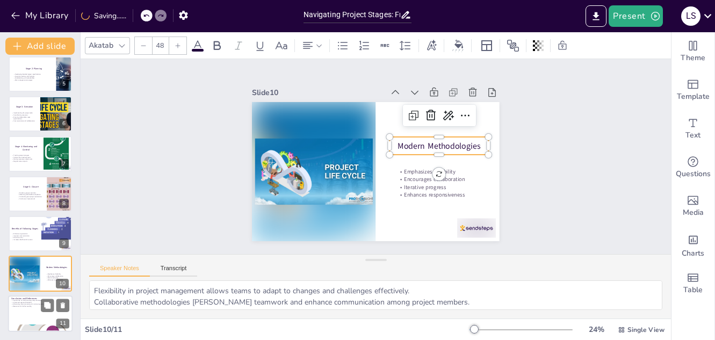
click at [24, 309] on div at bounding box center [40, 314] width 65 height 37
type textarea "A solid grasp of the project lifecycle stages is essential for any project mana…"
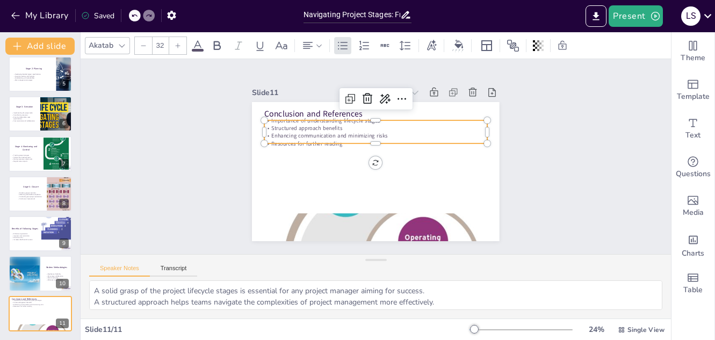
click at [325, 127] on p "Structured approach benefits" at bounding box center [387, 130] width 207 height 97
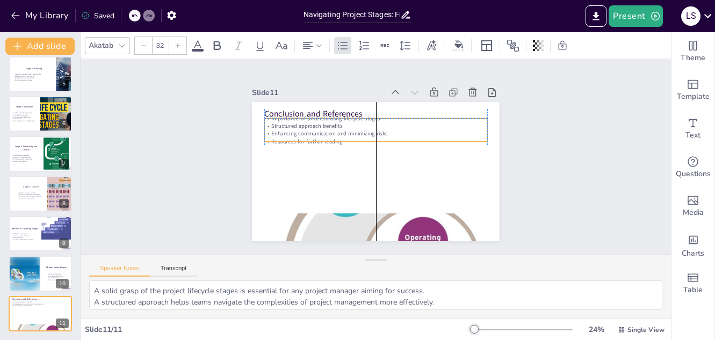
click at [325, 128] on div "Importance of understanding lifecycle stages Structured approach benefits Enhan…" at bounding box center [394, 137] width 186 height 172
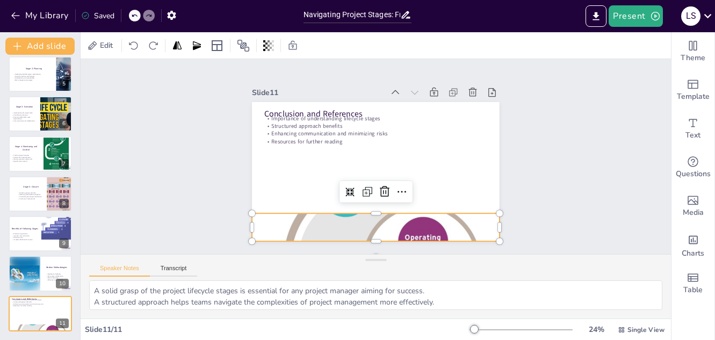
click at [356, 220] on div at bounding box center [307, 171] width 284 height 291
click at [347, 128] on div at bounding box center [359, 117] width 24 height 24
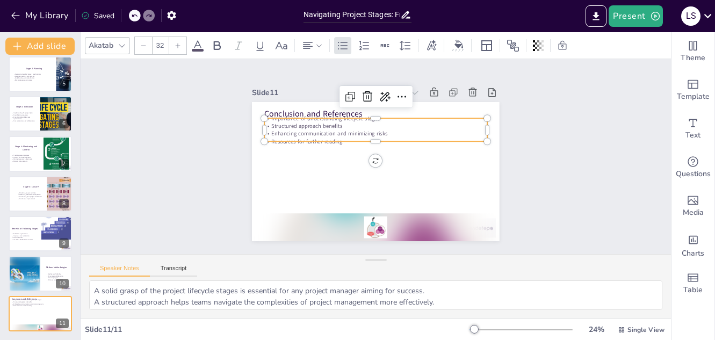
click at [314, 176] on p "Enhancing communication and minimizing risks" at bounding box center [375, 180] width 223 height 8
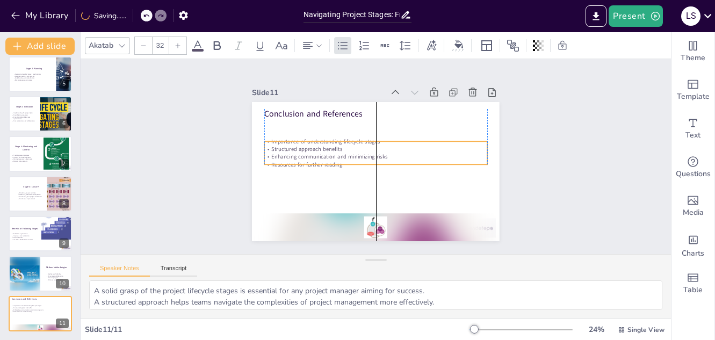
drag, startPoint x: 314, startPoint y: 128, endPoint x: 313, endPoint y: 152, distance: 23.2
click at [317, 152] on p "Enhancing communication and minimizing risks" at bounding box center [376, 157] width 118 height 197
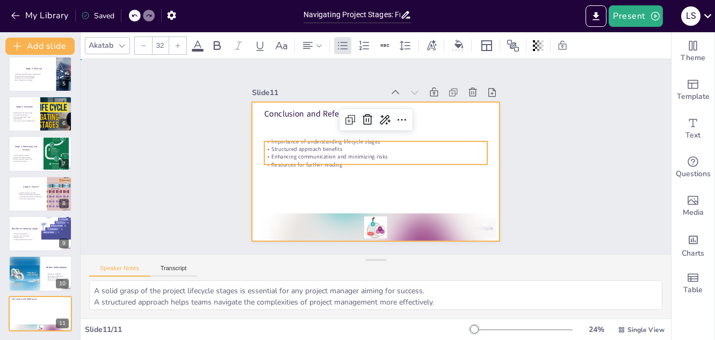
click at [320, 182] on div at bounding box center [368, 169] width 284 height 245
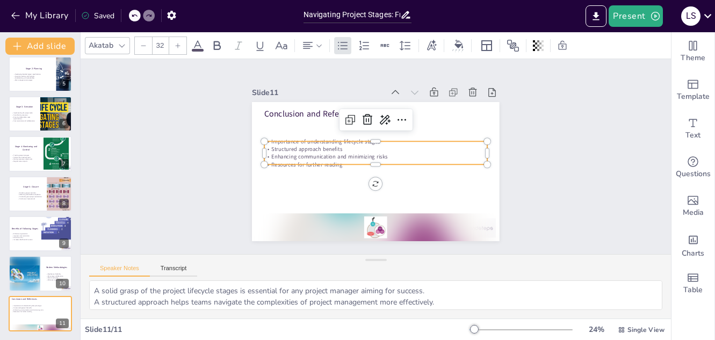
click at [342, 161] on div "Conclusion and References Importance of understanding lifecycle stages Structur…" at bounding box center [362, 150] width 228 height 283
click at [369, 156] on p "Resources for further reading" at bounding box center [378, 151] width 207 height 97
click at [338, 154] on p "Resources for further reading" at bounding box center [371, 159] width 137 height 185
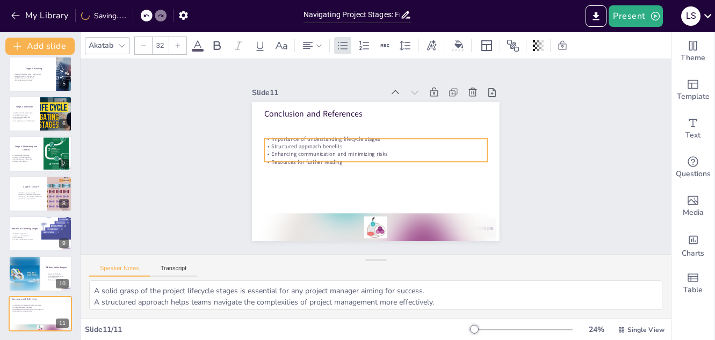
click at [354, 154] on p "Resources for further reading" at bounding box center [381, 155] width 54 height 219
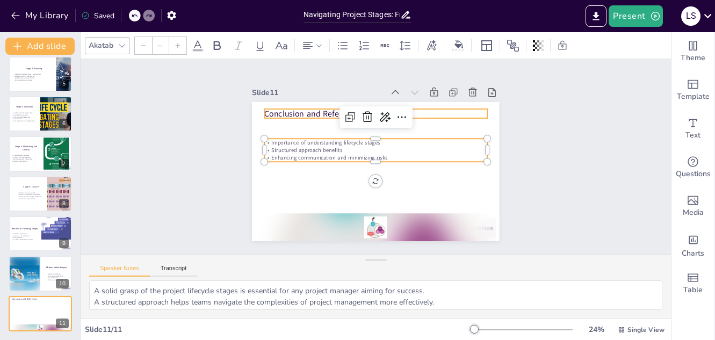
type input "48"
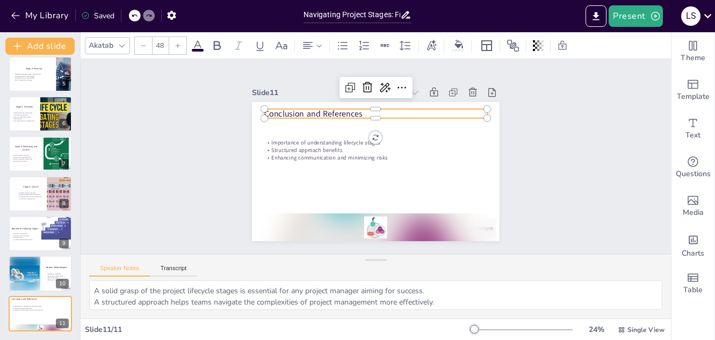
click at [299, 146] on p "Conclusion and References" at bounding box center [358, 196] width 209 height 101
click at [355, 145] on p "Conclusion and References" at bounding box center [358, 195] width 208 height 101
click at [46, 307] on icon at bounding box center [47, 305] width 6 height 6
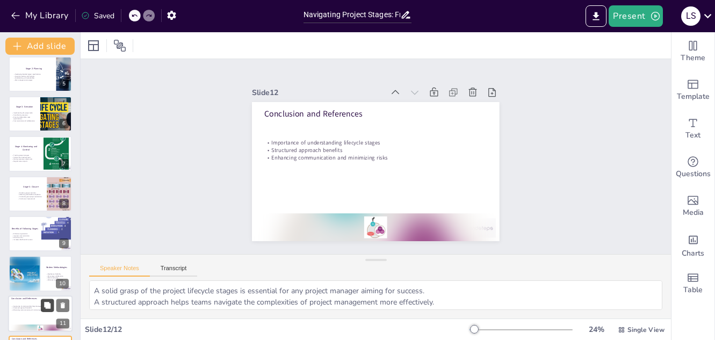
scroll to position [207, 0]
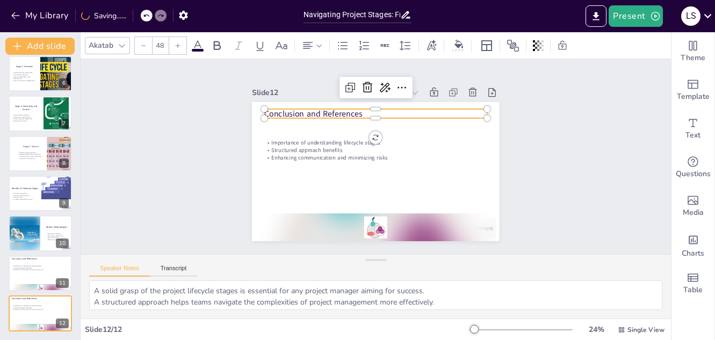
click at [318, 112] on p "Conclusion and References" at bounding box center [404, 125] width 173 height 158
click at [364, 111] on p "Conclusion and References" at bounding box center [414, 139] width 101 height 208
click at [341, 111] on p "Conclusion and References" at bounding box center [411, 131] width 140 height 187
click at [315, 158] on p "Conclusion and References" at bounding box center [390, 198] width 216 height 80
click at [402, 111] on p "Conclusion and References" at bounding box center [419, 152] width 35 height 223
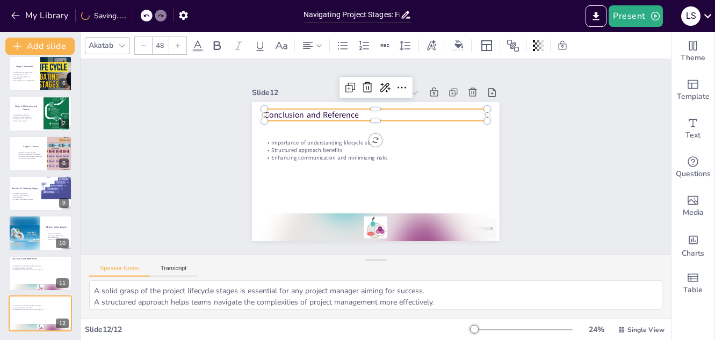
click at [340, 111] on p "Conclusion and Reference" at bounding box center [410, 181] width 140 height 187
drag, startPoint x: 298, startPoint y: 116, endPoint x: 250, endPoint y: 114, distance: 47.9
click at [257, 114] on div "Importance of understanding lifecycle stages Structured approach benefits Enhan…" at bounding box center [361, 152] width 209 height 278
click at [328, 109] on p "Reference" at bounding box center [334, 156] width 12 height 223
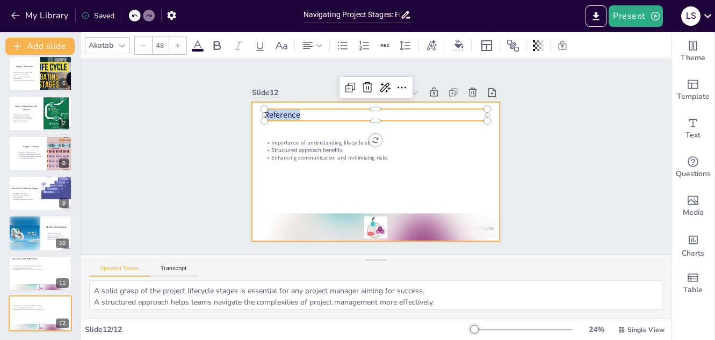
drag, startPoint x: 293, startPoint y: 112, endPoint x: 242, endPoint y: 110, distance: 51.1
click at [276, 110] on div "Slide 1 Stages of a Project Cycle Presented by: [PERSON_NAME] [PERSON_NAME] Bus…" at bounding box center [376, 157] width 201 height 324
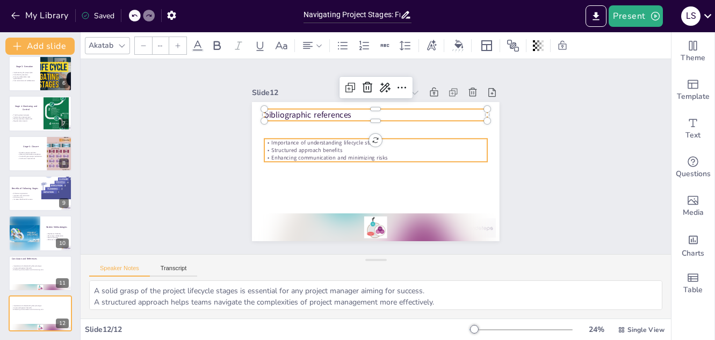
type input "32"
click at [376, 154] on p "Enhancing communication and minimizing risks" at bounding box center [376, 157] width 223 height 31
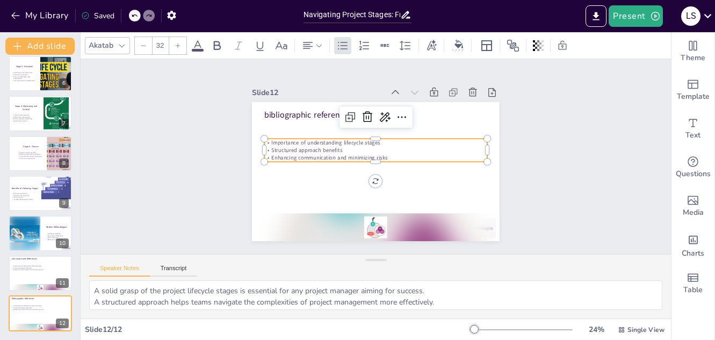
click at [391, 149] on p "Structured approach benefits" at bounding box center [373, 151] width 206 height 98
click at [391, 149] on p "Structured approach benefits" at bounding box center [380, 160] width 137 height 185
drag, startPoint x: 391, startPoint y: 149, endPoint x: 388, endPoint y: 159, distance: 10.0
click at [388, 159] on div "bibliographic references Importance of understanding lifecycle stages Structure…" at bounding box center [369, 170] width 283 height 228
click at [384, 154] on p "Enhancing communication and minimizing risks" at bounding box center [375, 158] width 223 height 8
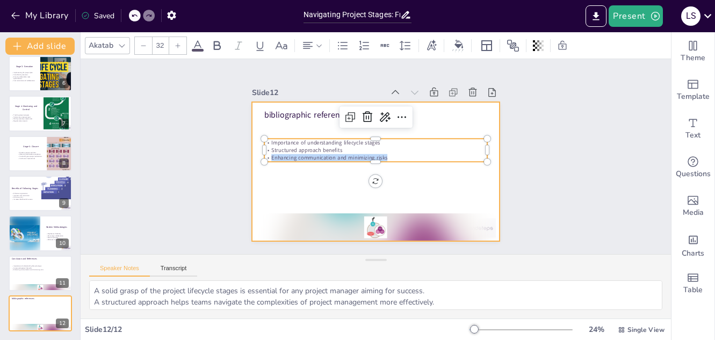
drag, startPoint x: 384, startPoint y: 152, endPoint x: 251, endPoint y: 139, distance: 133.9
click at [251, 139] on div "bibliographic references Importance of understanding lifecycle stages Structure…" at bounding box center [379, 142] width 271 height 188
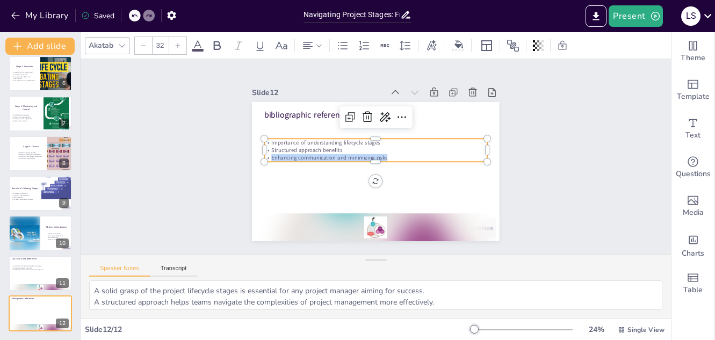
click at [389, 157] on p "Enhancing communication and minimizing risks" at bounding box center [376, 155] width 207 height 97
drag, startPoint x: 385, startPoint y: 154, endPoint x: 255, endPoint y: 140, distance: 131.4
click at [255, 140] on div "bibliographic references Importance of understanding lifecycle stages Structure…" at bounding box center [364, 148] width 258 height 282
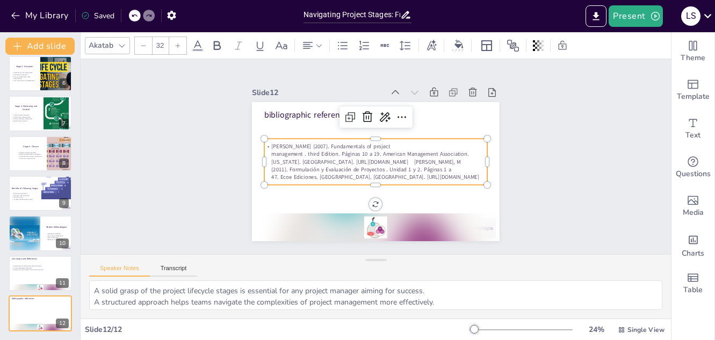
click at [302, 166] on p "[PERSON_NAME] (2007). Fundamentals of project management . third Edition. Págin…" at bounding box center [371, 153] width 177 height 191
click at [303, 161] on p "[PERSON_NAME] (2007). Fundamentals of project management . third Edition. Págin…" at bounding box center [375, 152] width 226 height 84
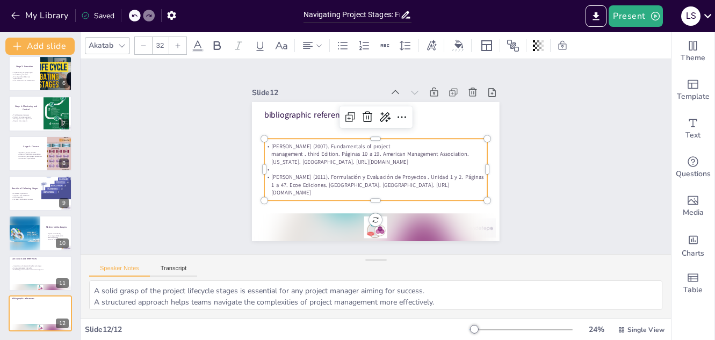
click at [326, 168] on p at bounding box center [364, 161] width 76 height 214
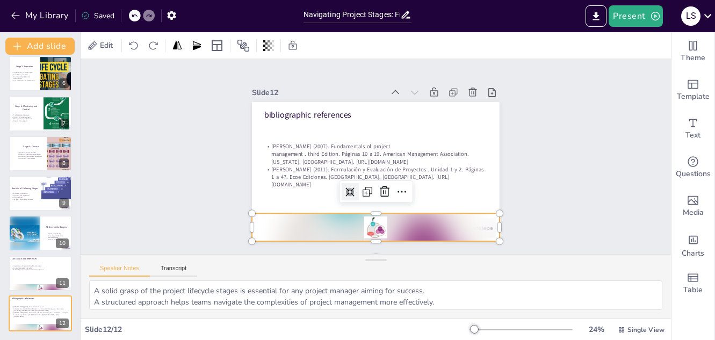
click at [398, 100] on div at bounding box center [375, 86] width 247 height 28
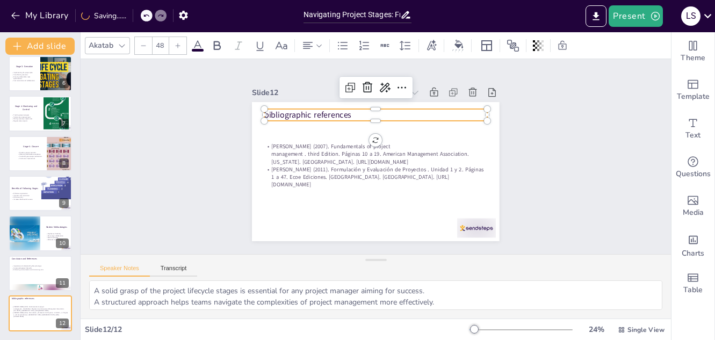
click at [316, 144] on p "bibliographic references" at bounding box center [393, 195] width 208 height 102
click at [310, 46] on icon at bounding box center [308, 45] width 10 height 7
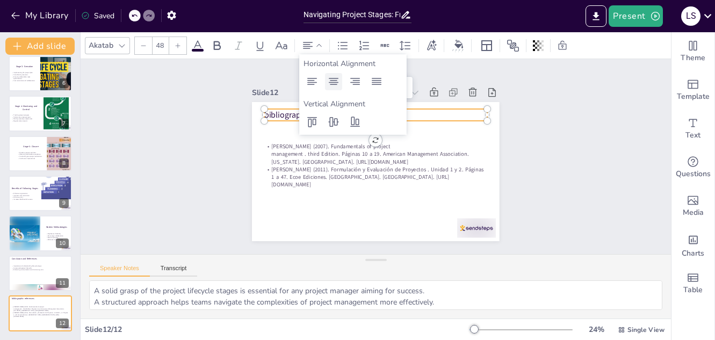
click at [333, 83] on icon at bounding box center [333, 81] width 13 height 13
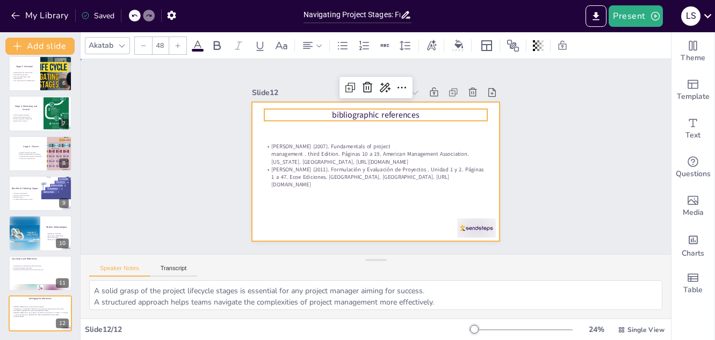
click at [345, 193] on div at bounding box center [361, 161] width 209 height 278
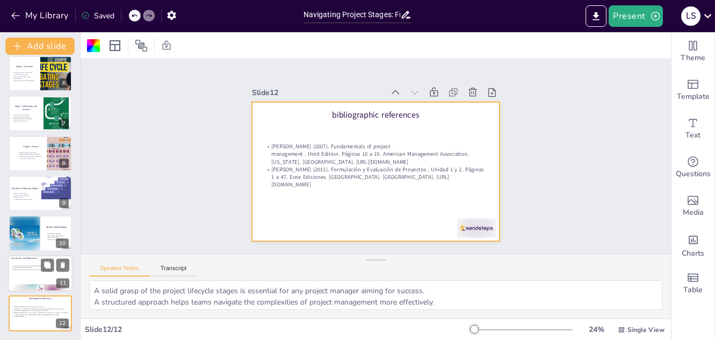
click at [26, 276] on div at bounding box center [40, 273] width 65 height 37
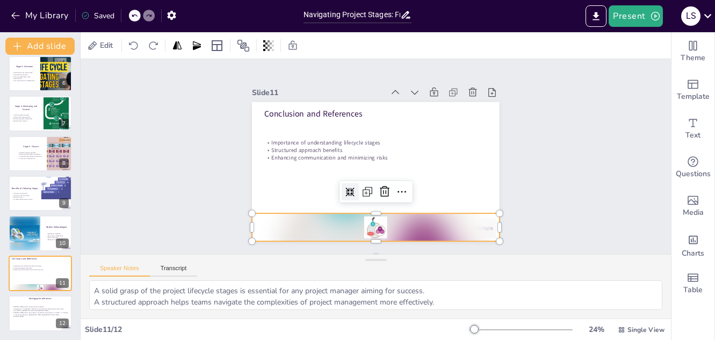
click at [347, 127] on div at bounding box center [362, 87] width 248 height 78
click at [342, 139] on icon at bounding box center [338, 135] width 10 height 10
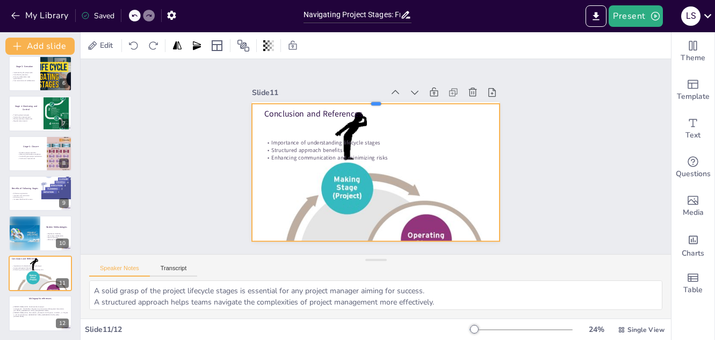
drag, startPoint x: 368, startPoint y: 208, endPoint x: 353, endPoint y: 98, distance: 110.6
click at [353, 98] on div at bounding box center [414, 114] width 190 height 172
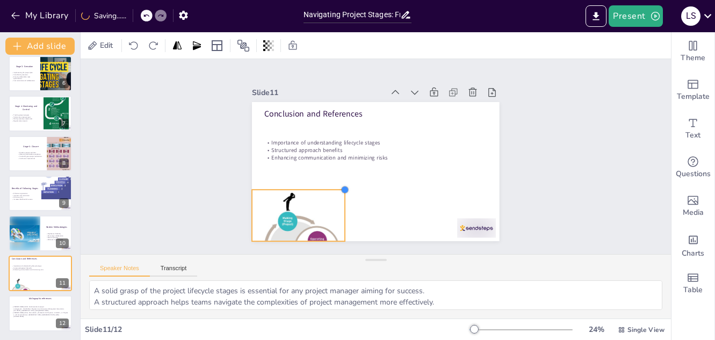
drag, startPoint x: 489, startPoint y: 99, endPoint x: 333, endPoint y: 216, distance: 194.7
click at [333, 216] on div "Conclusion and References Importance of understanding lifecycle stages Structur…" at bounding box center [390, 161] width 209 height 278
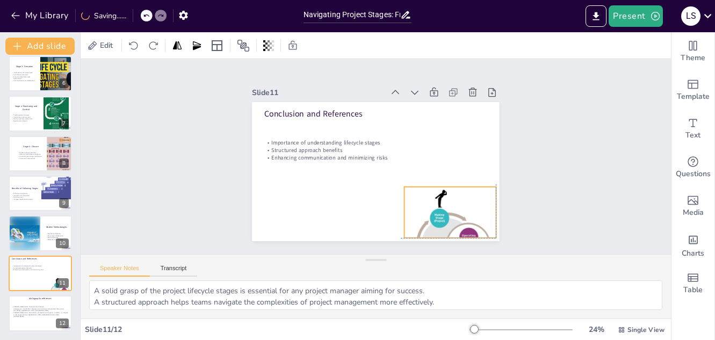
drag, startPoint x: 316, startPoint y: 213, endPoint x: 464, endPoint y: 207, distance: 149.0
click at [338, 178] on div at bounding box center [277, 119] width 122 height 120
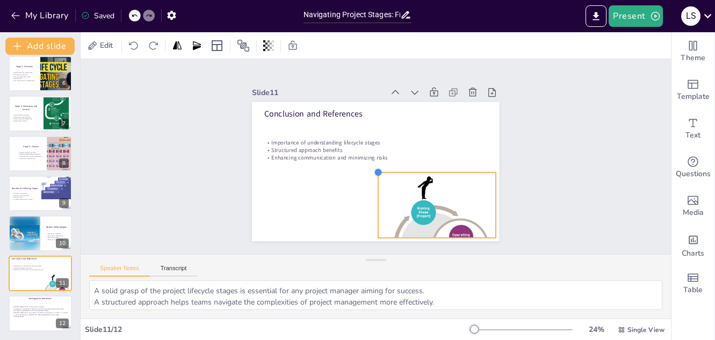
drag, startPoint x: 397, startPoint y: 181, endPoint x: 407, endPoint y: 167, distance: 17.7
click at [407, 167] on div "Conclusion and References Importance of understanding lifecycle stages Structur…" at bounding box center [390, 161] width 209 height 278
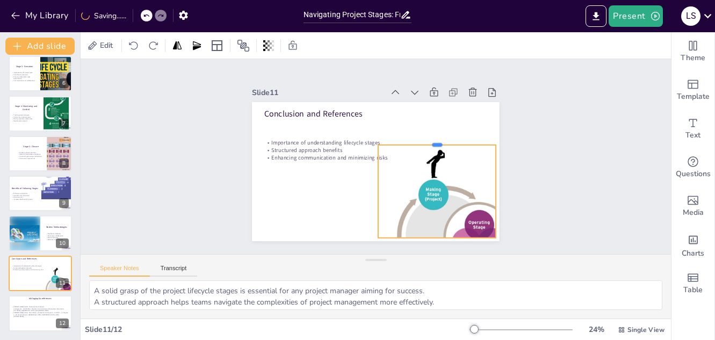
drag, startPoint x: 431, startPoint y: 168, endPoint x: 441, endPoint y: 141, distance: 29.3
click at [441, 141] on div at bounding box center [437, 141] width 118 height 9
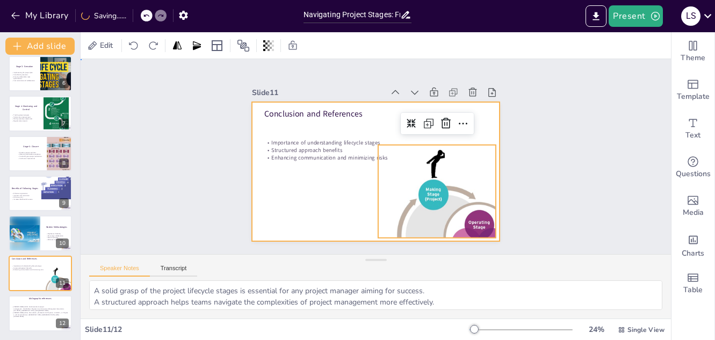
click at [307, 188] on div at bounding box center [361, 158] width 164 height 261
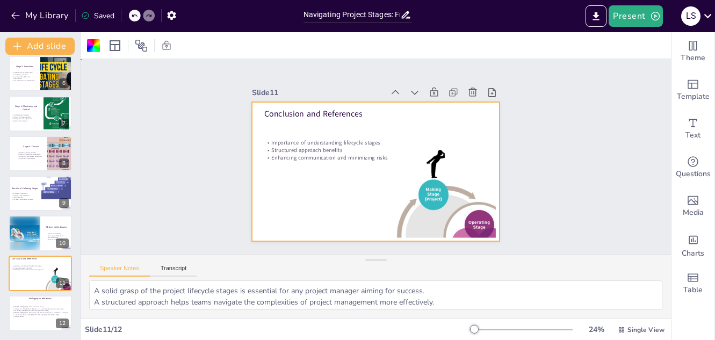
click at [319, 160] on div at bounding box center [362, 153] width 188 height 271
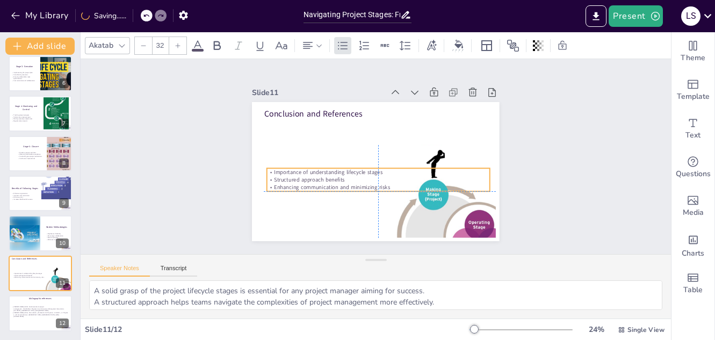
drag, startPoint x: 317, startPoint y: 151, endPoint x: 316, endPoint y: 179, distance: 28.5
click at [330, 179] on div "Importance of understanding lifecycle stages Structured approach benefits Enhan…" at bounding box center [353, 157] width 46 height 224
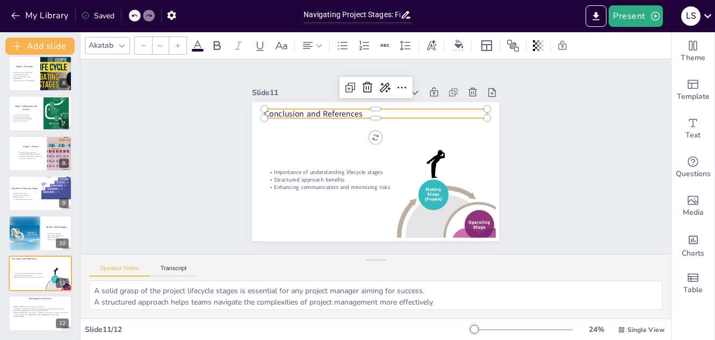
type input "48"
click at [305, 115] on div "Conclusion and References Importance of understanding lifecycle stages Structur…" at bounding box center [361, 161] width 209 height 278
click at [356, 109] on p "Conclusion and References" at bounding box center [404, 125] width 173 height 158
click at [356, 109] on p "Conclusion and References" at bounding box center [347, 125] width 173 height 158
click at [356, 109] on p "Conclusion and References" at bounding box center [399, 120] width 199 height 121
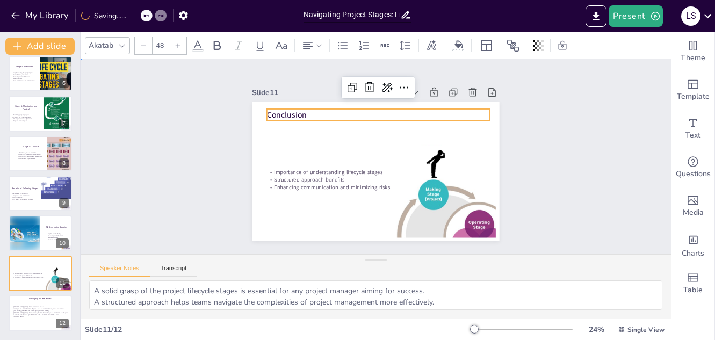
click at [214, 155] on div "Slide 1 Stages of a Project Cycle Presented by: [PERSON_NAME] [PERSON_NAME] Bus…" at bounding box center [376, 157] width 345 height 256
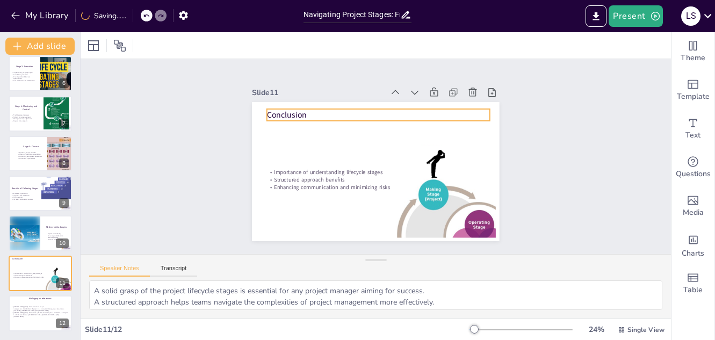
click at [298, 168] on p "Conclusion" at bounding box center [365, 197] width 220 height 58
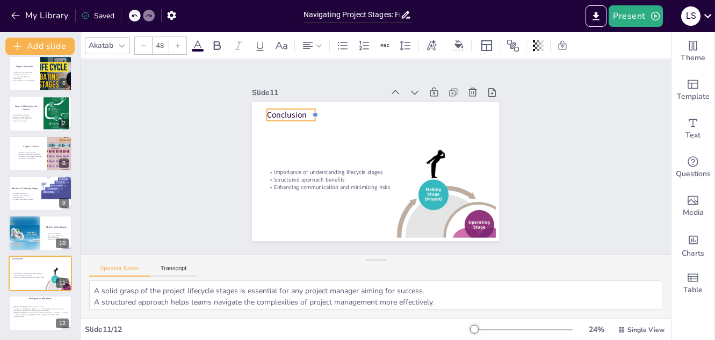
drag, startPoint x: 482, startPoint y: 112, endPoint x: 306, endPoint y: 116, distance: 175.8
click at [306, 116] on div "Conclusion Importance of understanding lifecycle stages Structured approach ben…" at bounding box center [373, 142] width 271 height 188
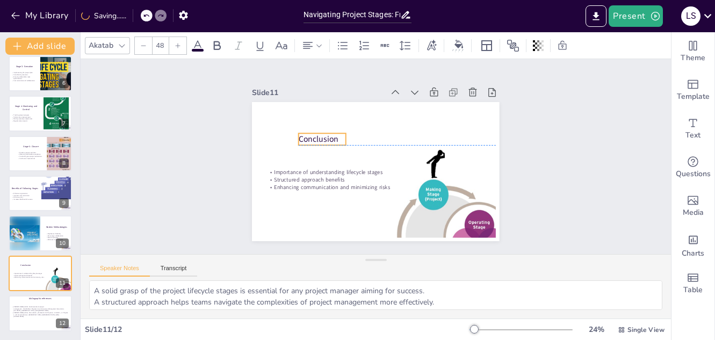
drag, startPoint x: 289, startPoint y: 112, endPoint x: 320, endPoint y: 134, distance: 38.6
click at [320, 171] on p "Conclusion" at bounding box center [333, 194] width 33 height 46
click at [579, 122] on div "Slide 1 Stages of a Project Cycle Presented by: [PERSON_NAME] [PERSON_NAME] Bus…" at bounding box center [376, 156] width 418 height 619
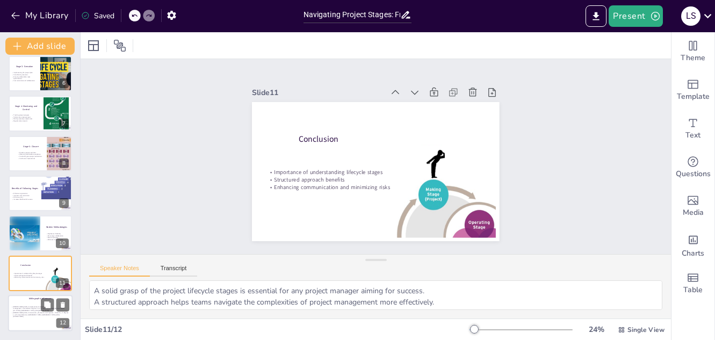
click at [37, 316] on p "[PERSON_NAME] (2011). Formulación y Evaluación de Proyectos . Unidad 1 y 2. Pág…" at bounding box center [40, 315] width 58 height 6
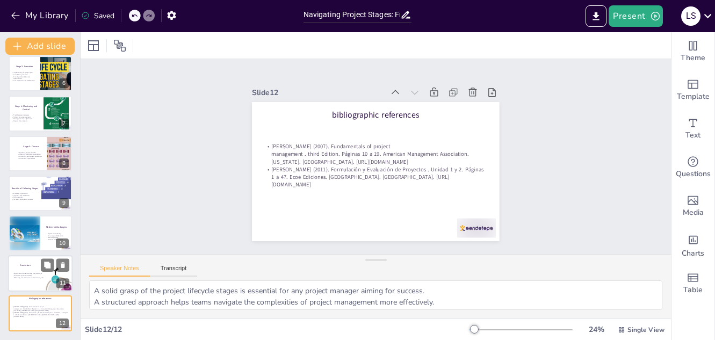
click at [26, 265] on p "Conclusion" at bounding box center [26, 264] width 12 height 3
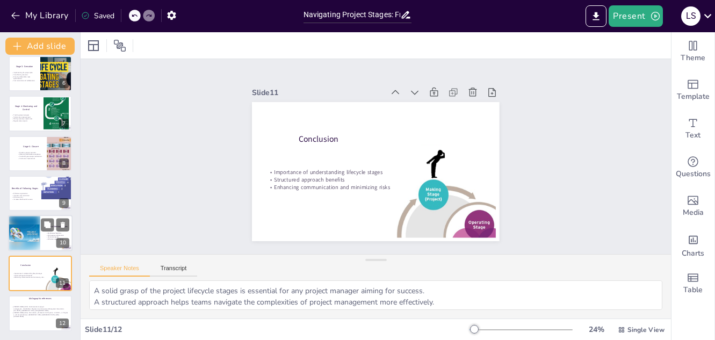
click at [26, 238] on div at bounding box center [24, 234] width 32 height 37
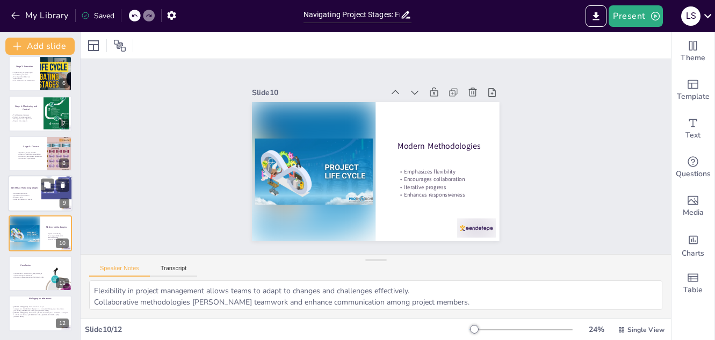
click at [22, 197] on p "Minimizes risks" at bounding box center [40, 198] width 58 height 2
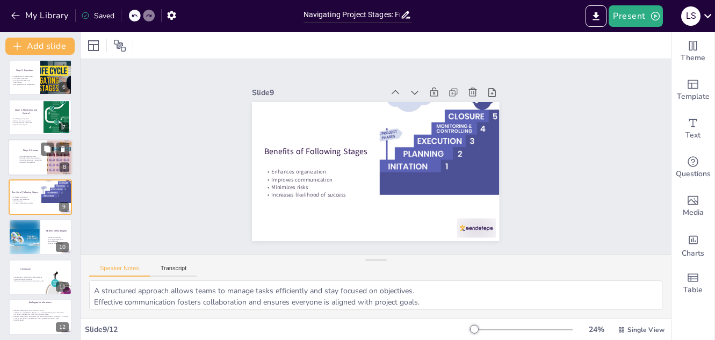
click at [25, 158] on p "Obtaining stakeholder acceptance" at bounding box center [30, 158] width 27 height 2
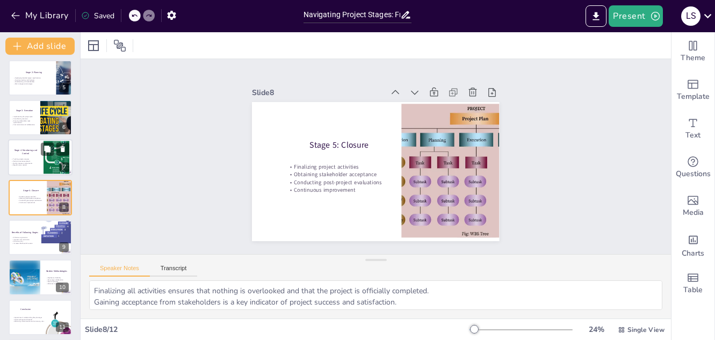
click at [27, 162] on p "Making necessary adjustments" at bounding box center [25, 163] width 29 height 2
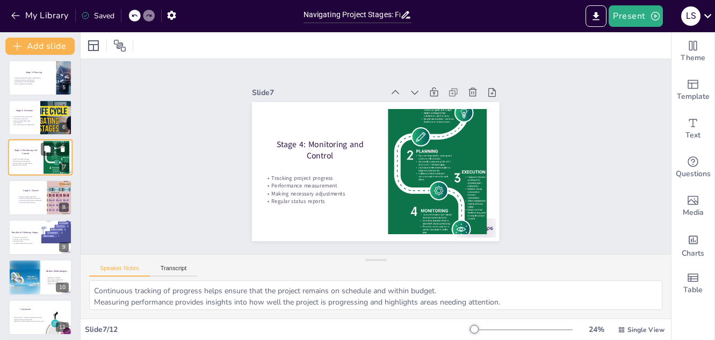
scroll to position [124, 0]
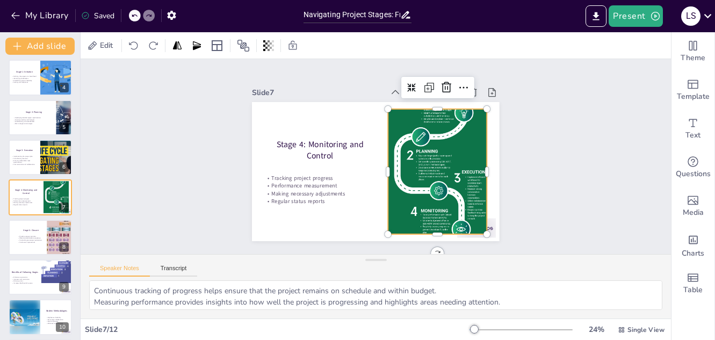
click at [426, 157] on div at bounding box center [422, 201] width 210 height 264
click at [317, 192] on icon at bounding box center [310, 198] width 12 height 12
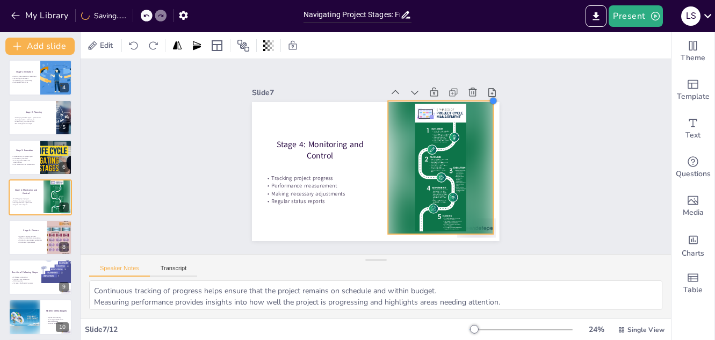
drag, startPoint x: 476, startPoint y: 106, endPoint x: 483, endPoint y: 110, distance: 7.8
click at [483, 110] on div "Stage 4: Monitoring and Control Tracking project progress Performance measureme…" at bounding box center [380, 142] width 278 height 209
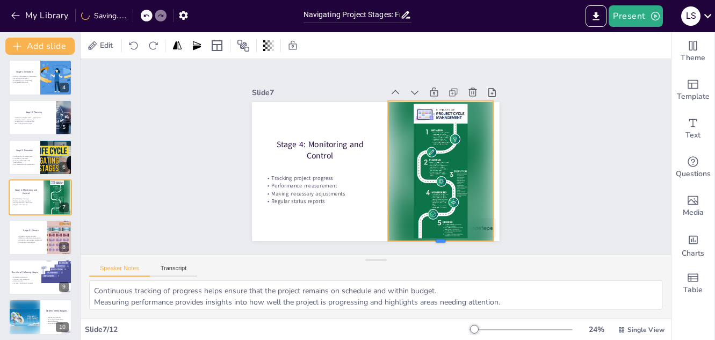
drag, startPoint x: 438, startPoint y: 234, endPoint x: 440, endPoint y: 241, distance: 7.3
click at [459, 183] on div at bounding box center [484, 133] width 51 height 100
click at [532, 154] on div "Slide 1 Stages of a Project Cycle Presented by: [PERSON_NAME] [PERSON_NAME] Bus…" at bounding box center [376, 156] width 464 height 609
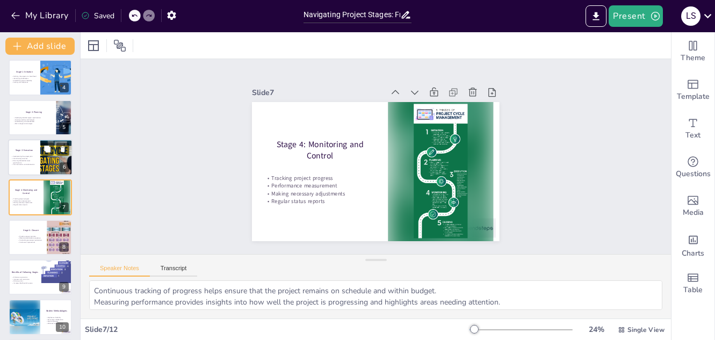
click at [20, 164] on p "Communication and collaboration" at bounding box center [24, 165] width 26 height 2
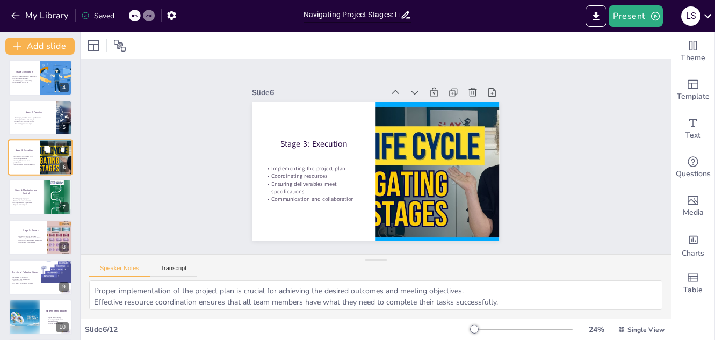
scroll to position [84, 0]
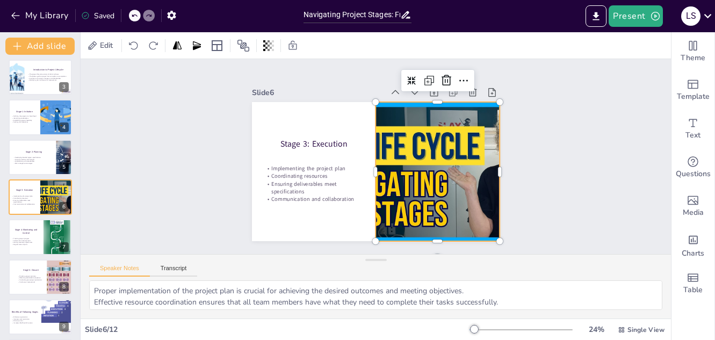
click at [400, 189] on div at bounding box center [398, 96] width 164 height 261
click at [432, 209] on icon at bounding box center [437, 214] width 11 height 11
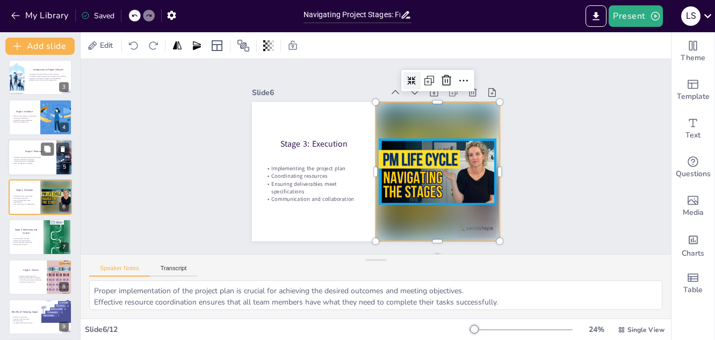
click at [21, 166] on div at bounding box center [40, 157] width 65 height 37
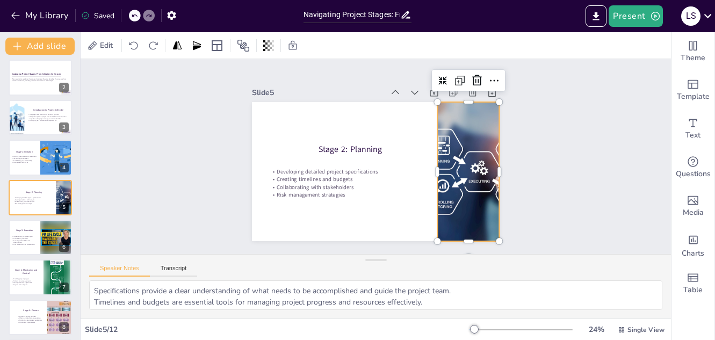
click at [442, 146] on div at bounding box center [370, 251] width 159 height 210
click at [414, 247] on icon at bounding box center [409, 253] width 12 height 12
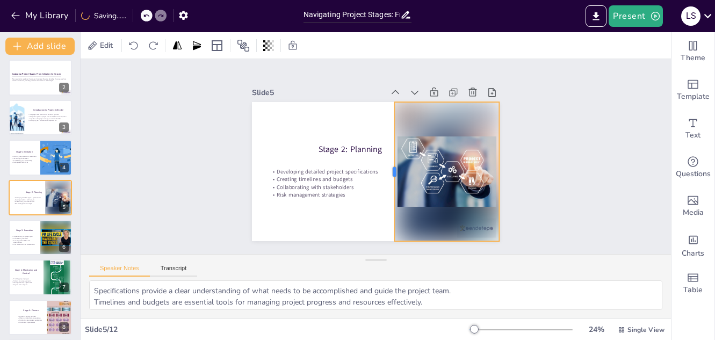
drag, startPoint x: 430, startPoint y: 167, endPoint x: 387, endPoint y: 166, distance: 43.0
click at [387, 166] on div at bounding box center [366, 137] width 51 height 135
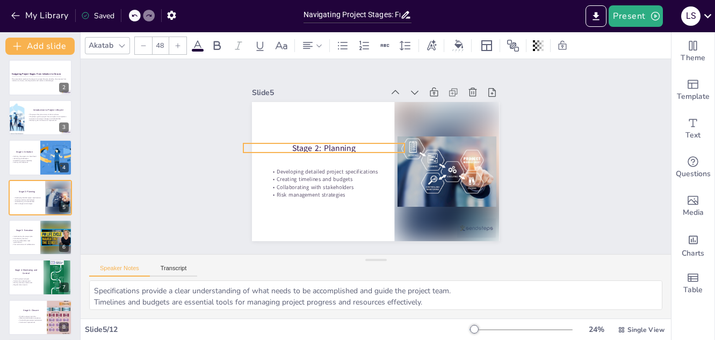
drag, startPoint x: 325, startPoint y: 149, endPoint x: 299, endPoint y: 148, distance: 26.4
click at [376, 148] on p "Stage 2: Planning" at bounding box center [390, 105] width 28 height 161
click at [18, 169] on div at bounding box center [40, 157] width 65 height 37
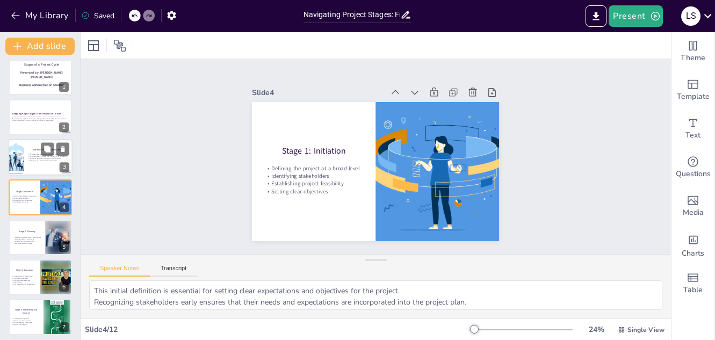
click at [29, 164] on div at bounding box center [40, 157] width 65 height 37
type textarea "Each project is divided into phases that help manage tasks effectively. Underst…"
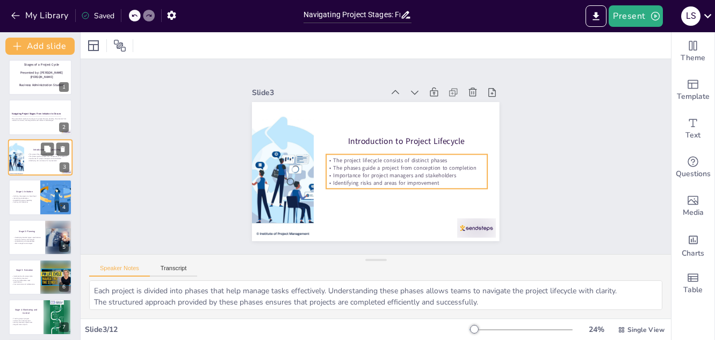
scroll to position [0, 0]
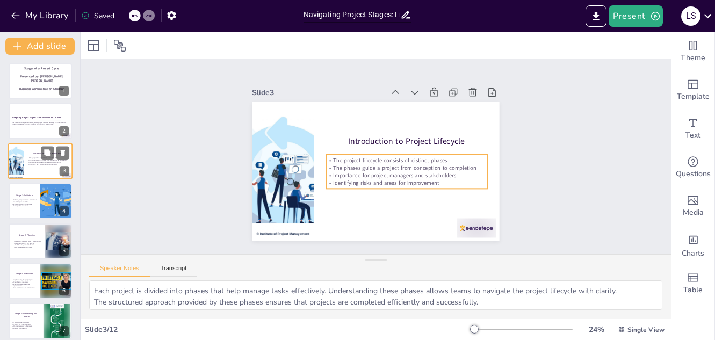
click at [22, 158] on div at bounding box center [16, 161] width 65 height 37
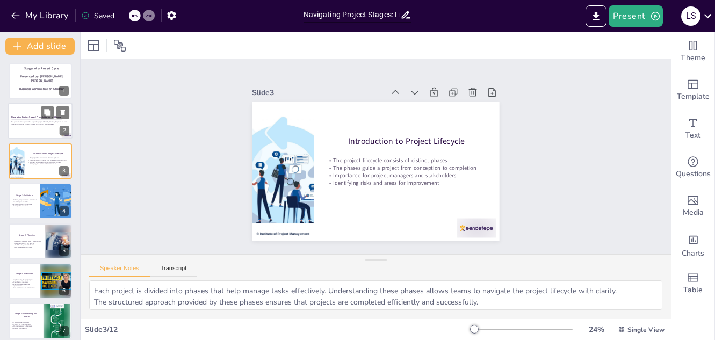
click at [18, 131] on div at bounding box center [40, 121] width 65 height 37
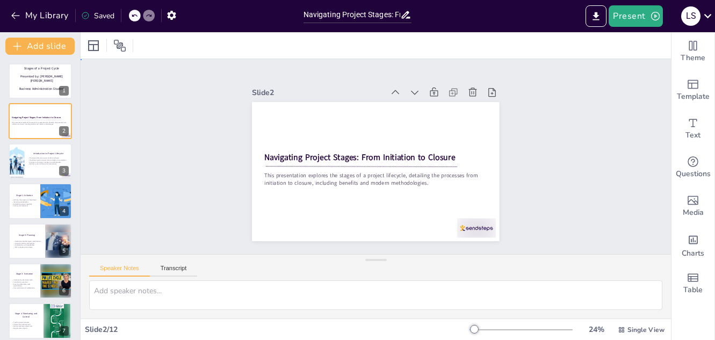
click at [505, 164] on div "Slide 1 Stages of a Project Cycle Presented by: [PERSON_NAME] [PERSON_NAME] Bus…" at bounding box center [376, 156] width 332 height 342
click at [710, 20] on icon at bounding box center [708, 16] width 15 height 15
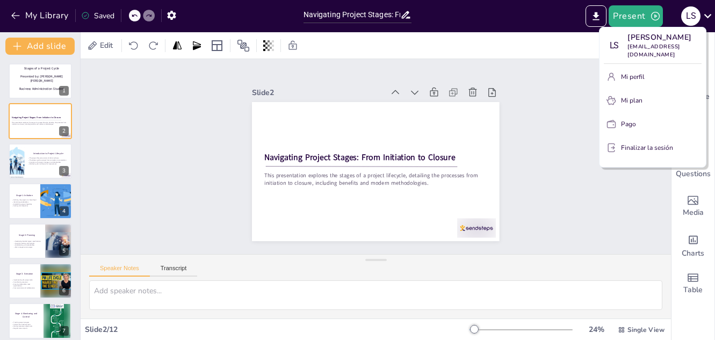
click at [557, 82] on div at bounding box center [357, 170] width 715 height 340
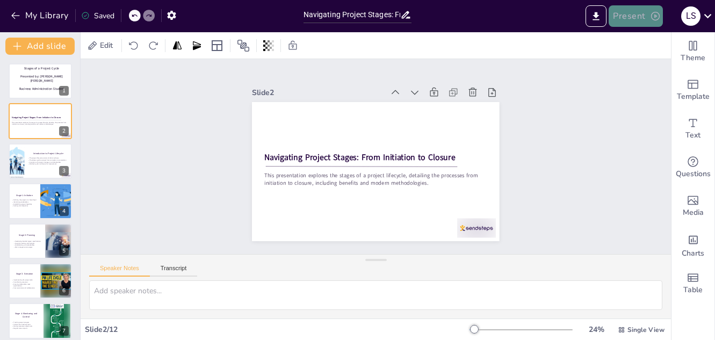
click at [630, 13] on button "Present" at bounding box center [636, 16] width 54 height 22
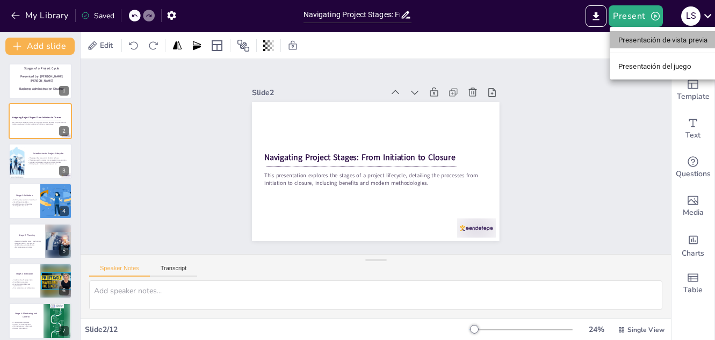
click at [638, 42] on font "Presentación de vista previa" at bounding box center [664, 40] width 90 height 8
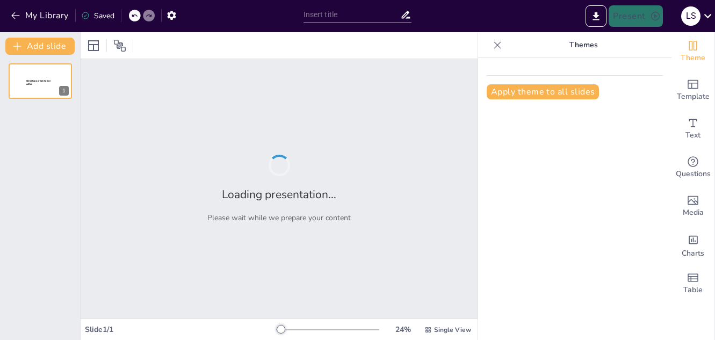
type input "Navigating Project Stages: From Initiation to Closure"
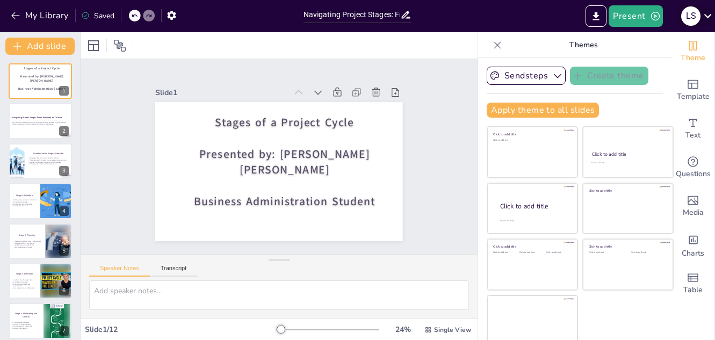
click at [710, 15] on icon at bounding box center [709, 16] width 8 height 4
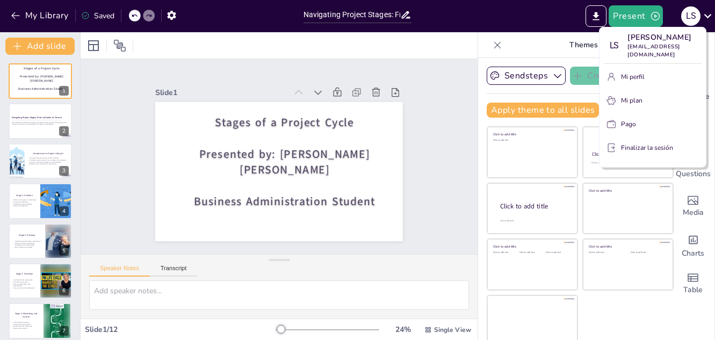
click at [396, 49] on div at bounding box center [357, 170] width 715 height 340
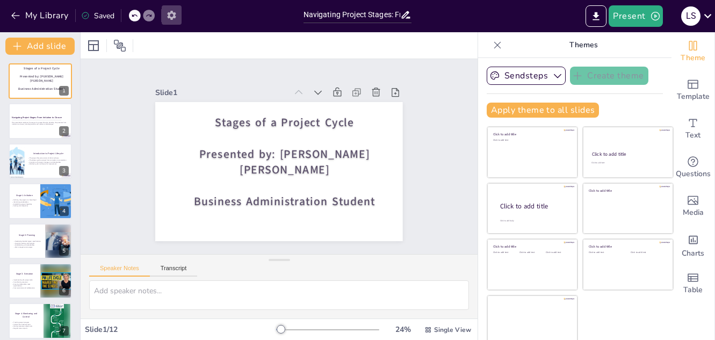
click at [164, 14] on button "button" at bounding box center [172, 14] width 20 height 19
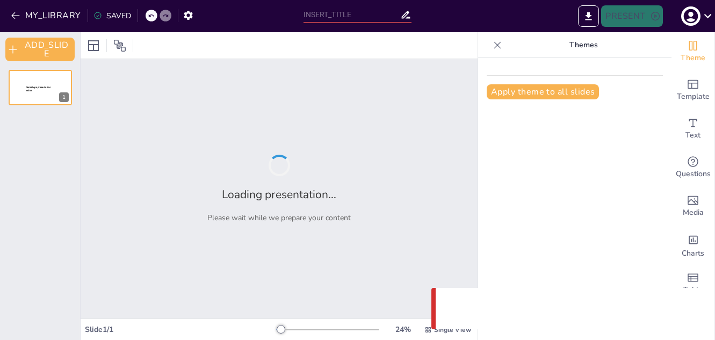
type input "Navigating Project Stages: From Initiation to Closure"
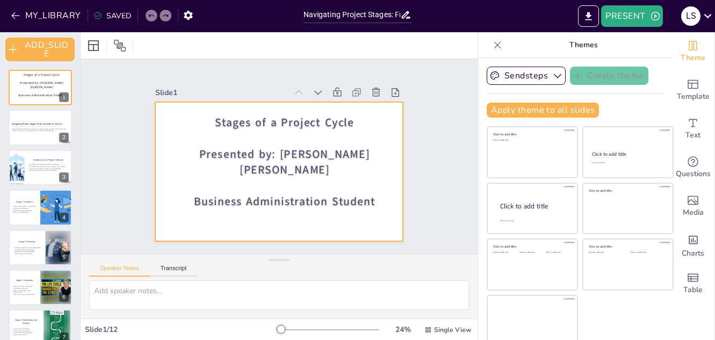
scroll to position [6, 0]
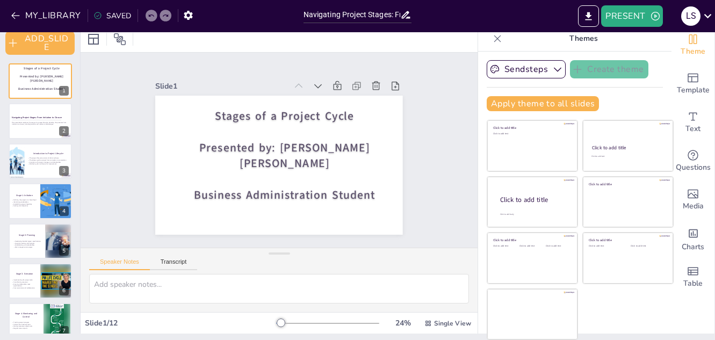
click at [610, 49] on p "Themes" at bounding box center [583, 39] width 155 height 26
click at [553, 68] on icon "button" at bounding box center [558, 69] width 11 height 11
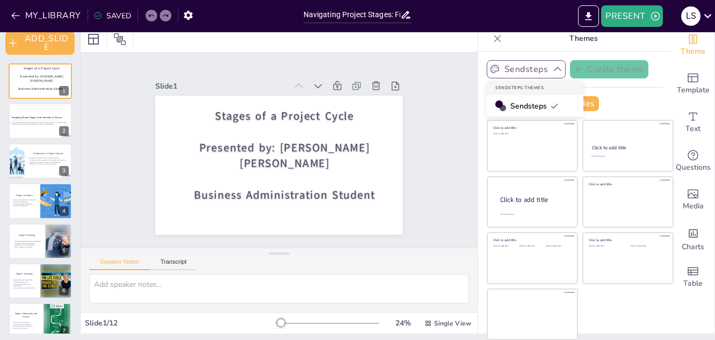
click at [522, 105] on span "Sendsteps" at bounding box center [535, 106] width 48 height 10
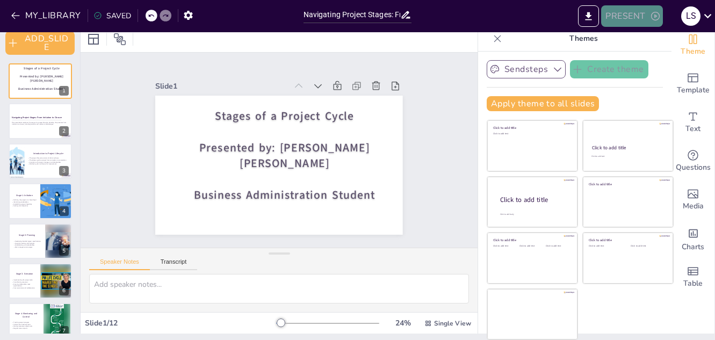
click at [650, 18] on icon "button" at bounding box center [655, 16] width 11 height 11
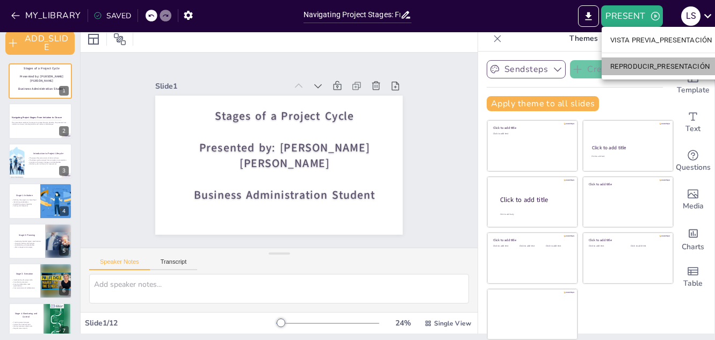
click at [641, 65] on font "REPRODUCIR_PRESENTACIÓN" at bounding box center [660, 66] width 99 height 8
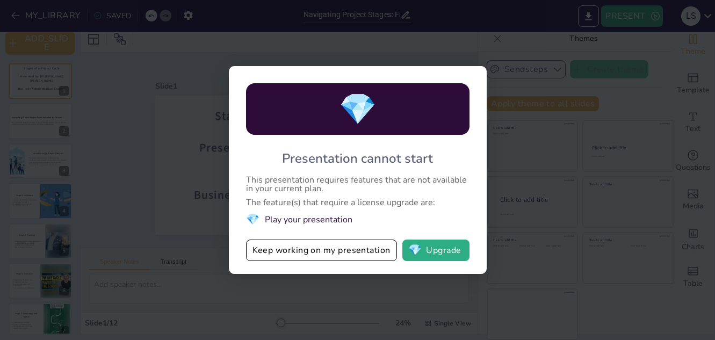
click at [531, 120] on div "💎 Presentation cannot start This presentation requires features that are not av…" at bounding box center [357, 170] width 715 height 340
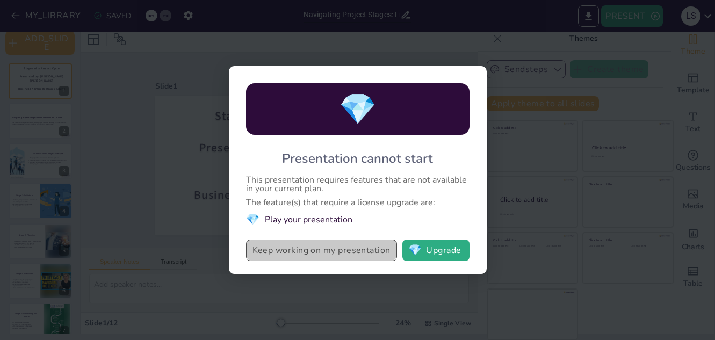
click at [340, 248] on button "Keep working on my presentation" at bounding box center [321, 251] width 151 height 22
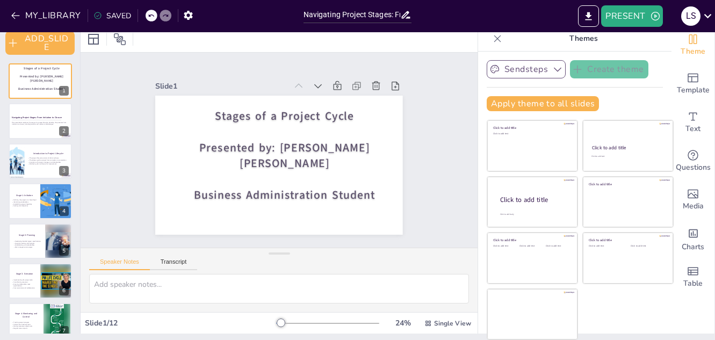
click at [121, 16] on div "SAVED" at bounding box center [113, 16] width 38 height 10
click at [595, 11] on icon "EXPORT_TO_POWERPOINT" at bounding box center [588, 16] width 11 height 11
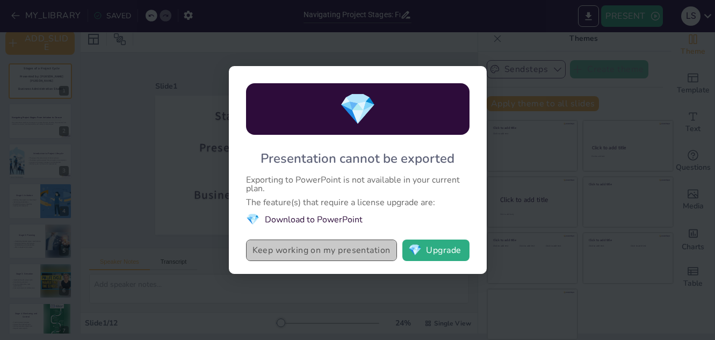
click at [330, 248] on button "Keep working on my presentation" at bounding box center [321, 251] width 151 height 22
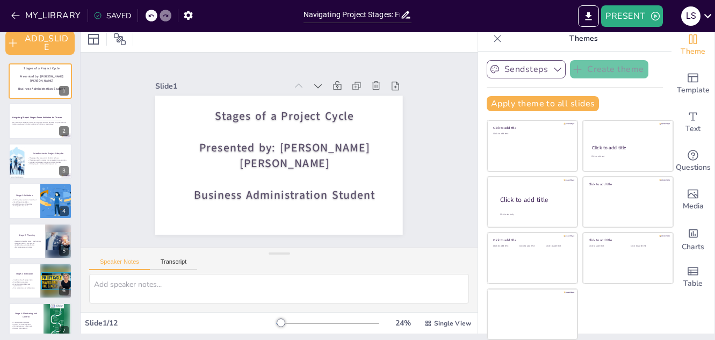
click at [402, 16] on icon at bounding box center [405, 14] width 11 height 11
click at [377, 16] on input "Navigating Project Stages: From Initiation to Closure" at bounding box center [352, 15] width 97 height 16
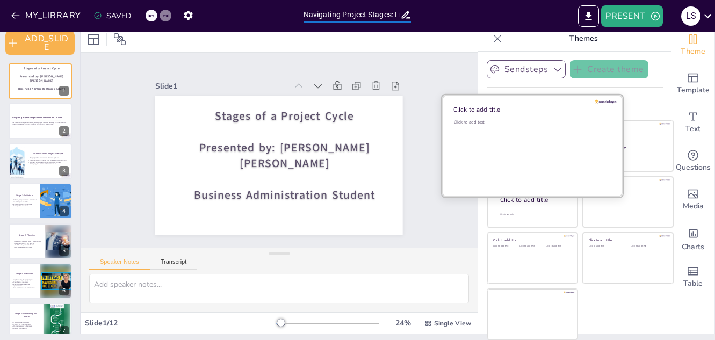
scroll to position [0, 0]
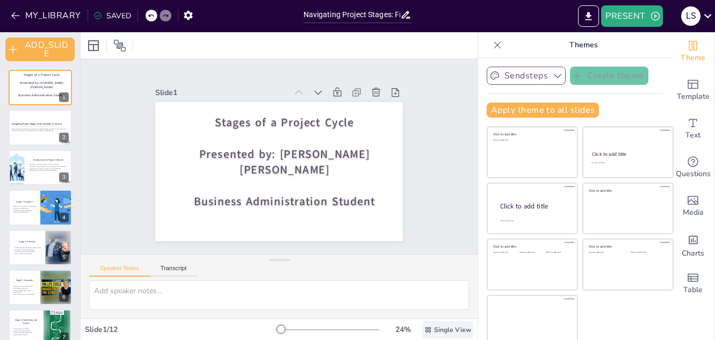
click at [434, 332] on span "Single View" at bounding box center [452, 330] width 37 height 9
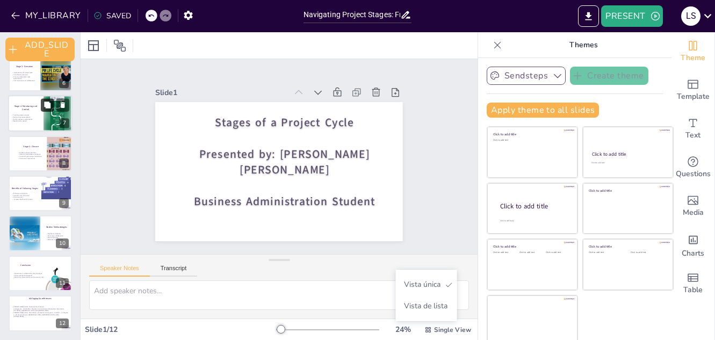
scroll to position [6, 0]
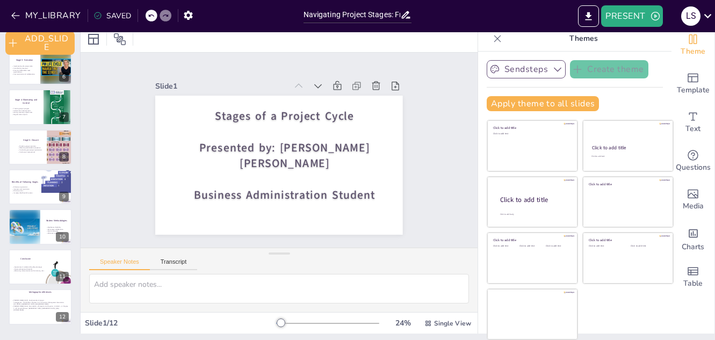
click at [492, 40] on icon at bounding box center [497, 38] width 11 height 11
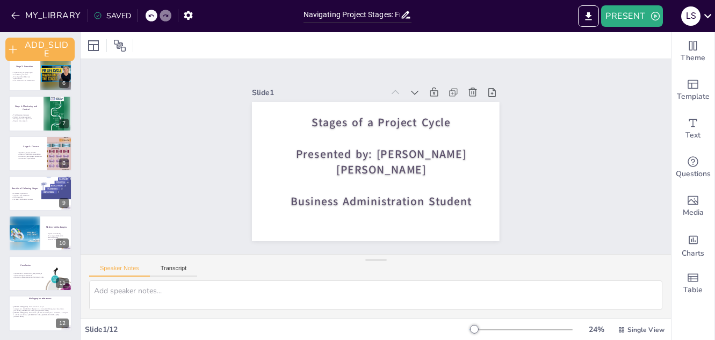
scroll to position [0, 0]
click at [15, 16] on icon "button" at bounding box center [15, 15] width 8 height 7
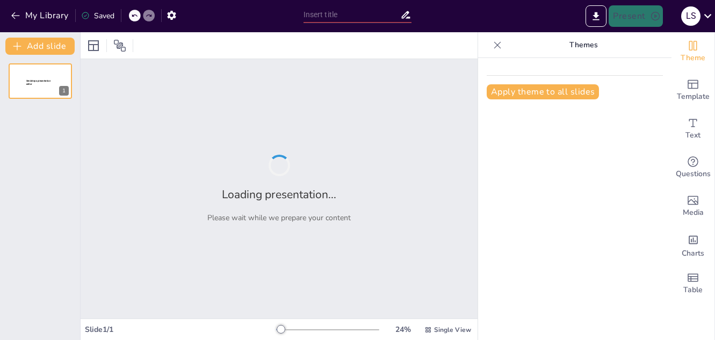
type input "Navigating Project Stages: From Initiation to Closure"
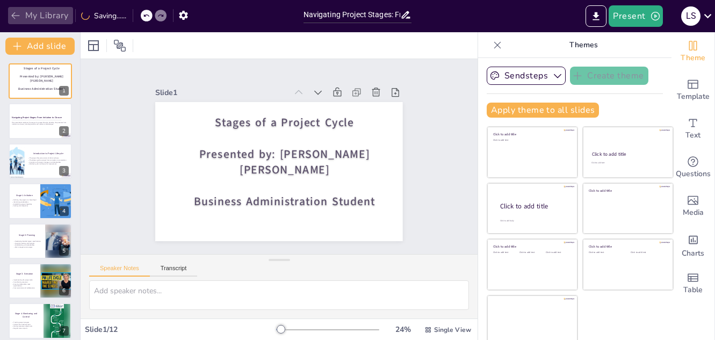
click at [19, 15] on icon "button" at bounding box center [15, 15] width 11 height 11
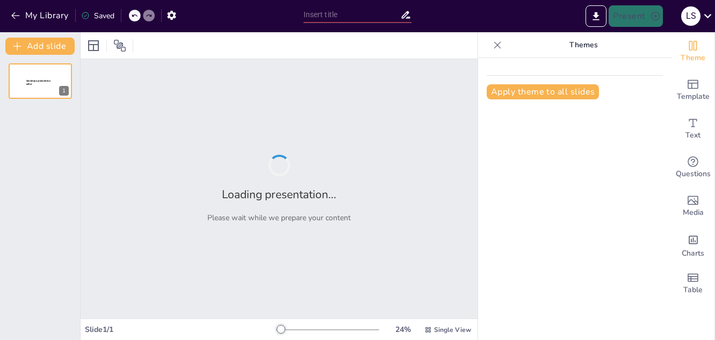
type input "Navigating Project Stages: From Initiation to Closure"
